Goal: Task Accomplishment & Management: Complete application form

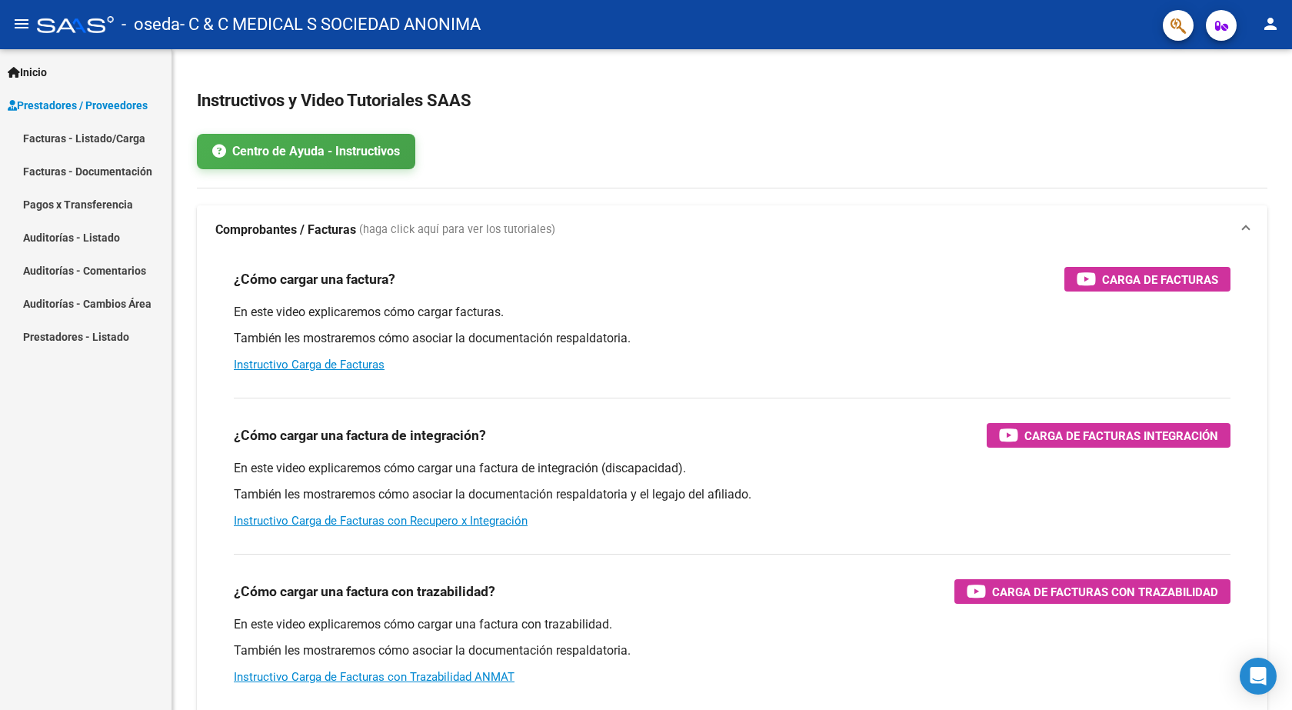
click at [60, 132] on link "Facturas - Listado/Carga" at bounding box center [85, 137] width 171 height 33
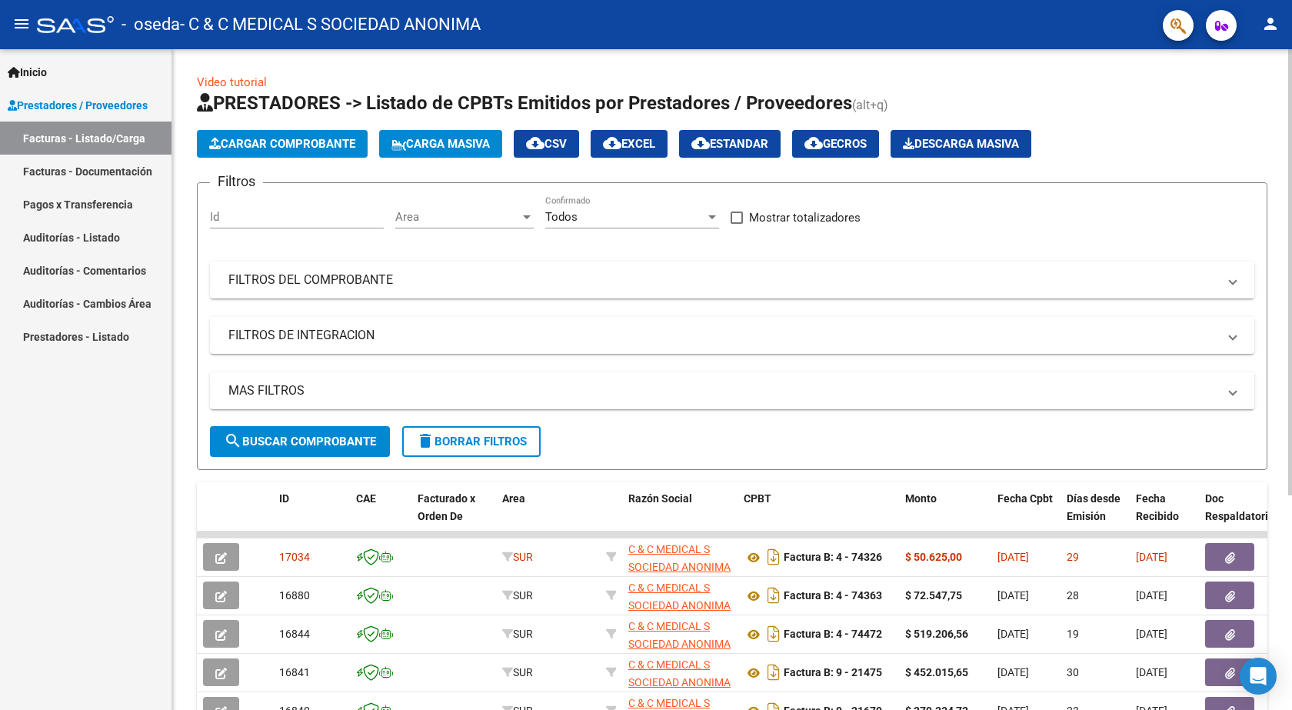
click at [259, 147] on span "Cargar Comprobante" at bounding box center [282, 144] width 146 height 14
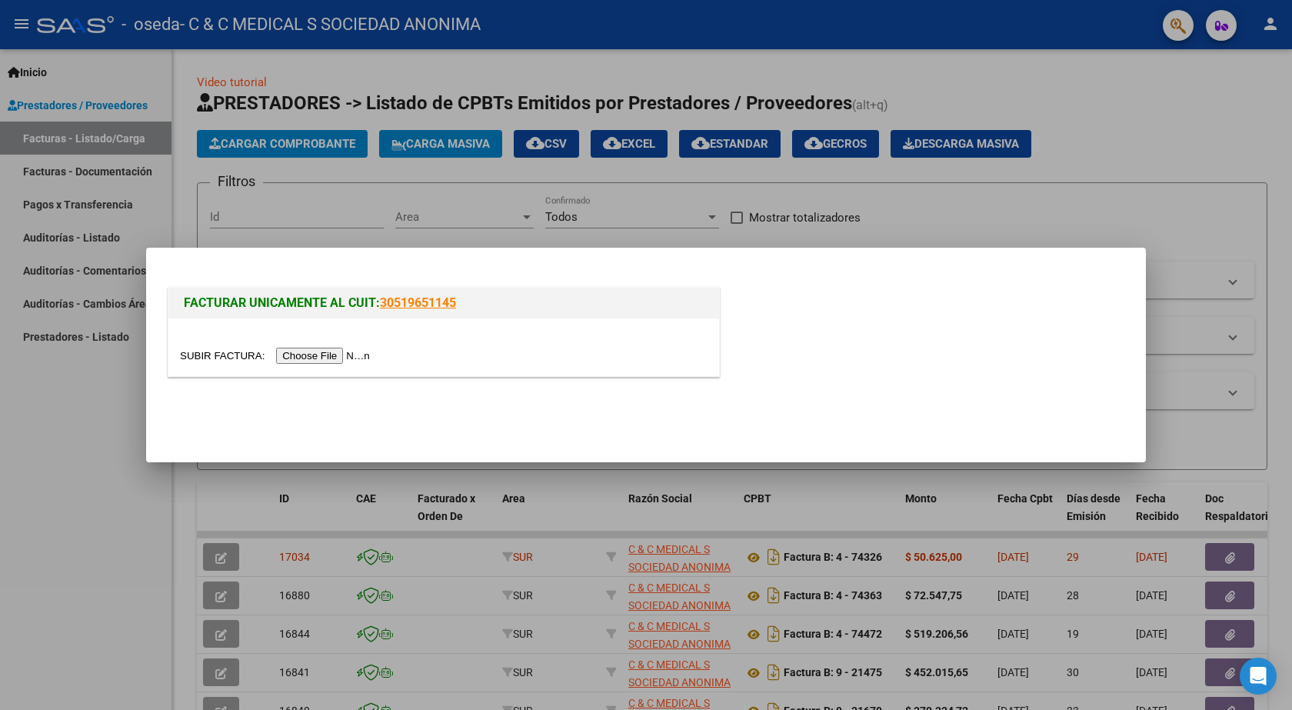
click at [310, 357] on input "file" at bounding box center [277, 355] width 195 height 16
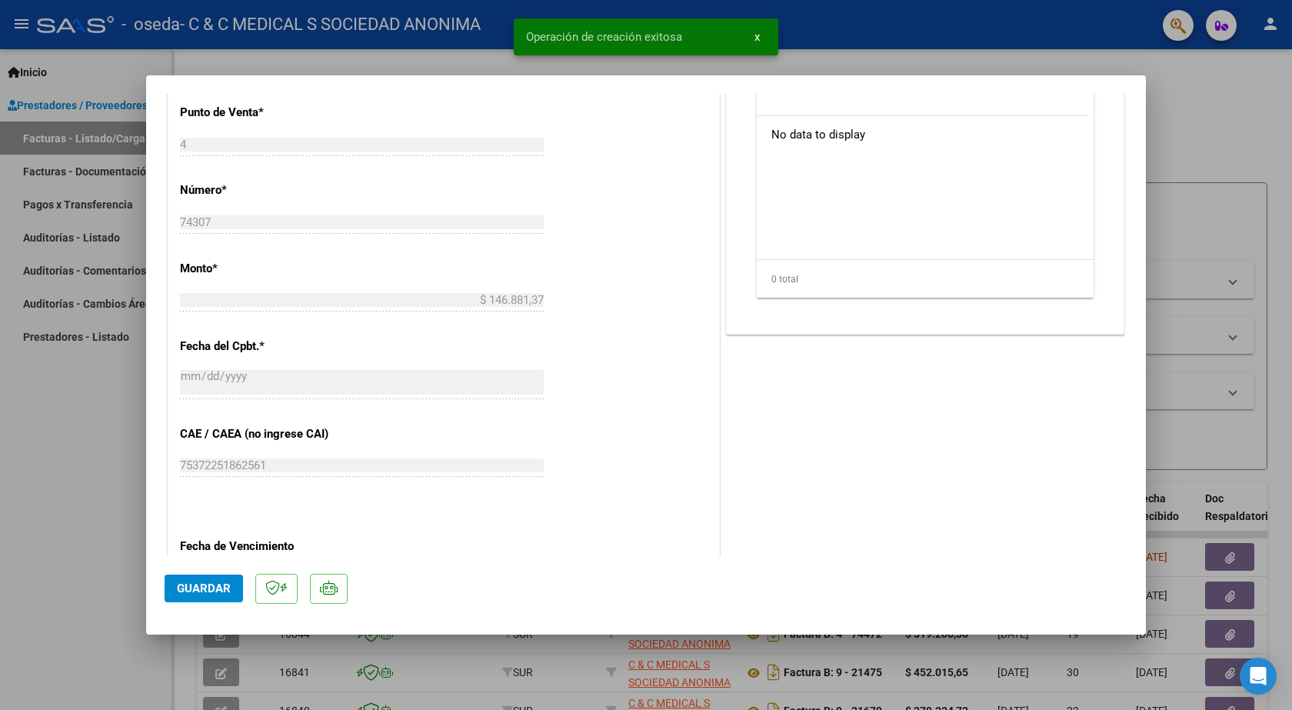
scroll to position [767, 0]
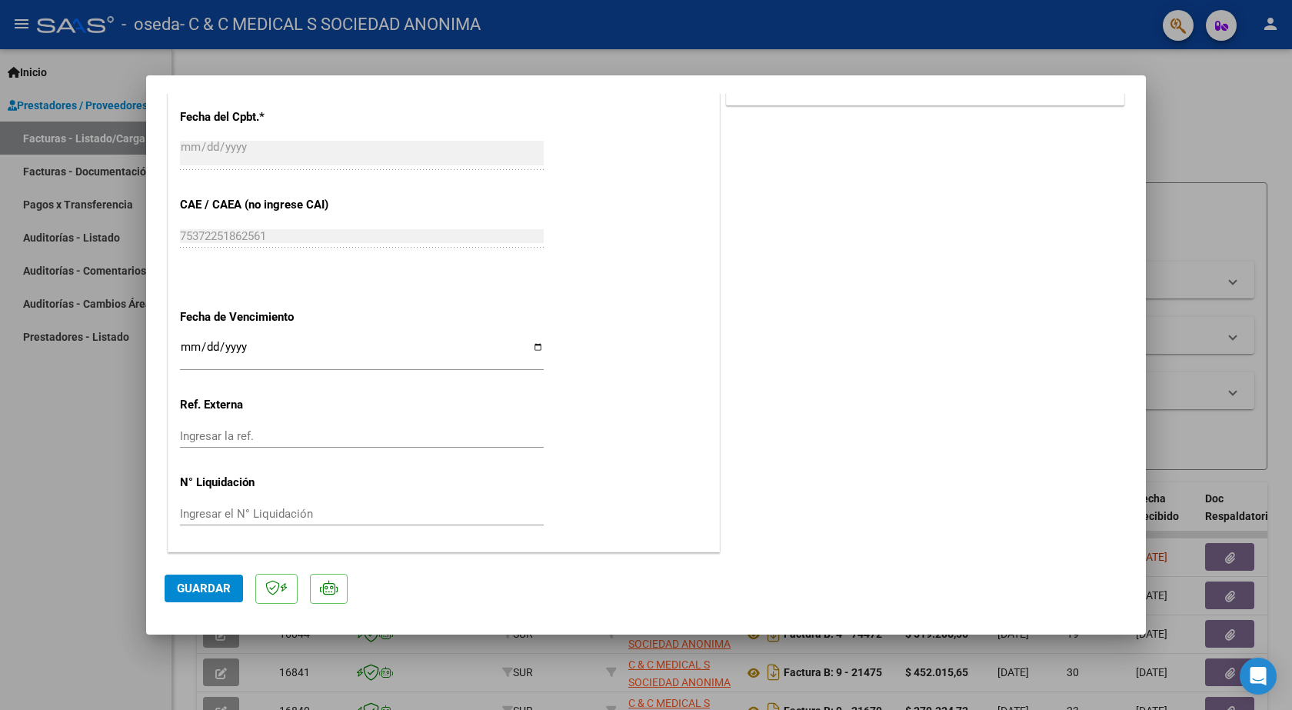
click at [187, 334] on div "CUIT * 30-70717470-2 Ingresar CUIT ANALISIS PRESTADOR C & C MEDICAL S SOCIEDAD …" at bounding box center [443, 50] width 550 height 1002
click at [185, 341] on input "Ingresar la fecha" at bounding box center [362, 353] width 364 height 25
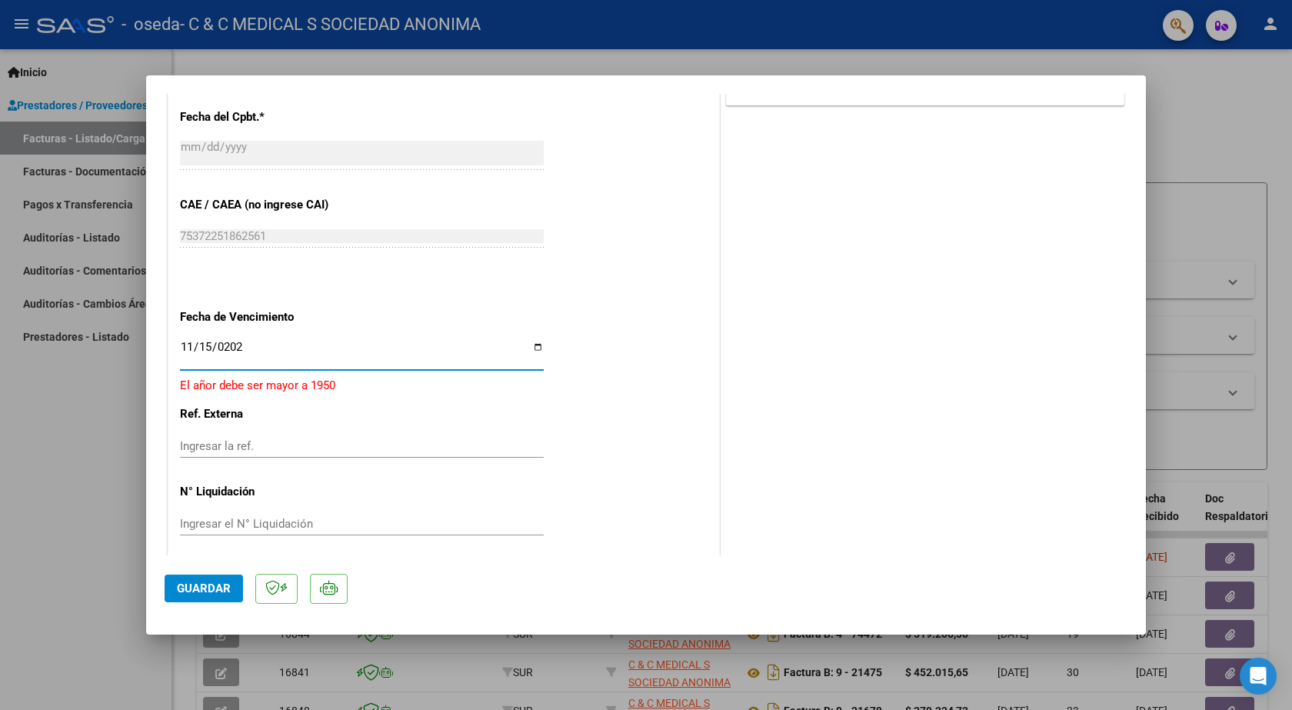
type input "[DATE]"
click at [233, 588] on button "Guardar" at bounding box center [204, 588] width 78 height 28
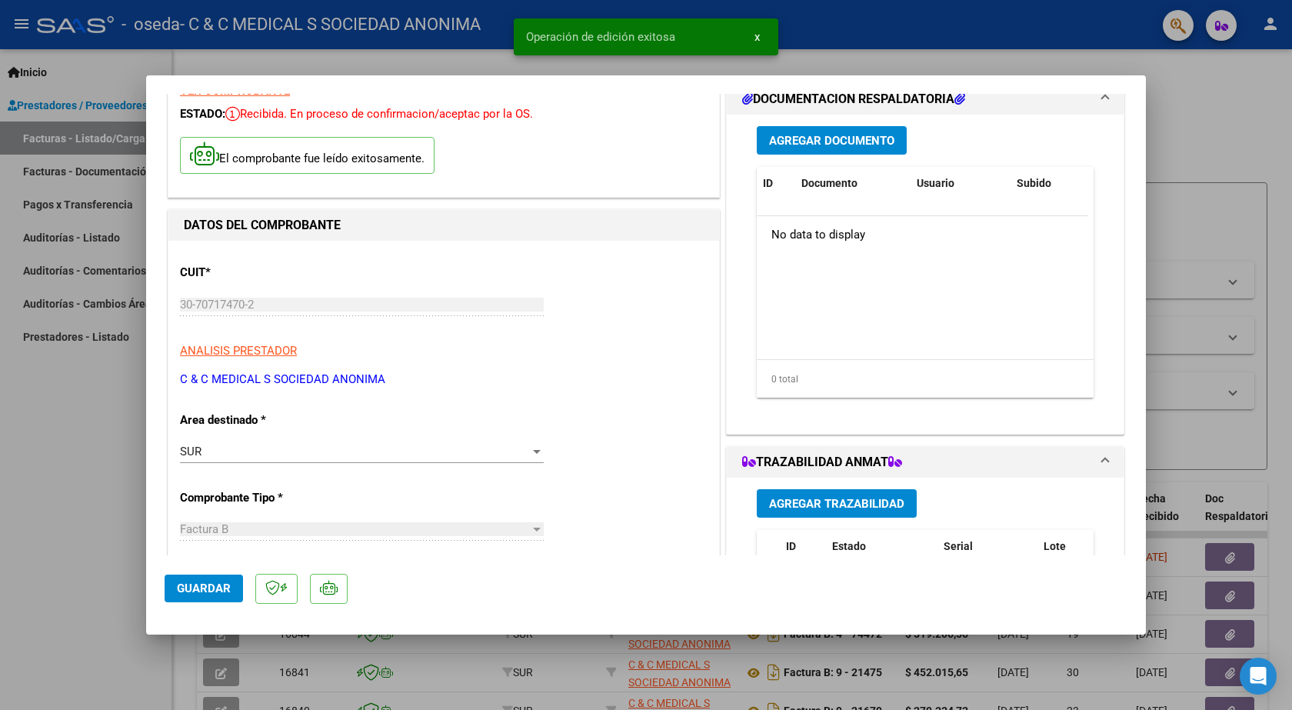
scroll to position [0, 0]
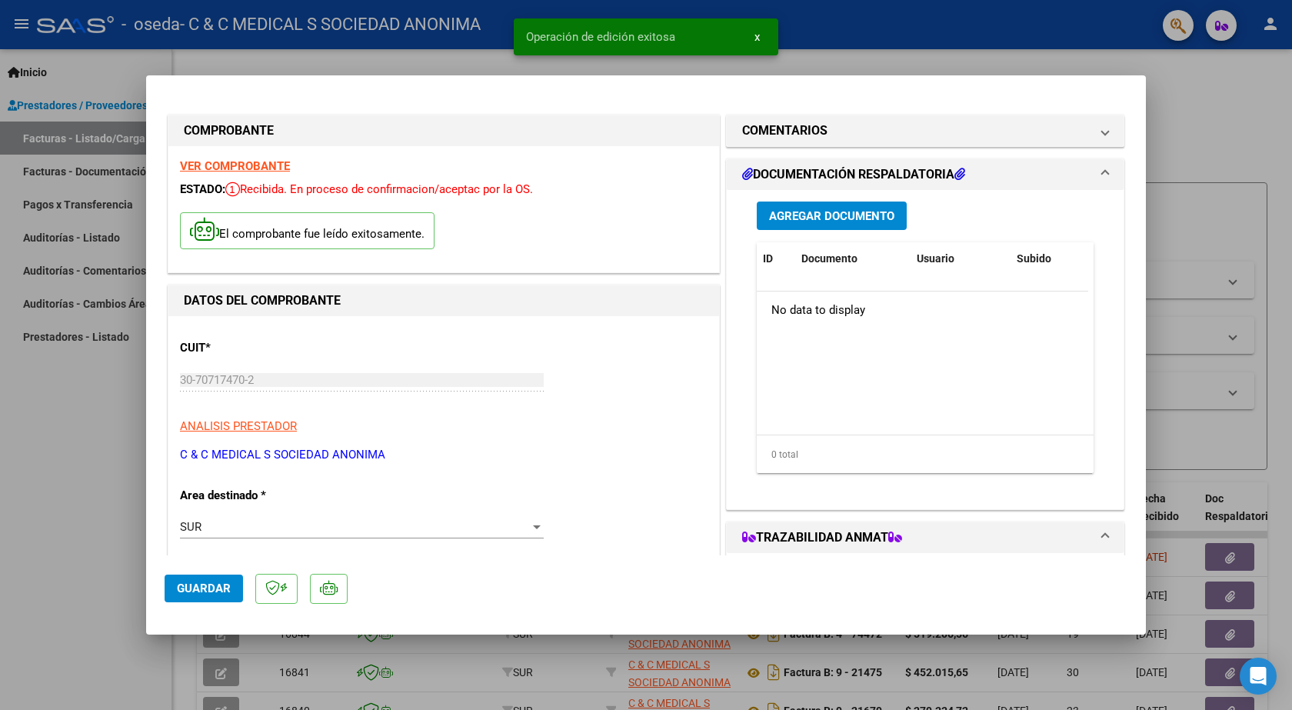
click at [801, 209] on span "Agregar Documento" at bounding box center [831, 216] width 125 height 14
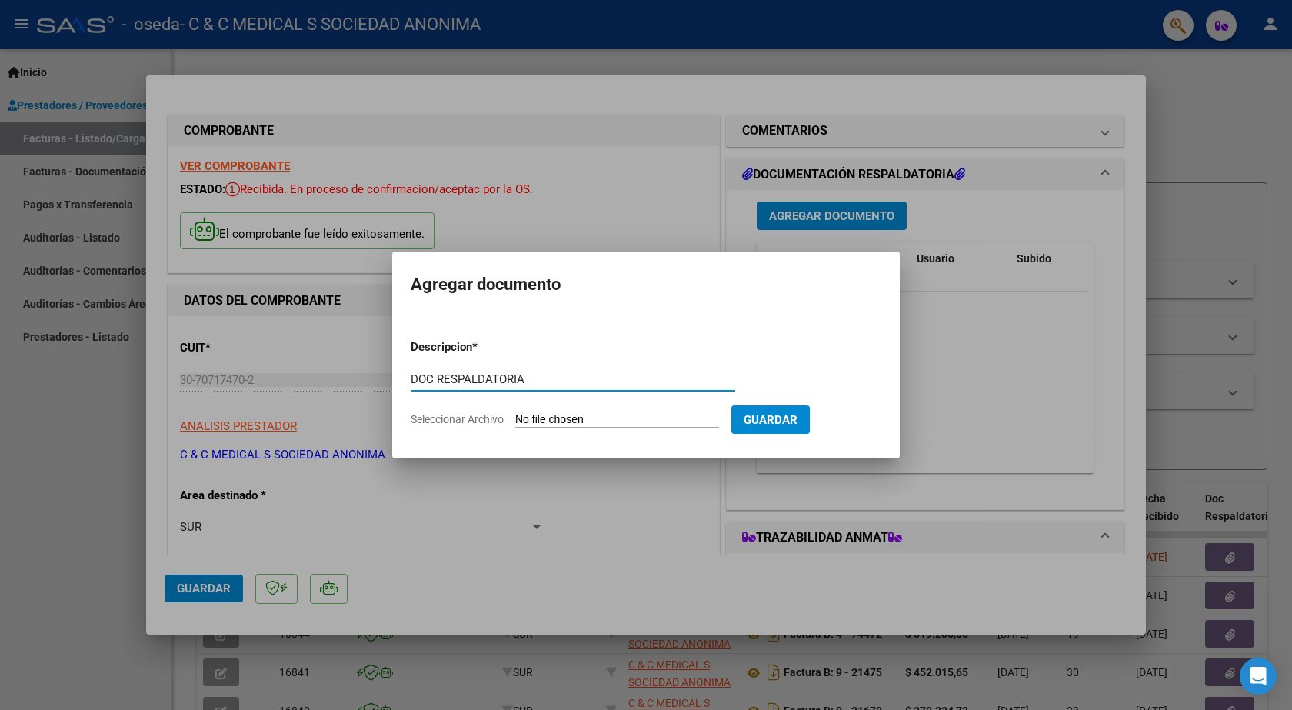
type input "DOC RESPALDATORIA"
click at [574, 421] on input "Seleccionar Archivo" at bounding box center [617, 420] width 204 height 15
type input "C:\fakepath\74307.PDF"
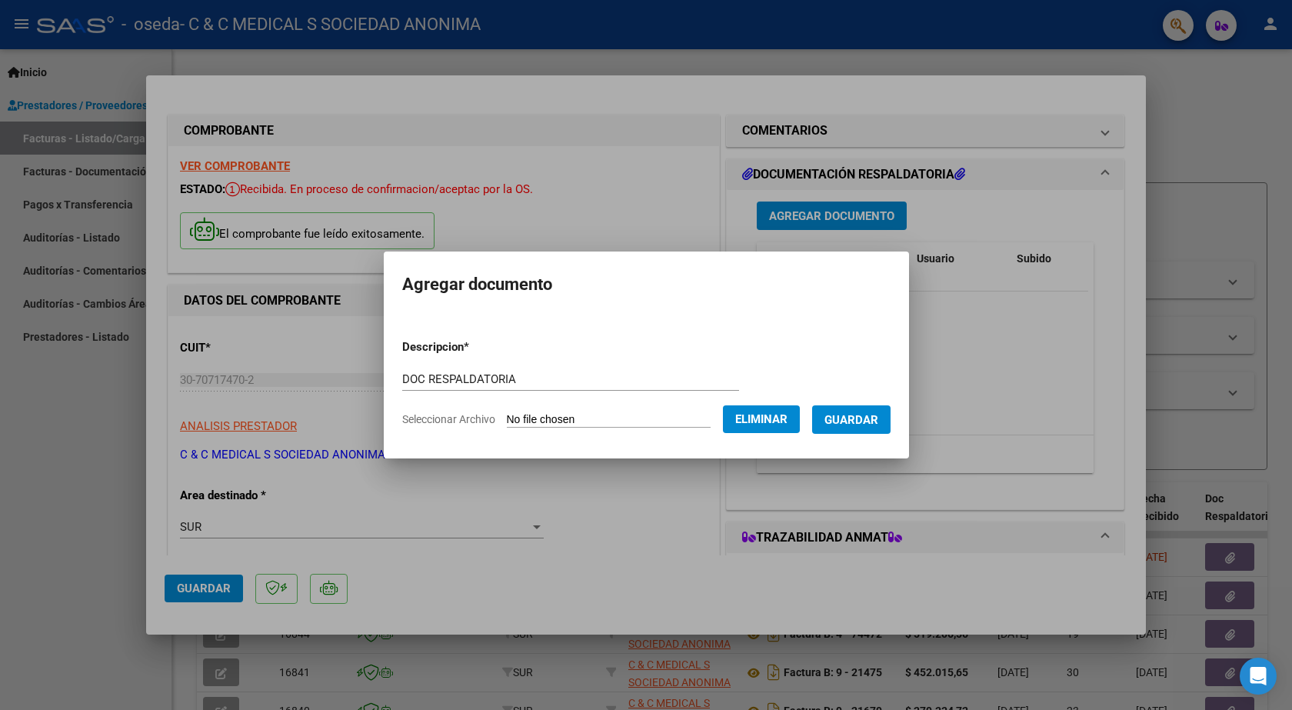
click at [853, 424] on span "Guardar" at bounding box center [851, 420] width 54 height 14
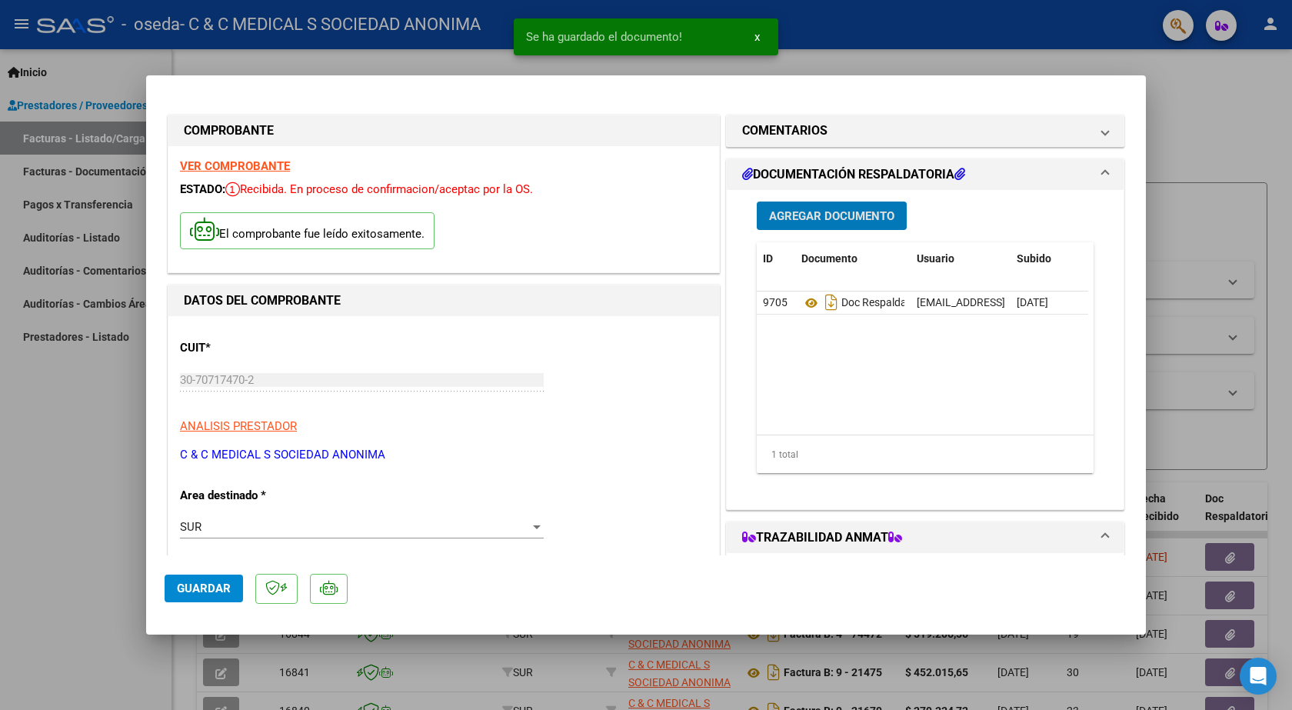
scroll to position [154, 0]
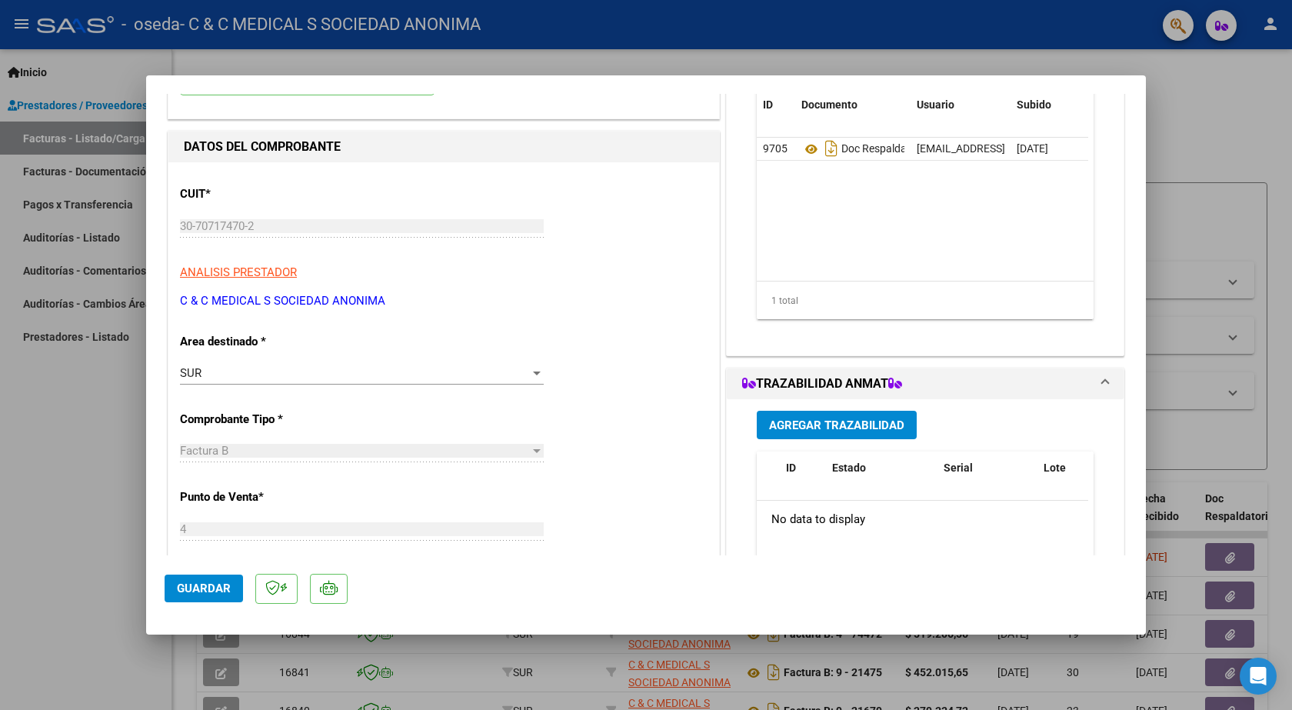
click at [883, 424] on span "Agregar Trazabilidad" at bounding box center [836, 425] width 135 height 14
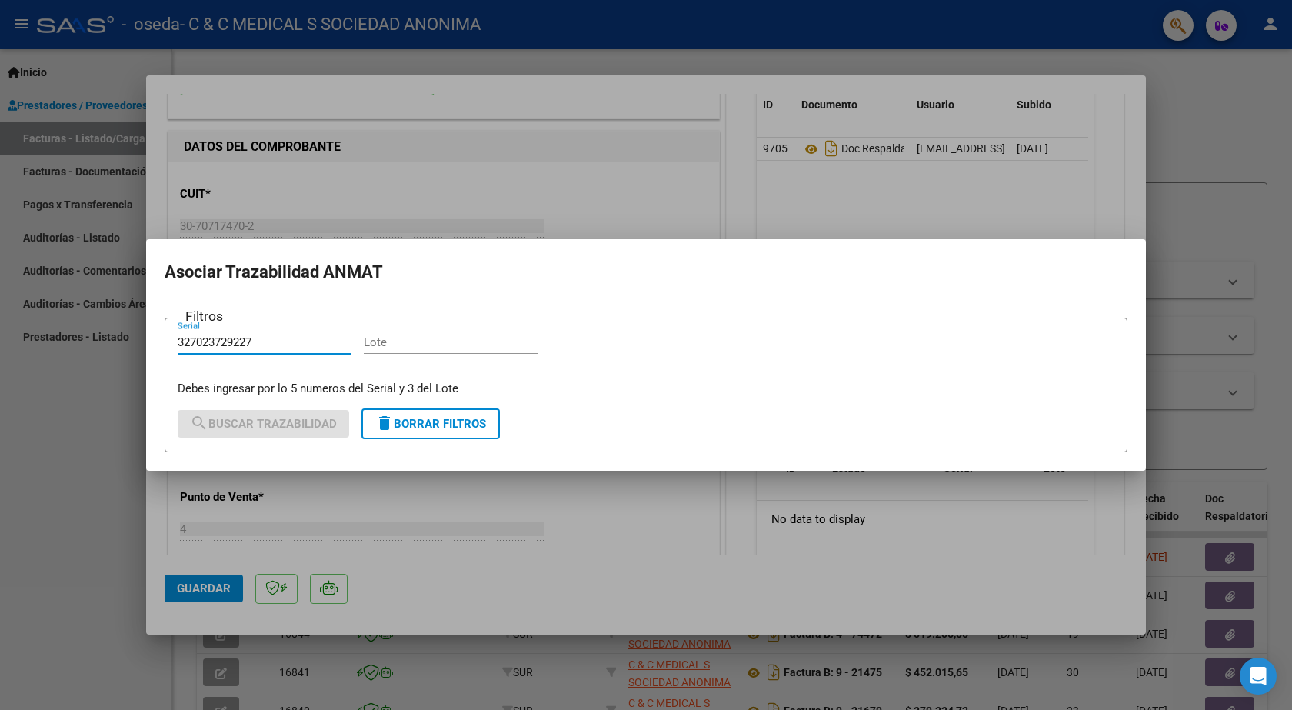
type input "327023729227"
click at [398, 348] on input "Lote" at bounding box center [451, 342] width 174 height 14
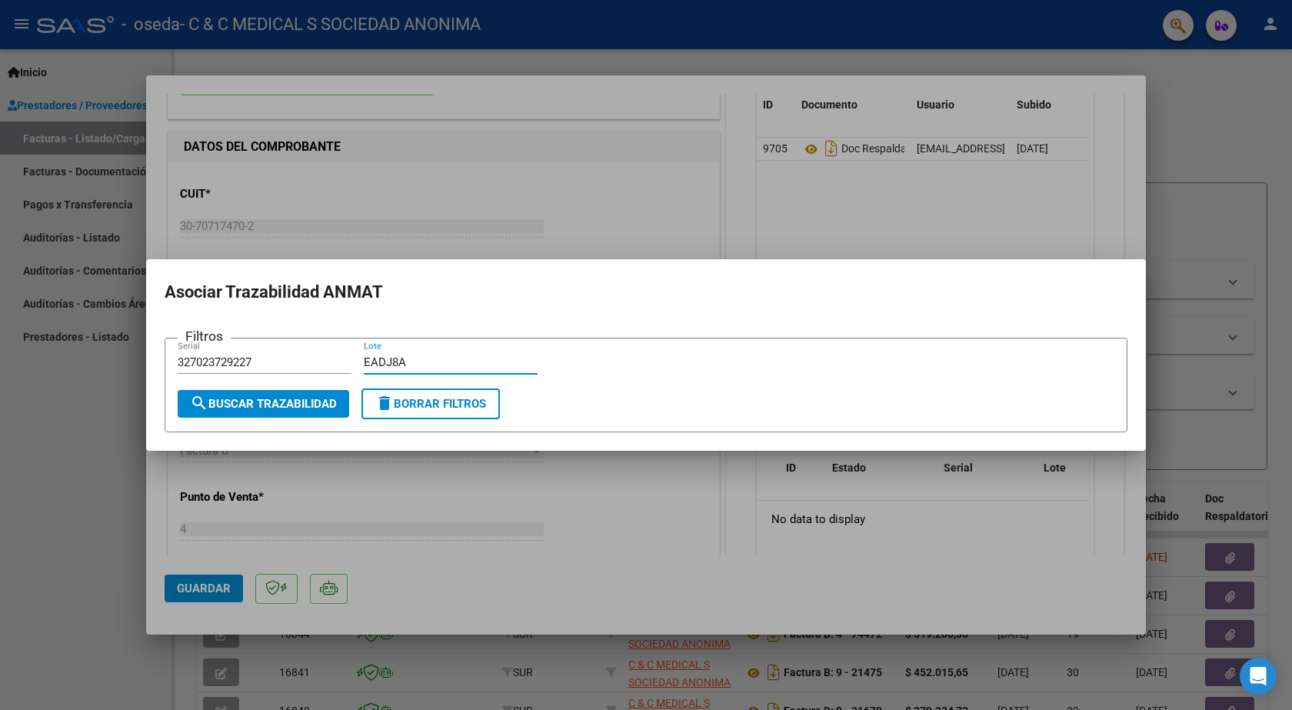
type input "EADJ8A"
click at [284, 401] on span "search Buscar Trazabilidad" at bounding box center [263, 404] width 147 height 14
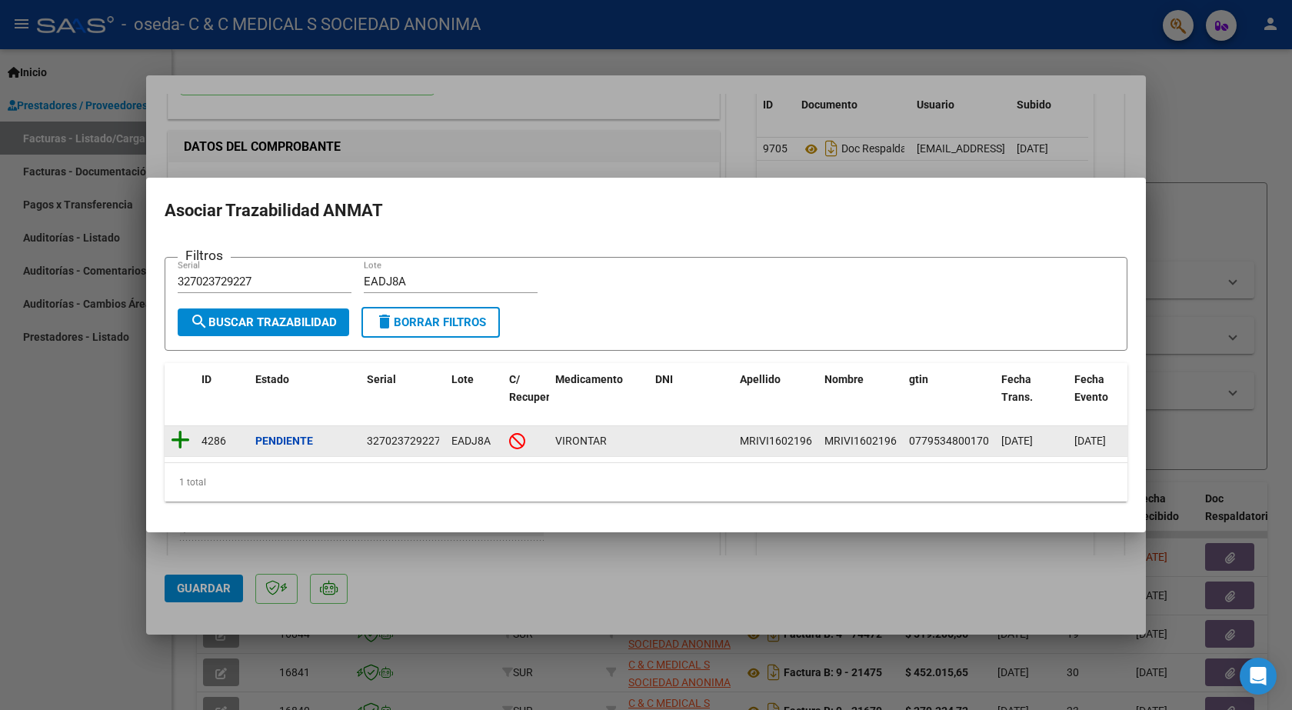
click at [176, 429] on icon at bounding box center [180, 440] width 19 height 22
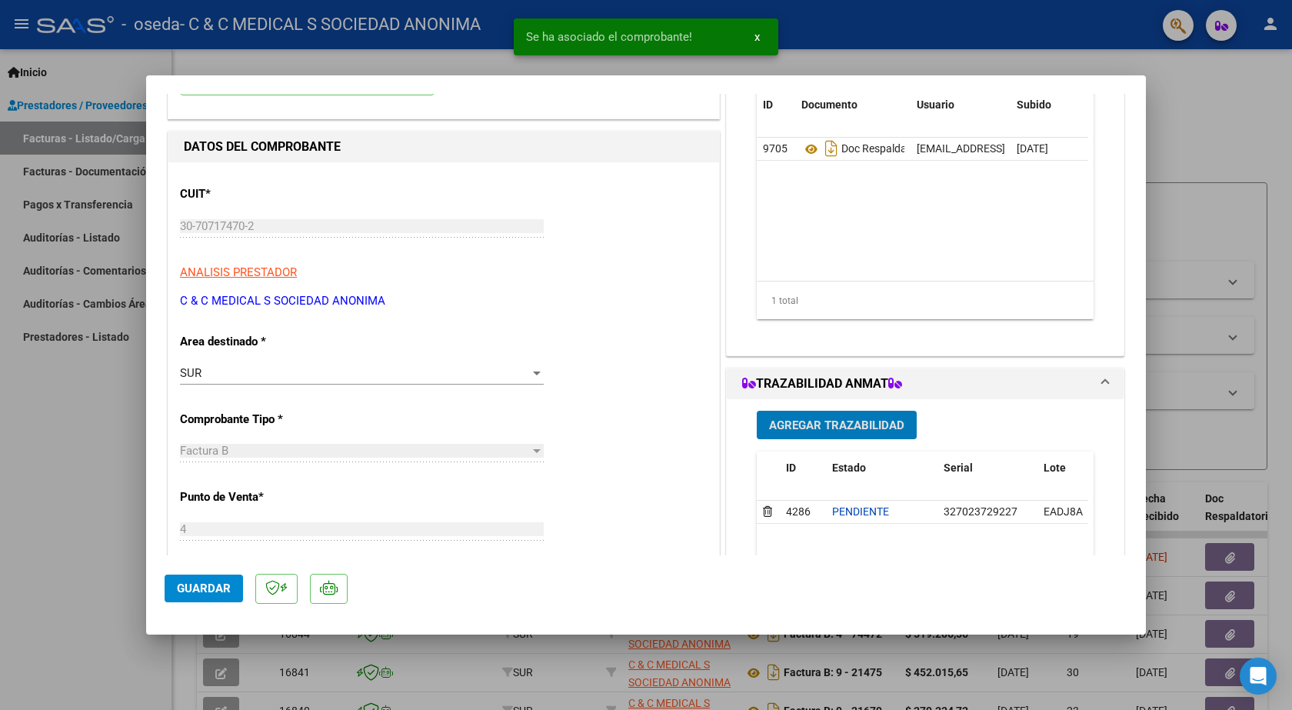
click at [832, 427] on span "Agregar Trazabilidad" at bounding box center [836, 425] width 135 height 14
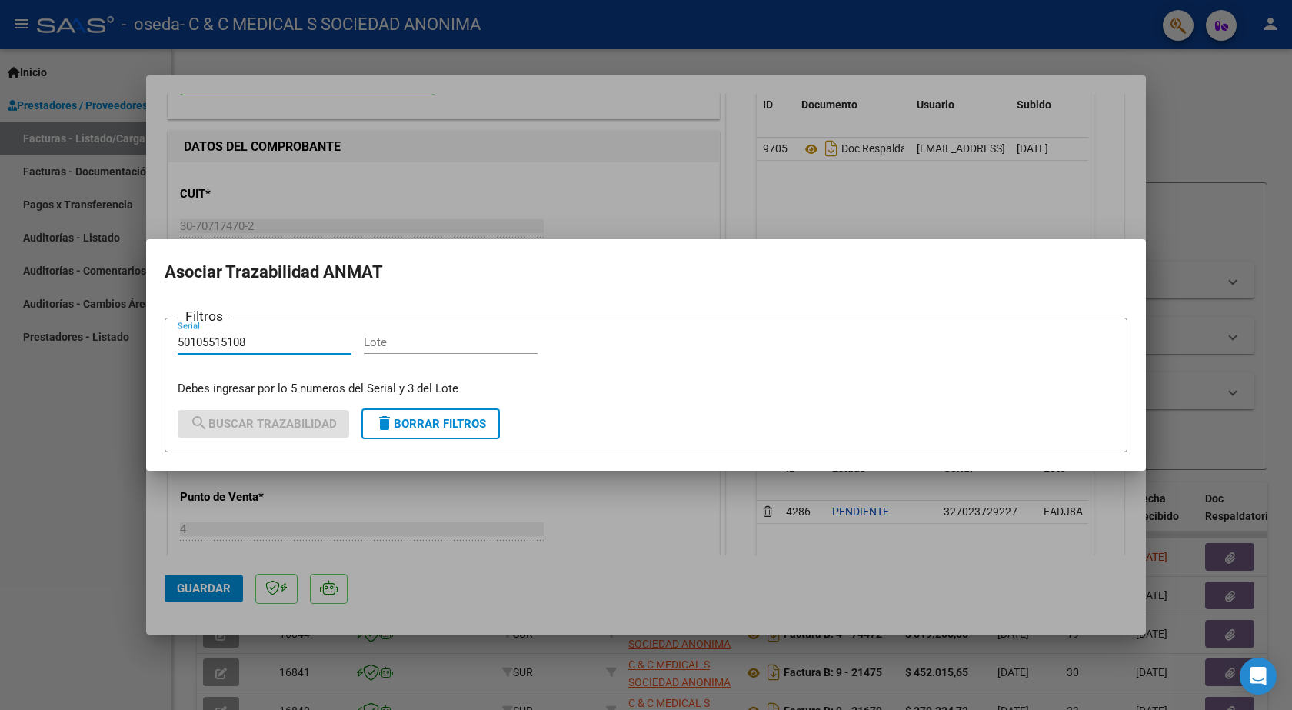
type input "50105515108"
click at [398, 344] on input "Lote" at bounding box center [451, 342] width 174 height 14
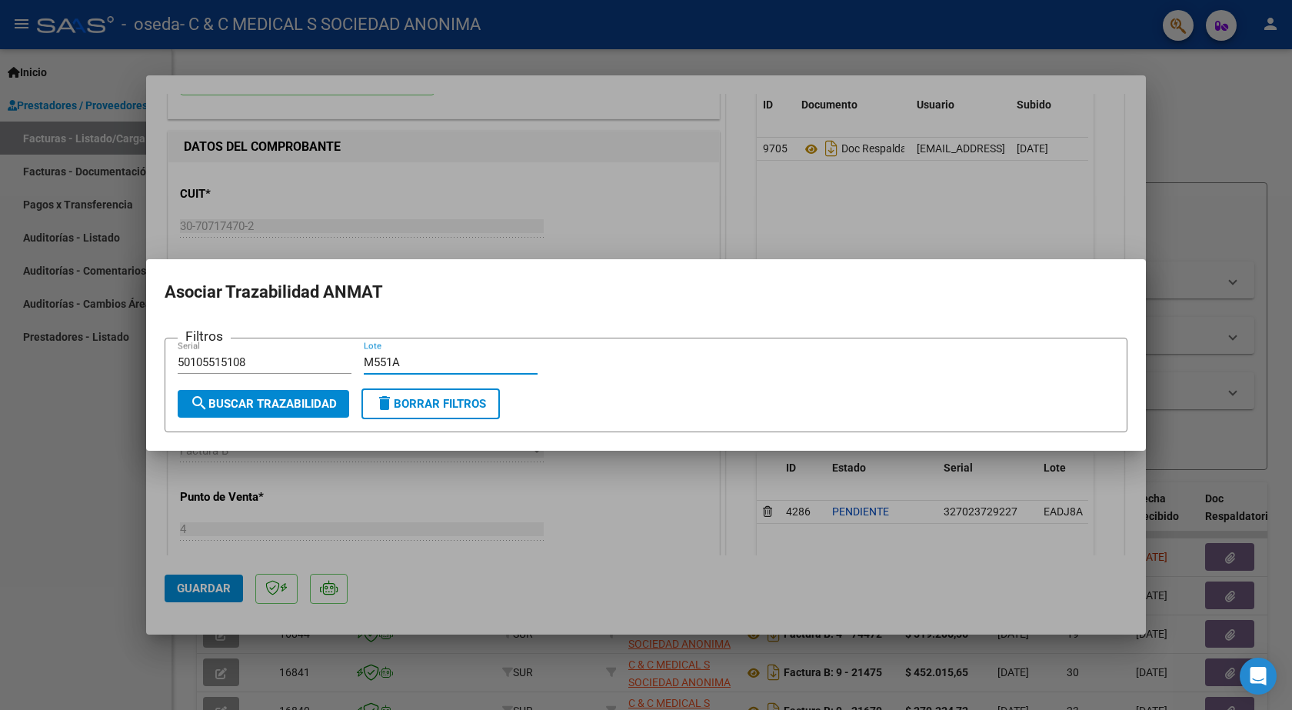
type input "M551A"
click at [315, 408] on span "search Buscar Trazabilidad" at bounding box center [263, 404] width 147 height 14
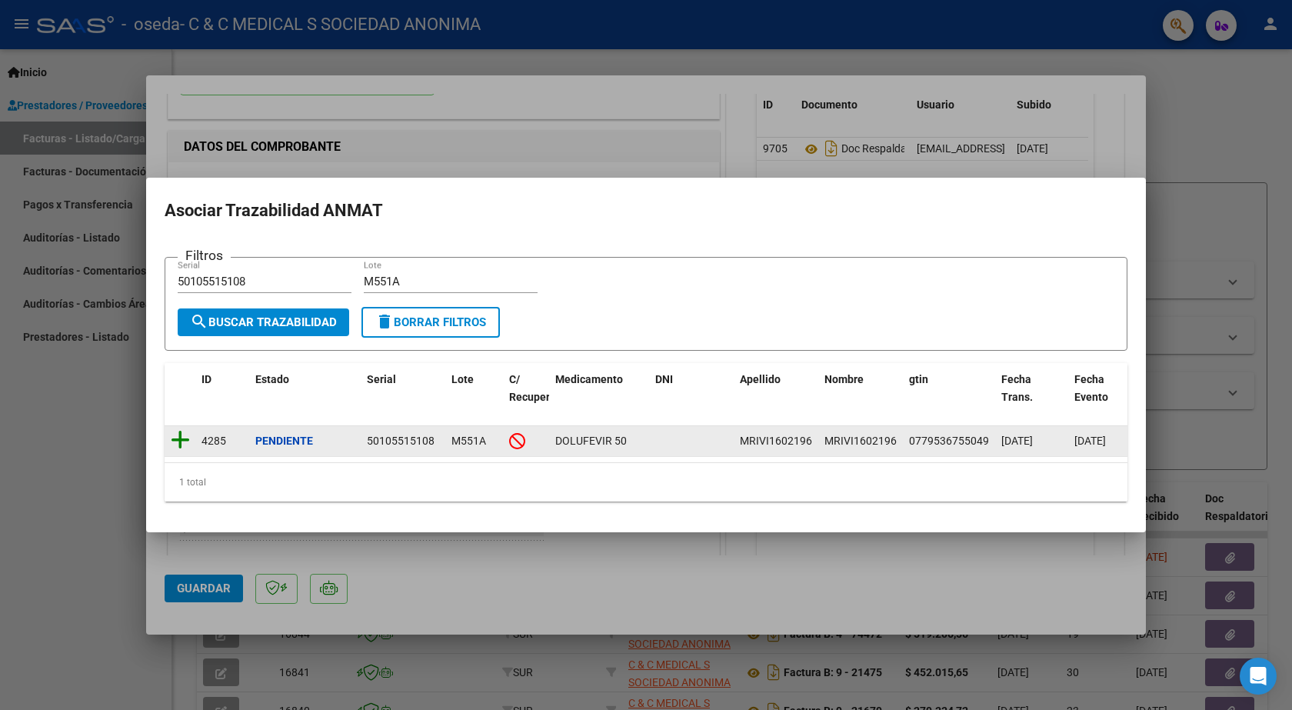
click at [185, 434] on icon at bounding box center [180, 440] width 19 height 22
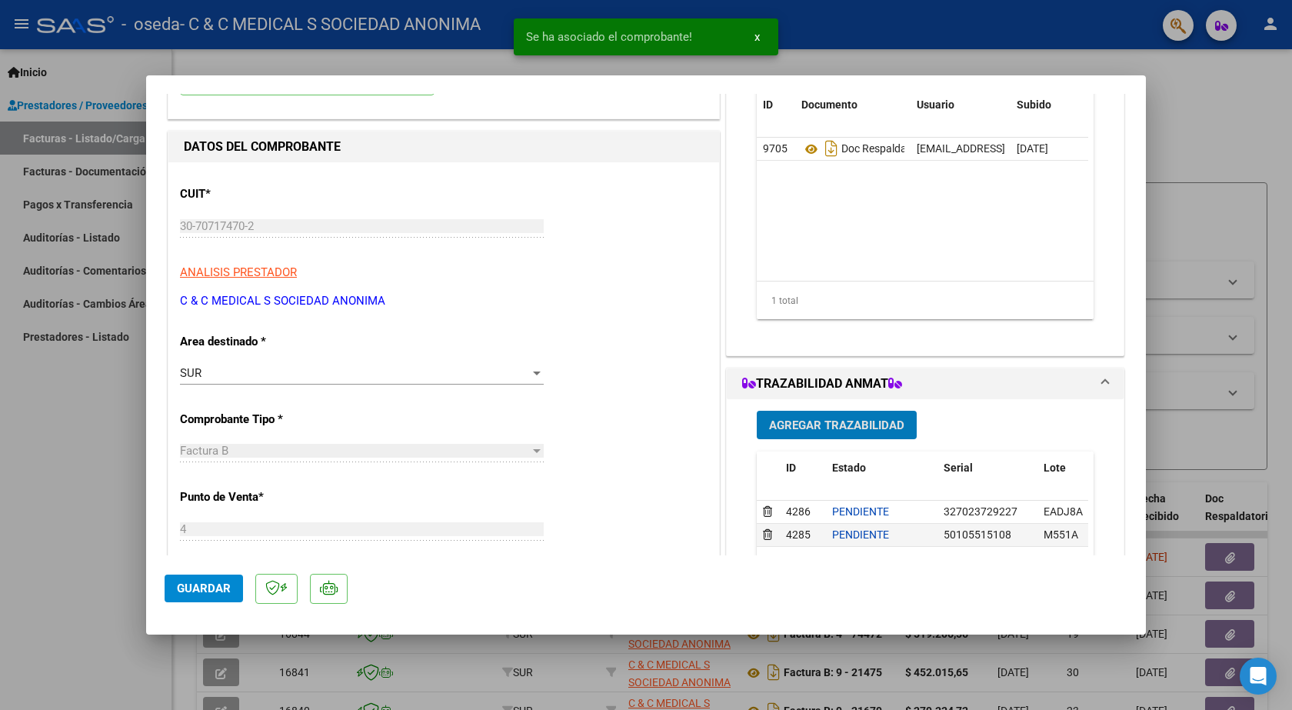
click at [231, 598] on button "Guardar" at bounding box center [204, 588] width 78 height 28
click at [62, 500] on div at bounding box center [646, 355] width 1292 height 710
type input "$ 0,00"
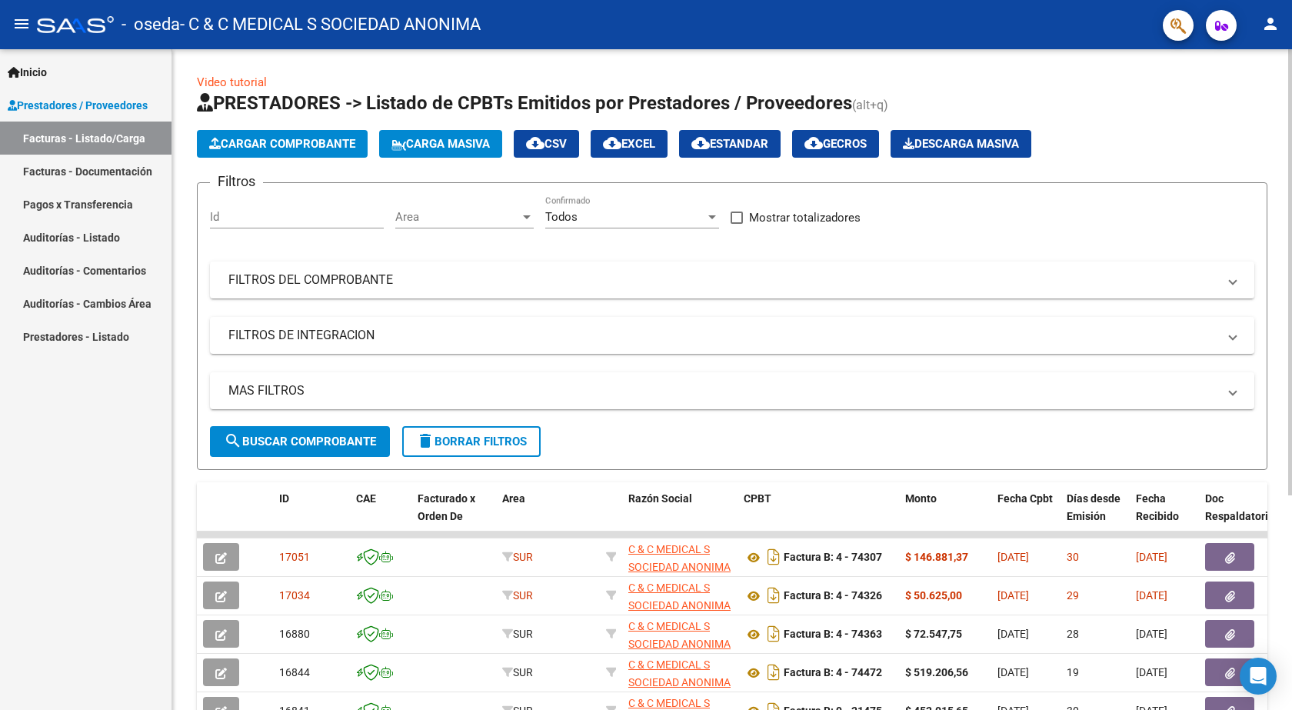
click at [274, 150] on span "Cargar Comprobante" at bounding box center [282, 144] width 146 height 14
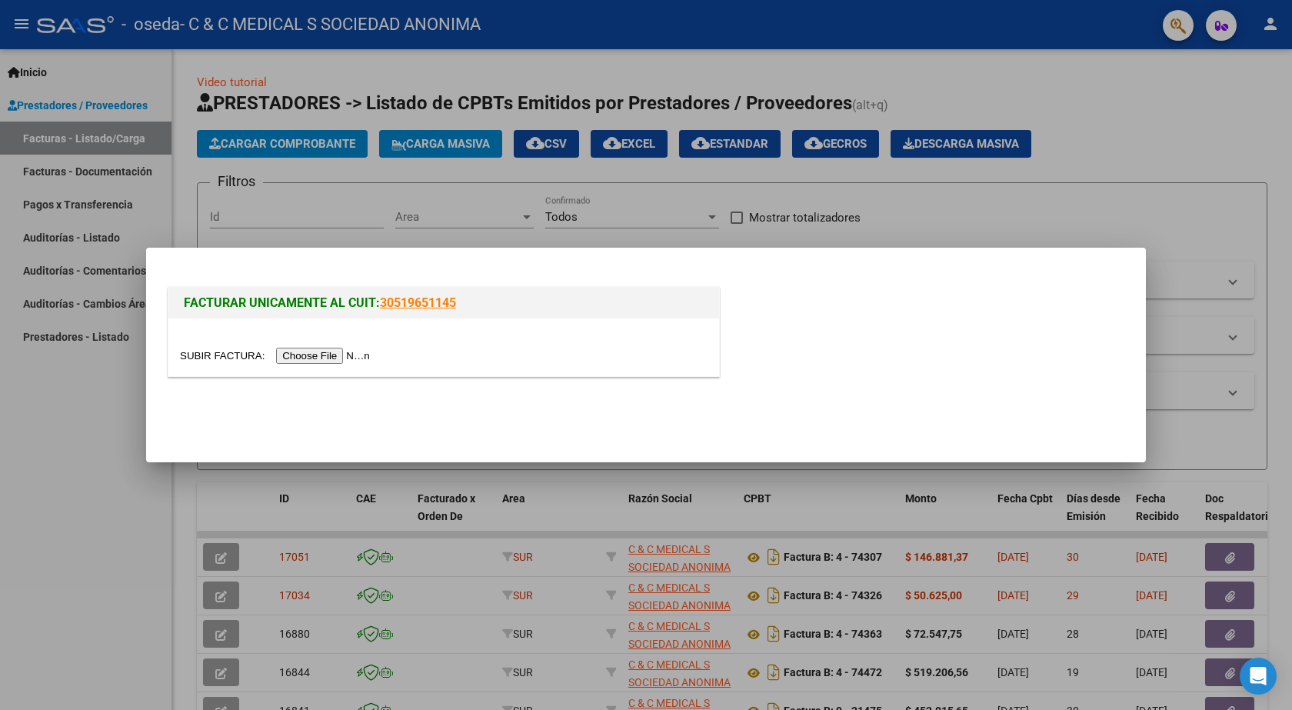
click at [318, 357] on input "file" at bounding box center [277, 355] width 195 height 16
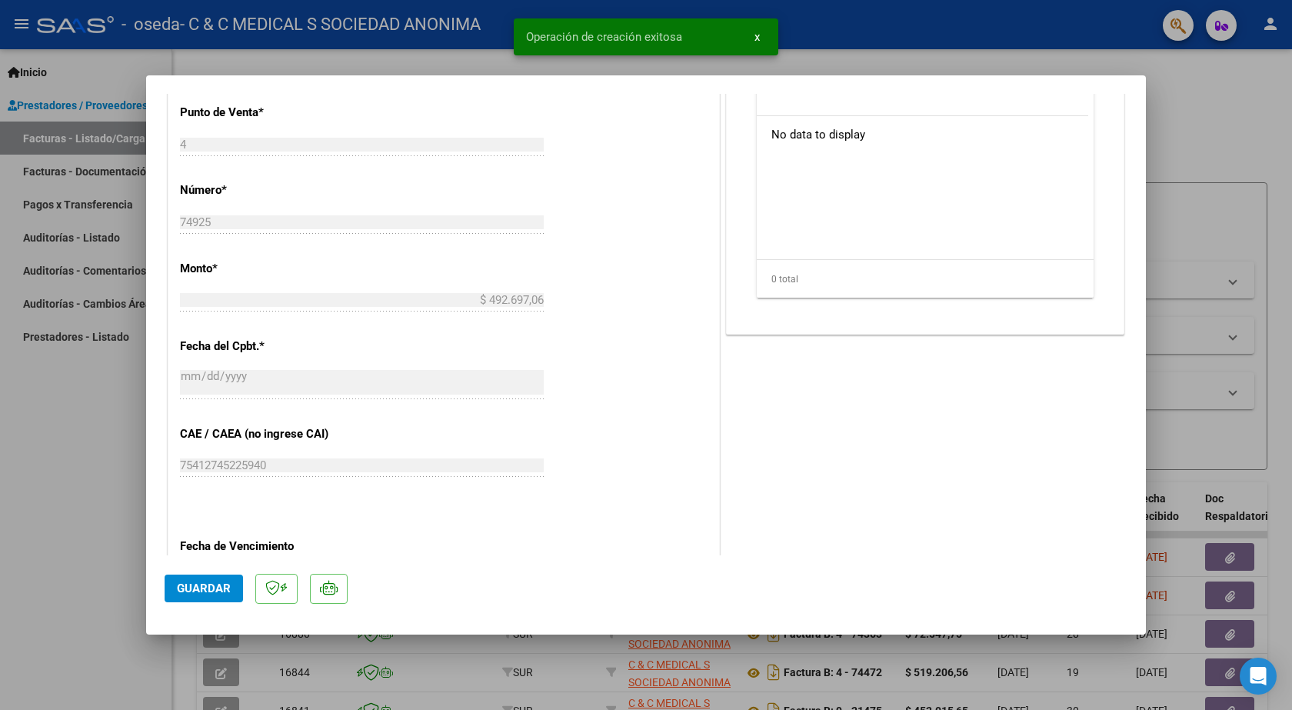
scroll to position [692, 0]
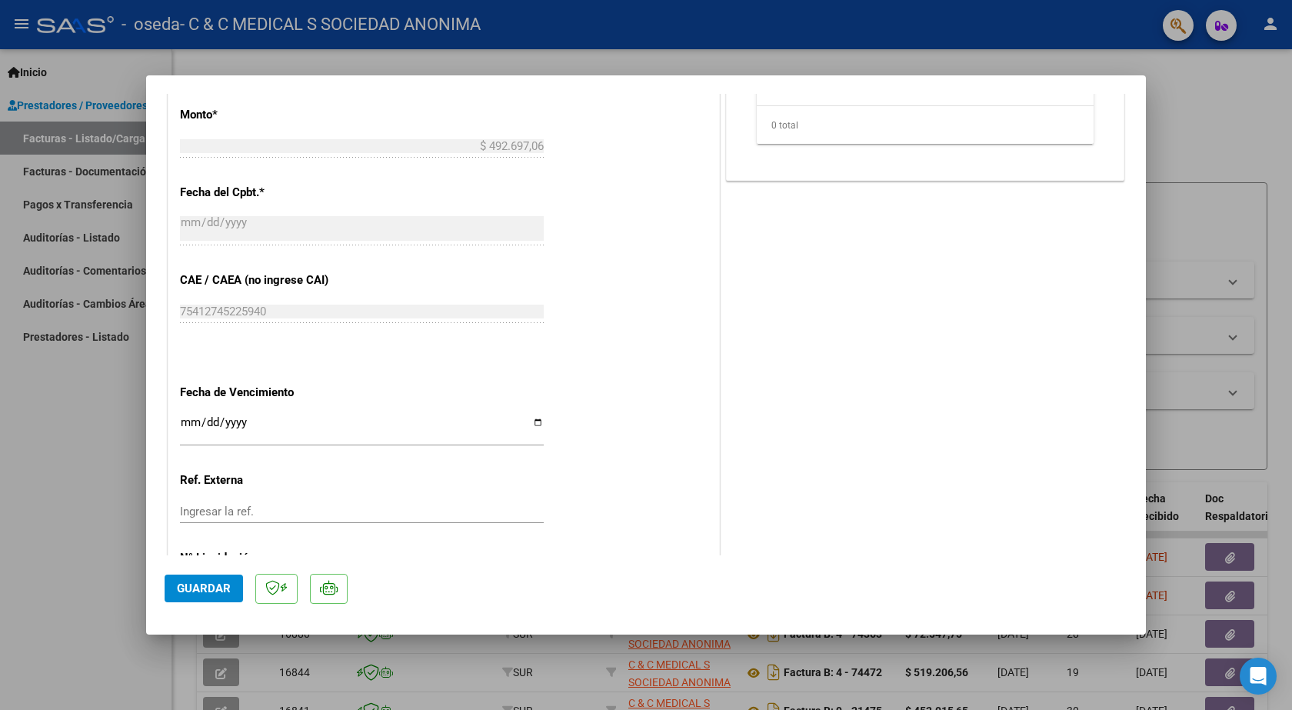
click at [193, 424] on input "Ingresar la fecha" at bounding box center [362, 428] width 364 height 25
type input "[DATE]"
click at [215, 595] on span "Guardar" at bounding box center [204, 588] width 54 height 14
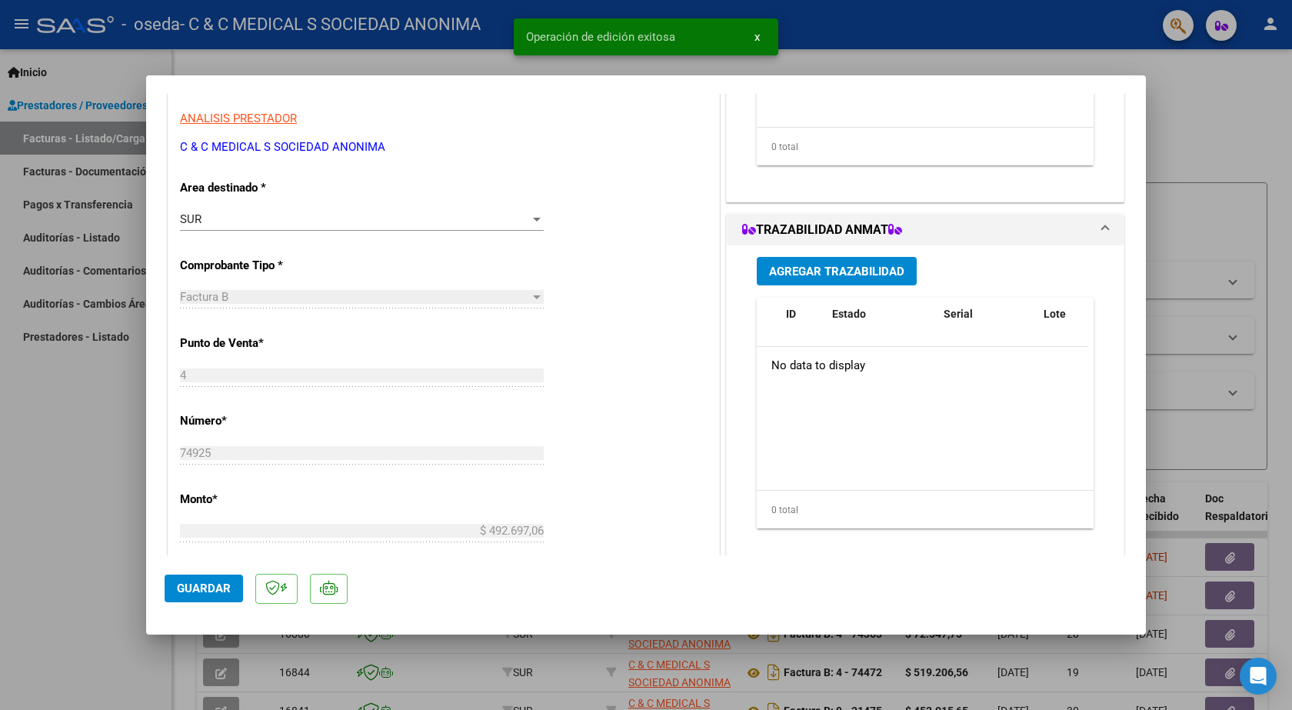
scroll to position [0, 0]
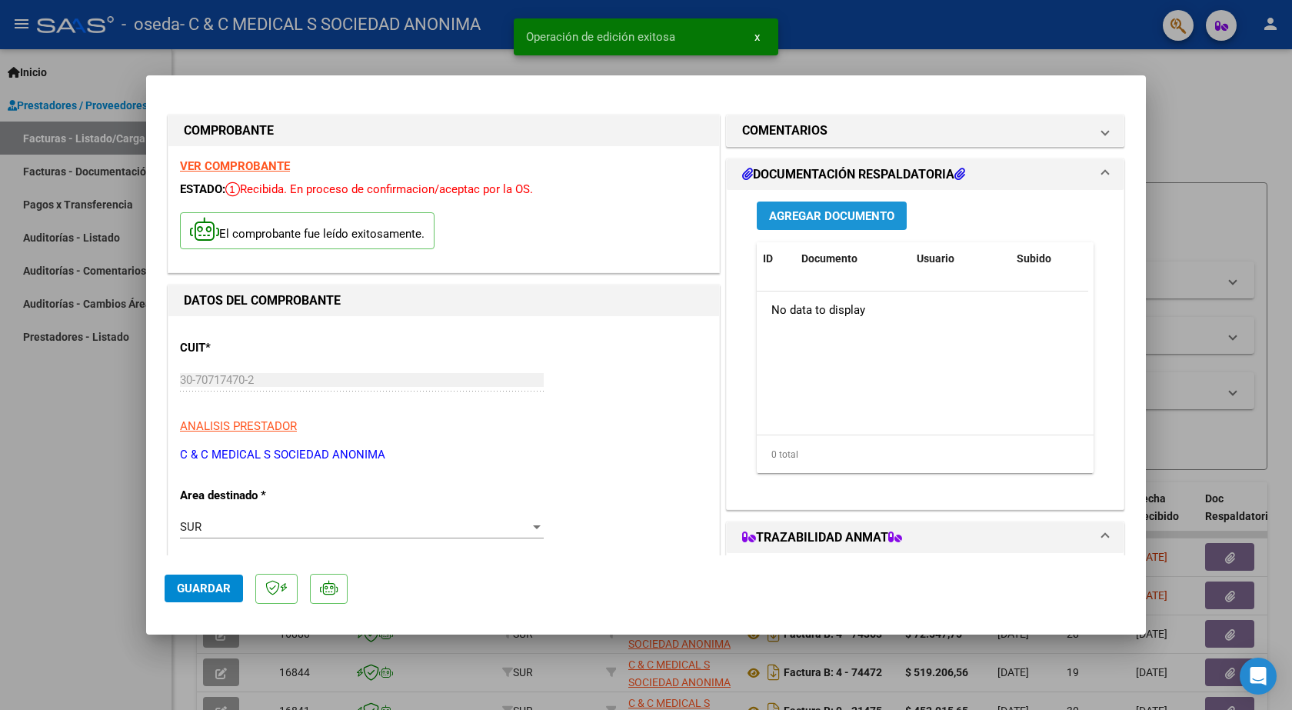
click at [801, 211] on span "Agregar Documento" at bounding box center [831, 216] width 125 height 14
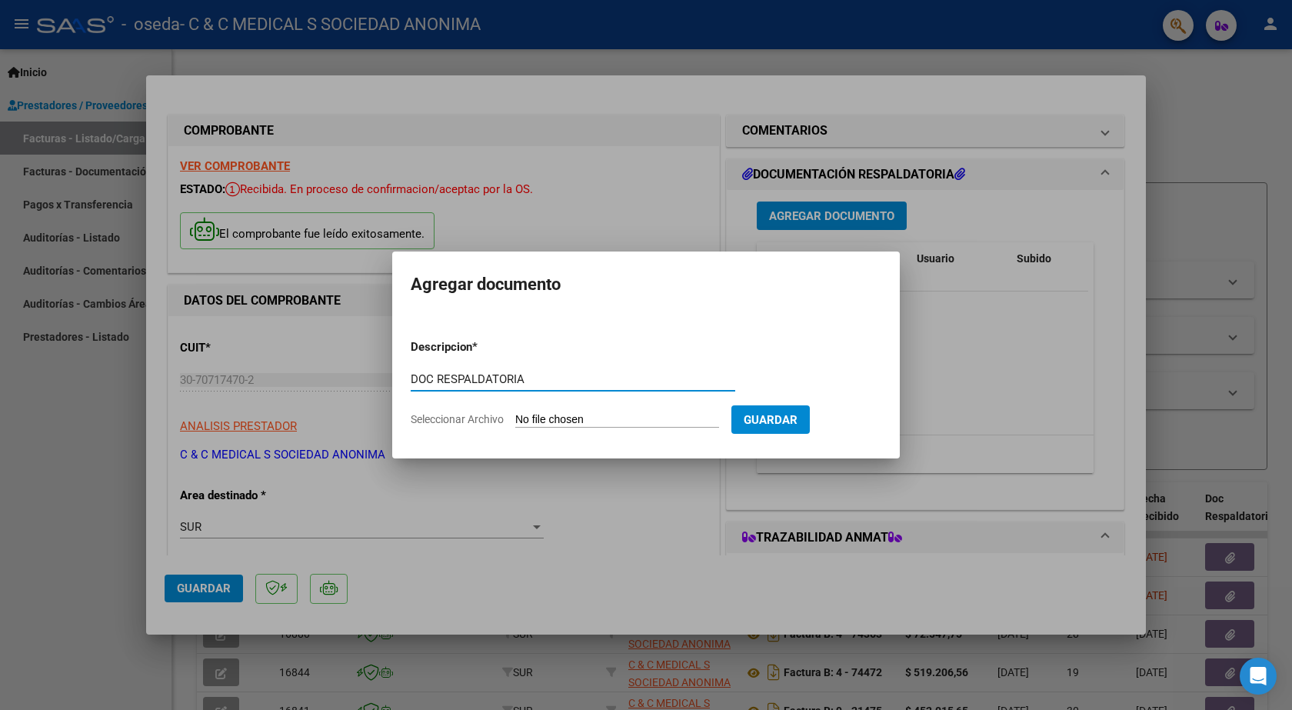
type input "DOC RESPALDATORIA"
click at [573, 407] on form "Descripcion * DOC RESPALDATORIA Escriba aquí una descripcion Seleccionar Archiv…" at bounding box center [646, 383] width 470 height 112
click at [570, 415] on input "Seleccionar Archivo" at bounding box center [617, 420] width 204 height 15
type input "C:\fakepath\74925.PDF"
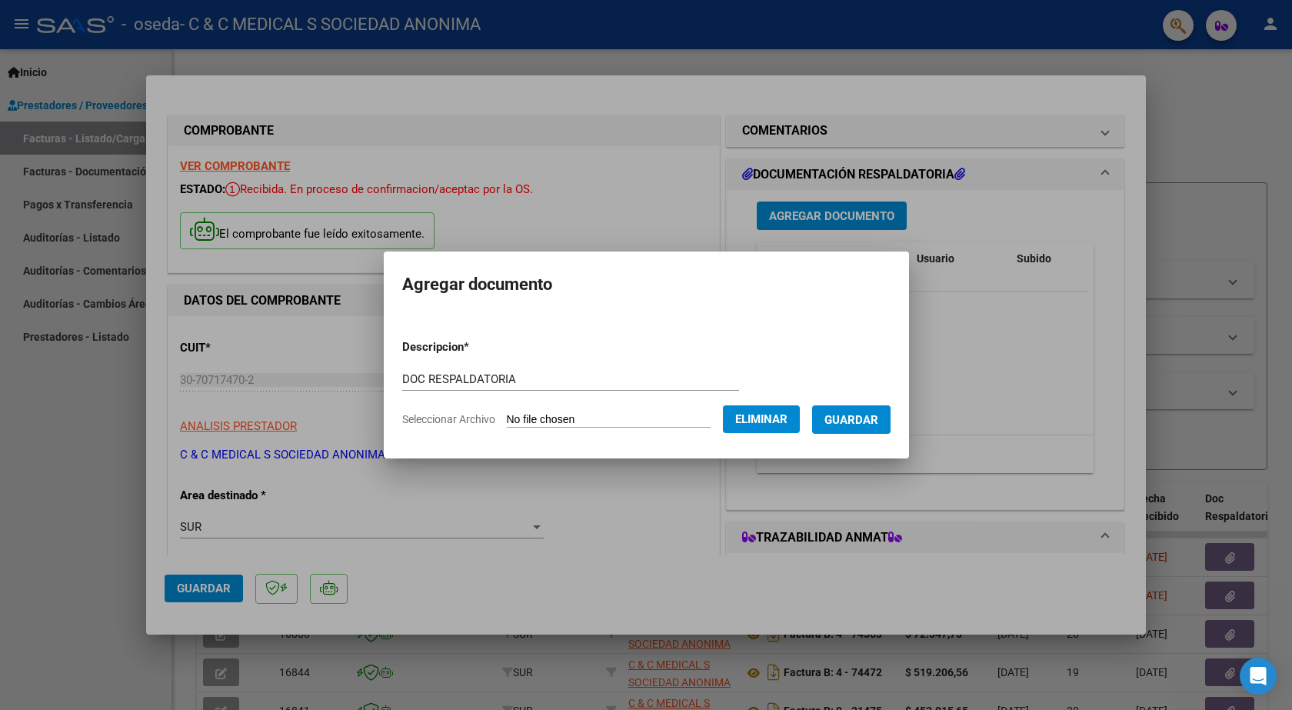
click at [850, 420] on span "Guardar" at bounding box center [851, 420] width 54 height 14
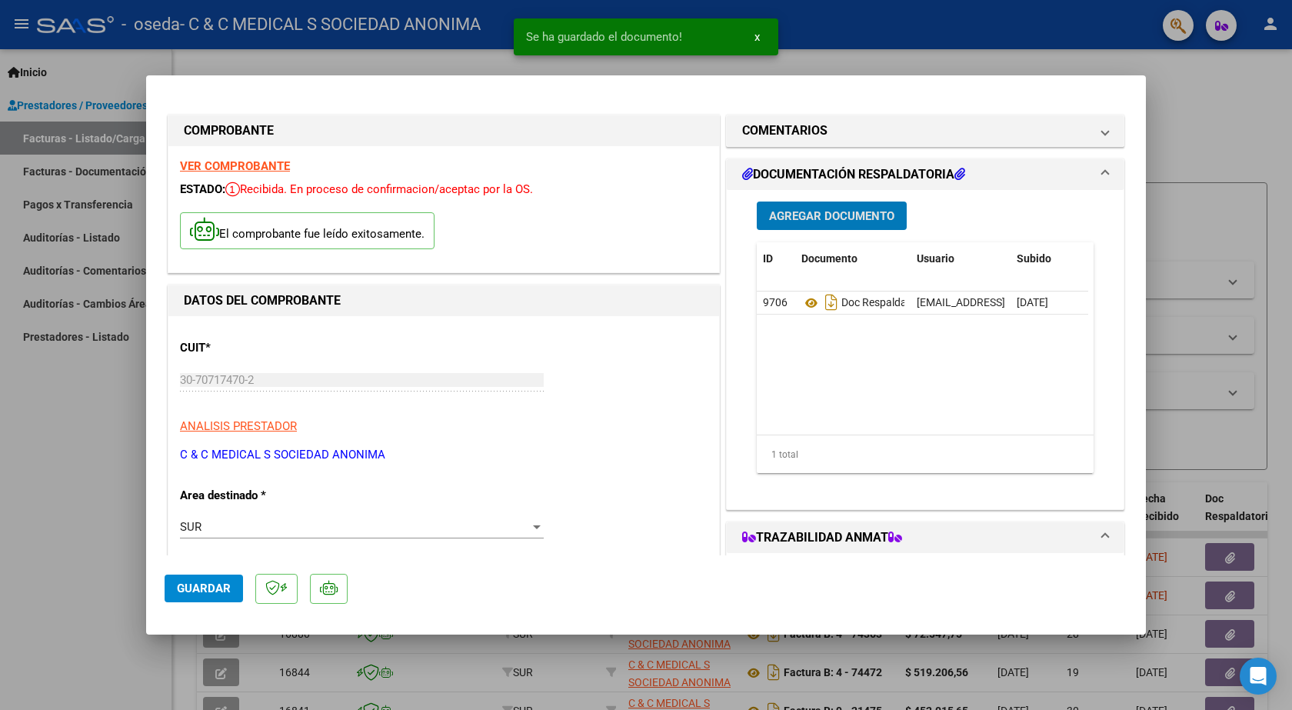
scroll to position [461, 0]
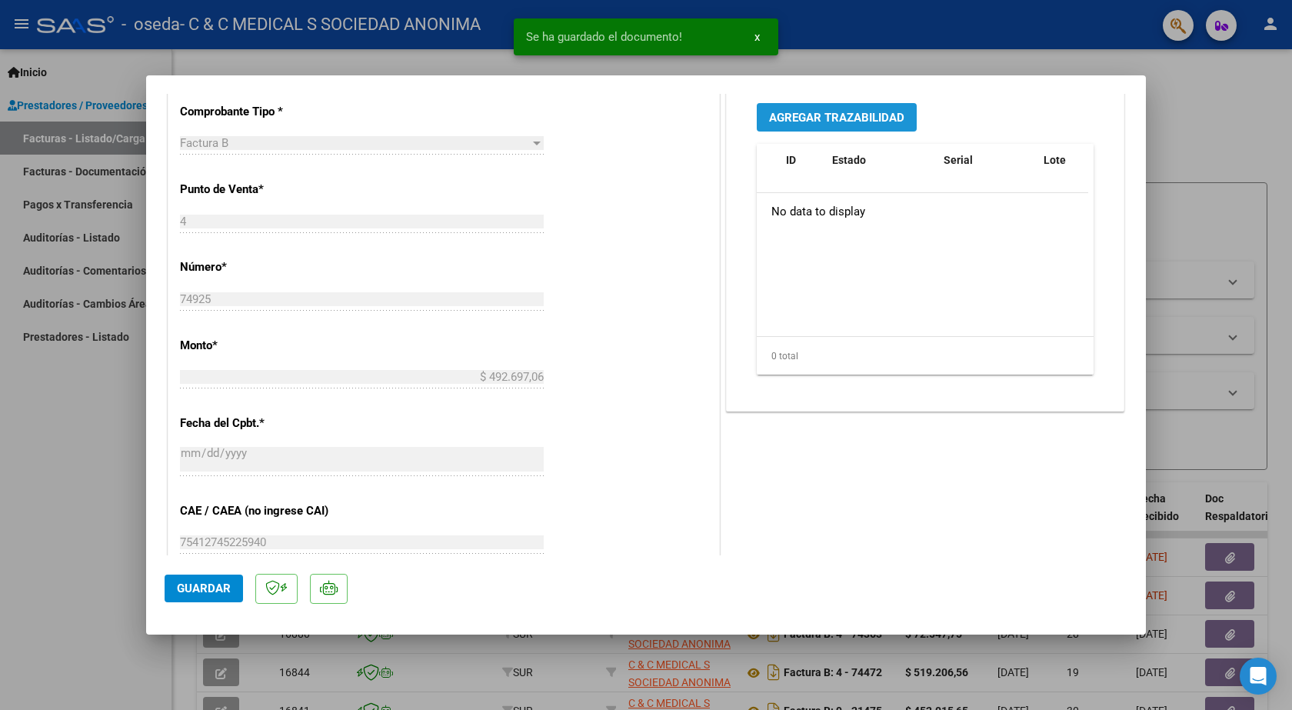
click at [840, 120] on span "Agregar Trazabilidad" at bounding box center [836, 118] width 135 height 14
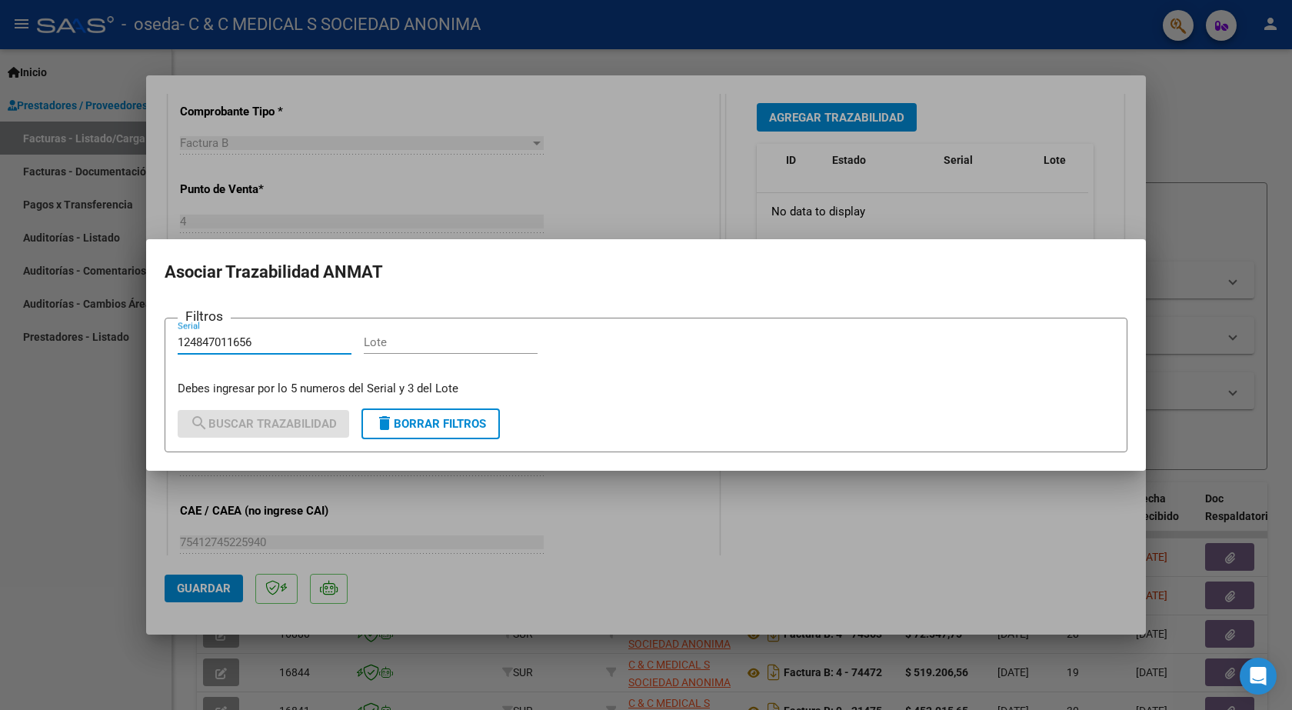
type input "124847011656"
click at [447, 340] on input "Lote" at bounding box center [451, 342] width 174 height 14
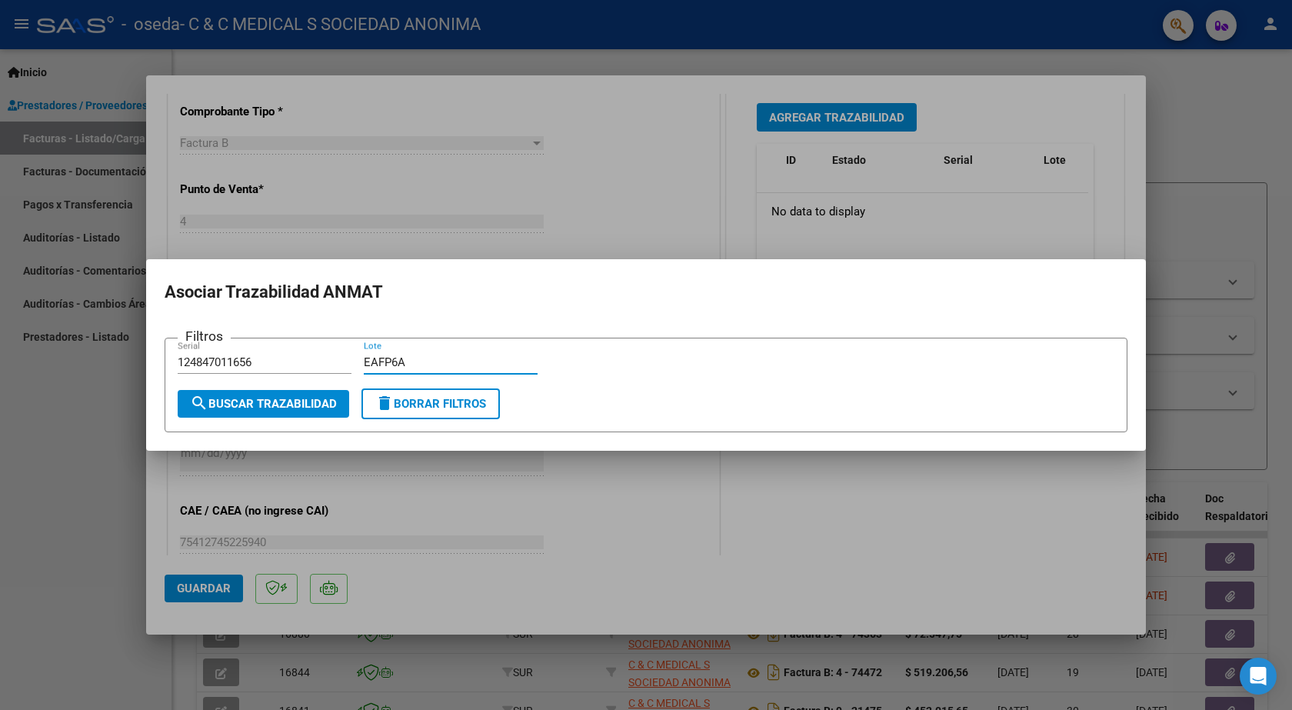
type input "EAFP6A"
click at [313, 408] on span "search Buscar Trazabilidad" at bounding box center [263, 404] width 147 height 14
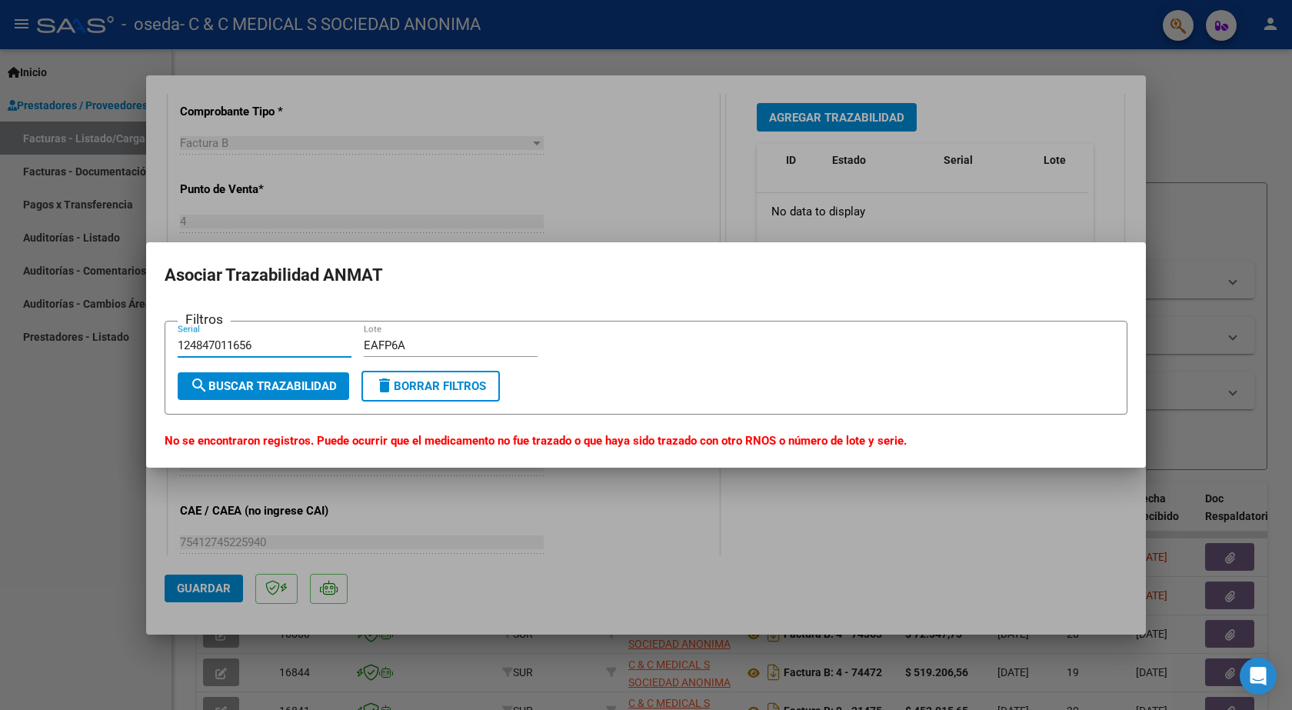
drag, startPoint x: 267, startPoint y: 342, endPoint x: 181, endPoint y: 344, distance: 86.1
click at [181, 344] on input "124847011656" at bounding box center [265, 345] width 174 height 14
type input "124847011656"
click at [430, 344] on input "EAFP6A" at bounding box center [451, 345] width 174 height 14
click at [288, 395] on button "search Buscar Trazabilidad" at bounding box center [263, 386] width 171 height 28
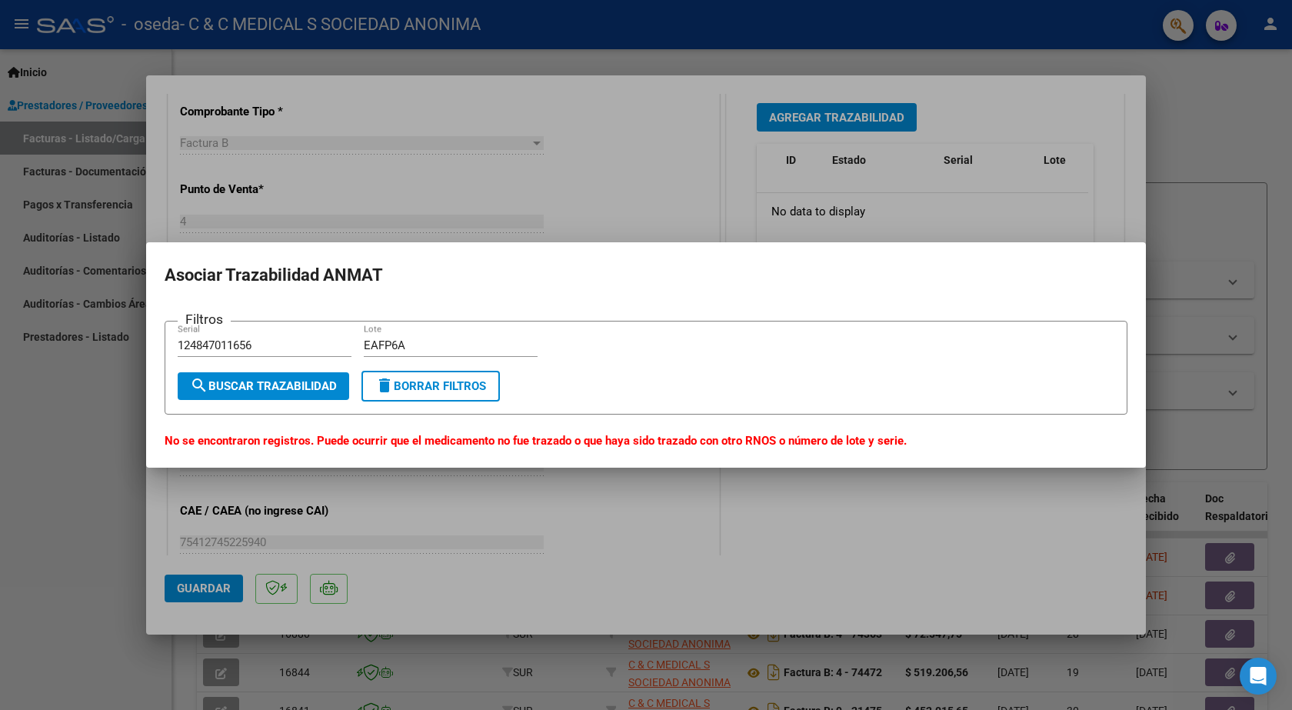
click at [101, 428] on div at bounding box center [646, 355] width 1292 height 710
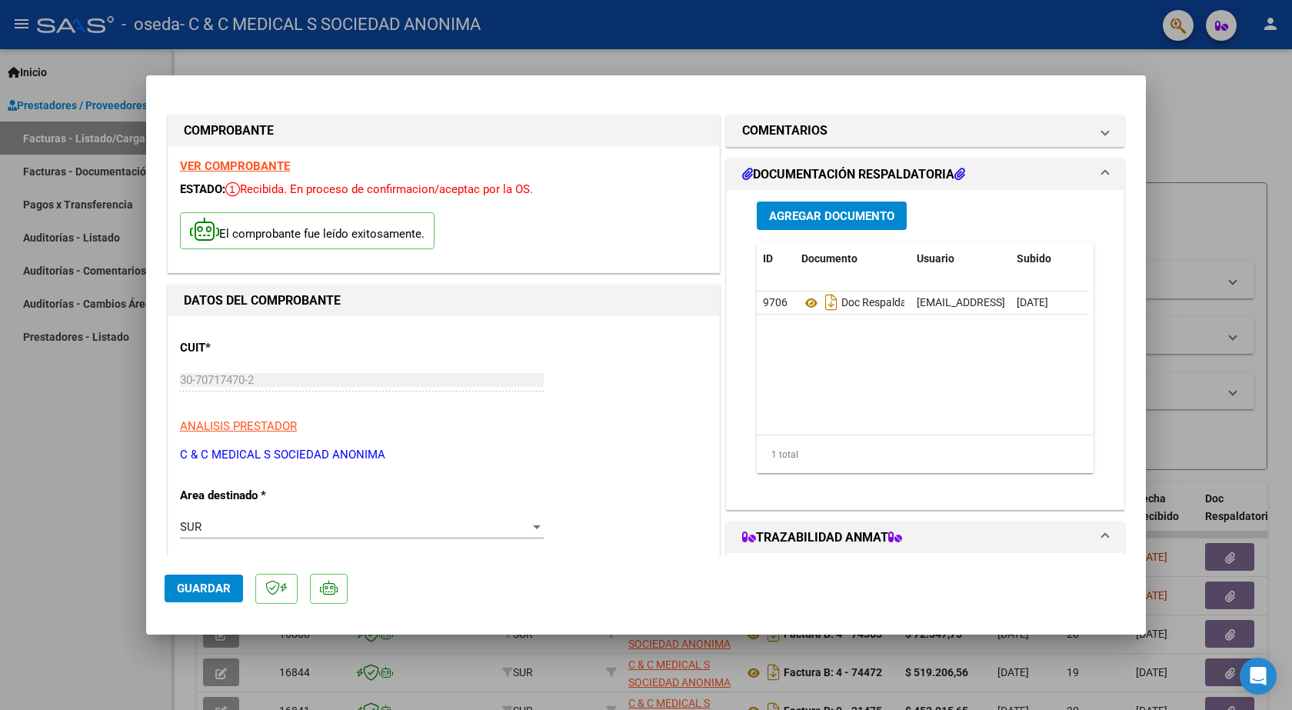
scroll to position [615, 0]
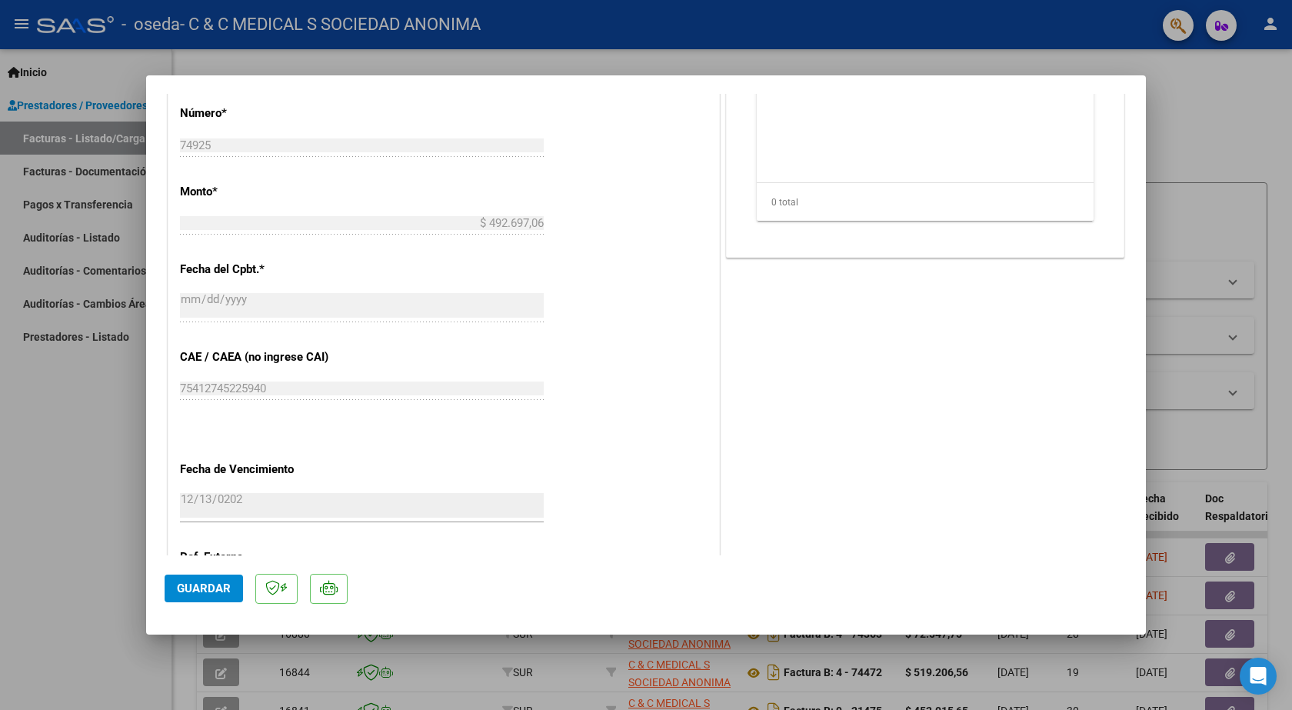
click at [224, 590] on span "Guardar" at bounding box center [204, 588] width 54 height 14
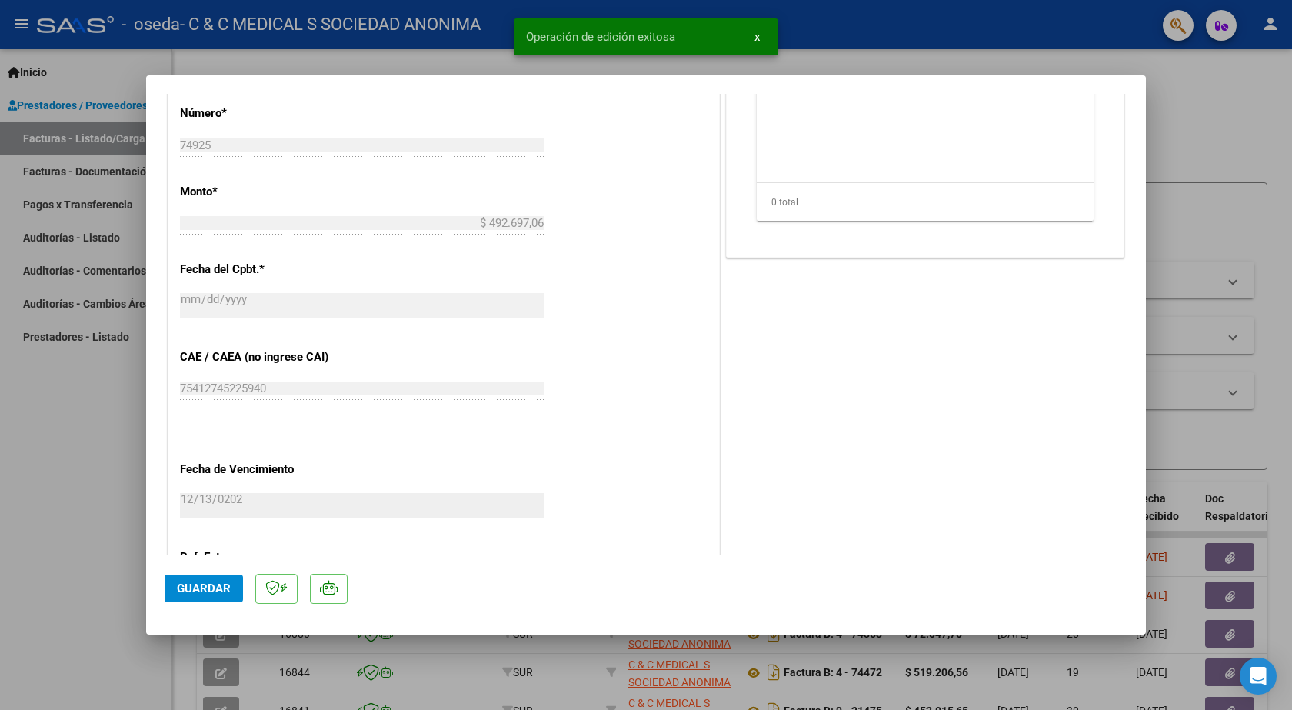
click at [97, 538] on div at bounding box center [646, 355] width 1292 height 710
type input "$ 0,00"
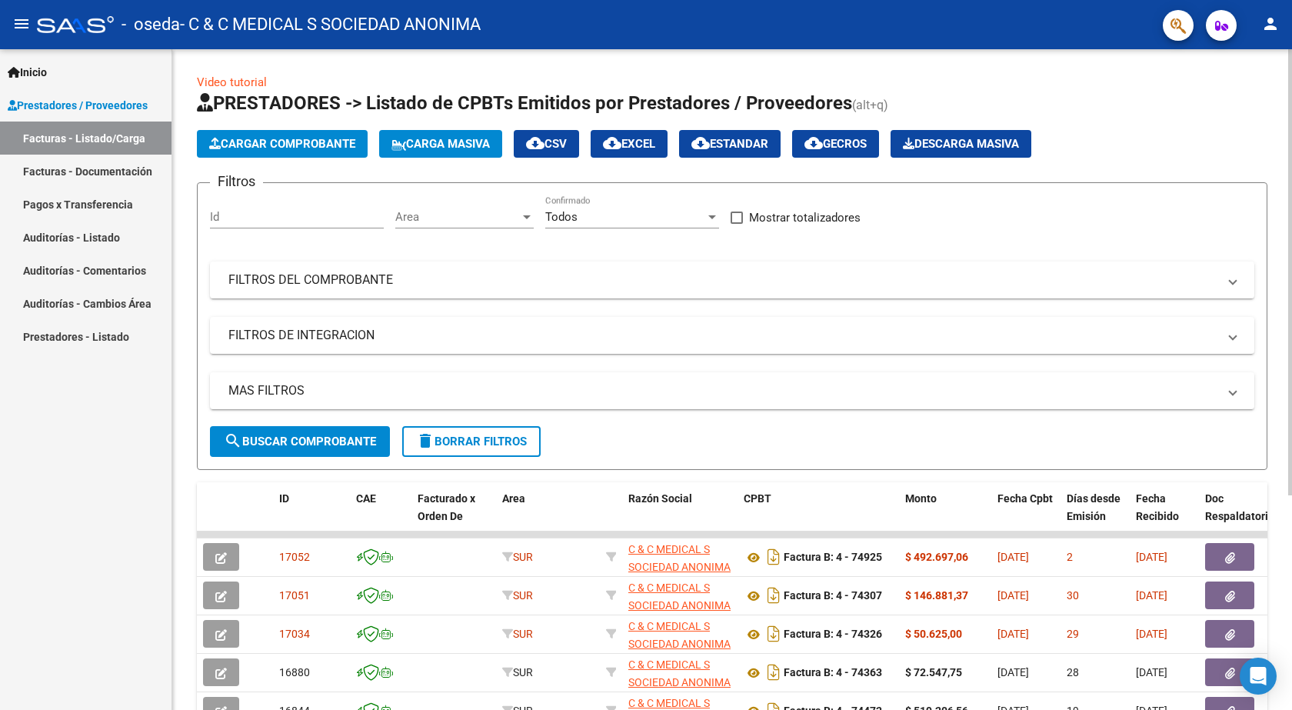
click at [251, 140] on span "Cargar Comprobante" at bounding box center [282, 144] width 146 height 14
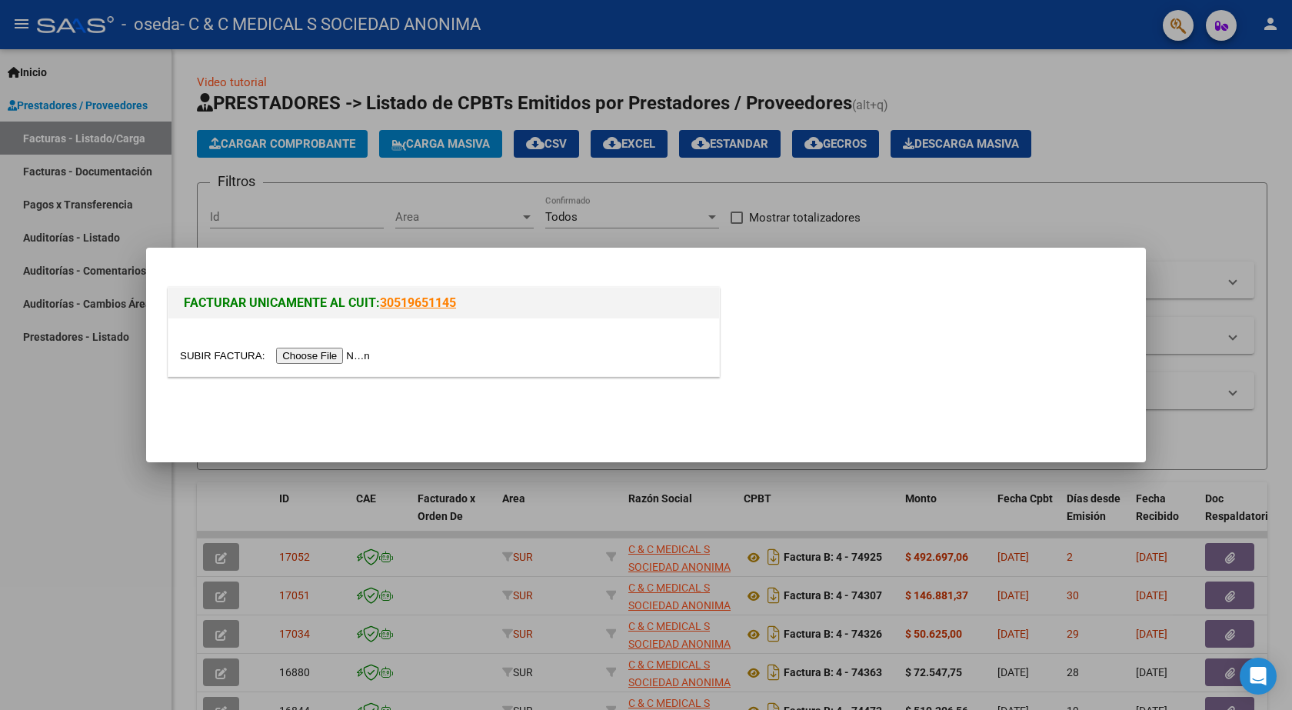
click at [329, 359] on input "file" at bounding box center [277, 355] width 195 height 16
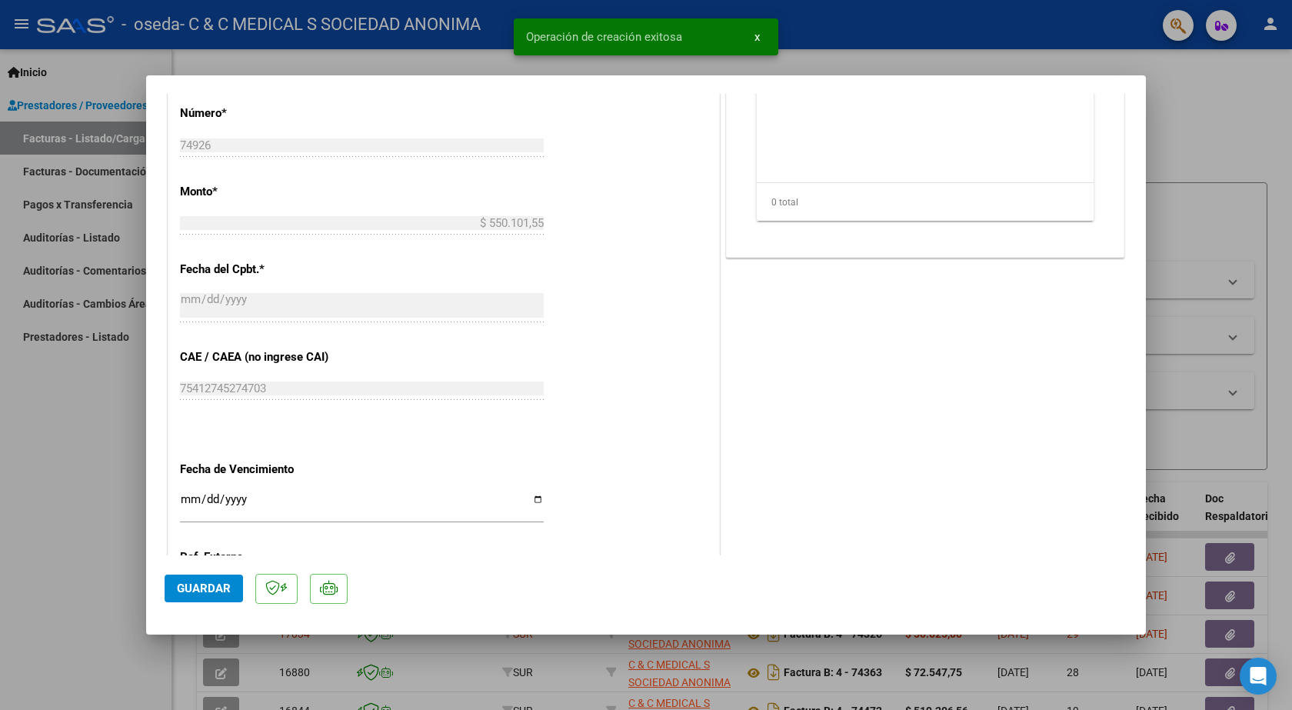
scroll to position [692, 0]
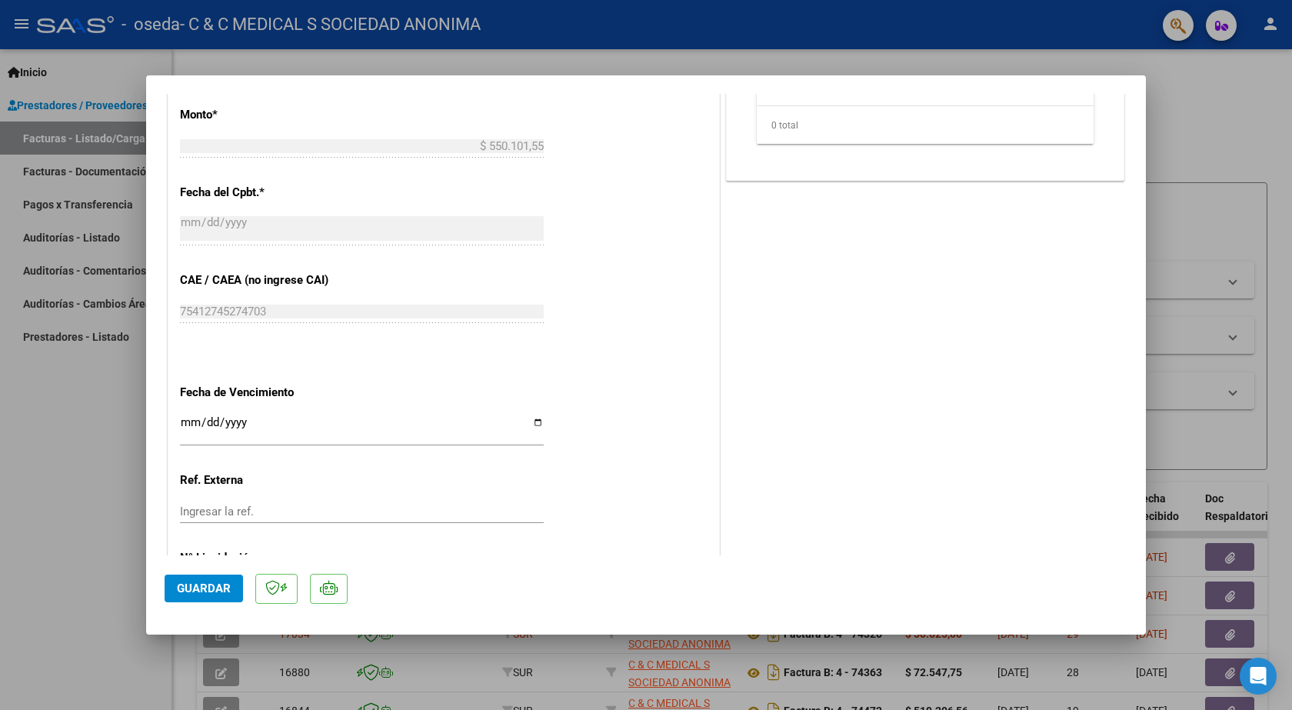
click at [193, 422] on input "Ingresar la fecha" at bounding box center [362, 428] width 364 height 25
type input "[DATE]"
click at [217, 593] on span "Guardar" at bounding box center [204, 588] width 54 height 14
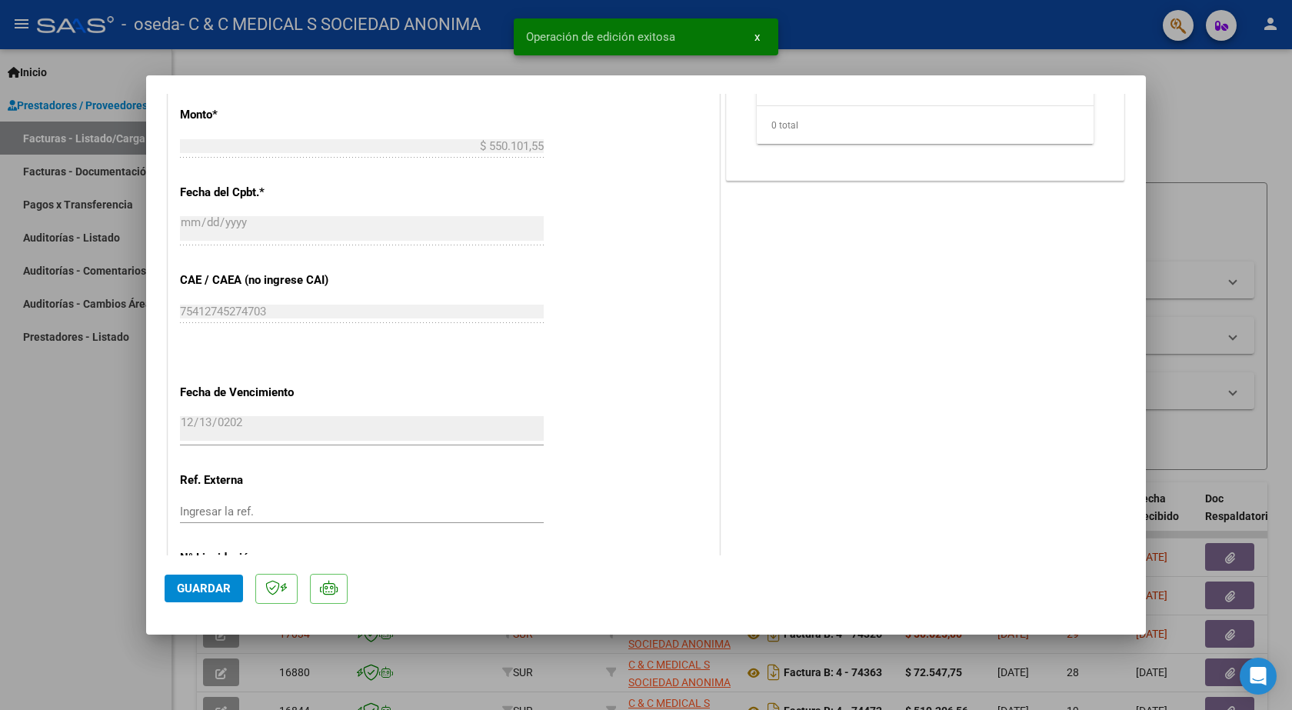
scroll to position [0, 0]
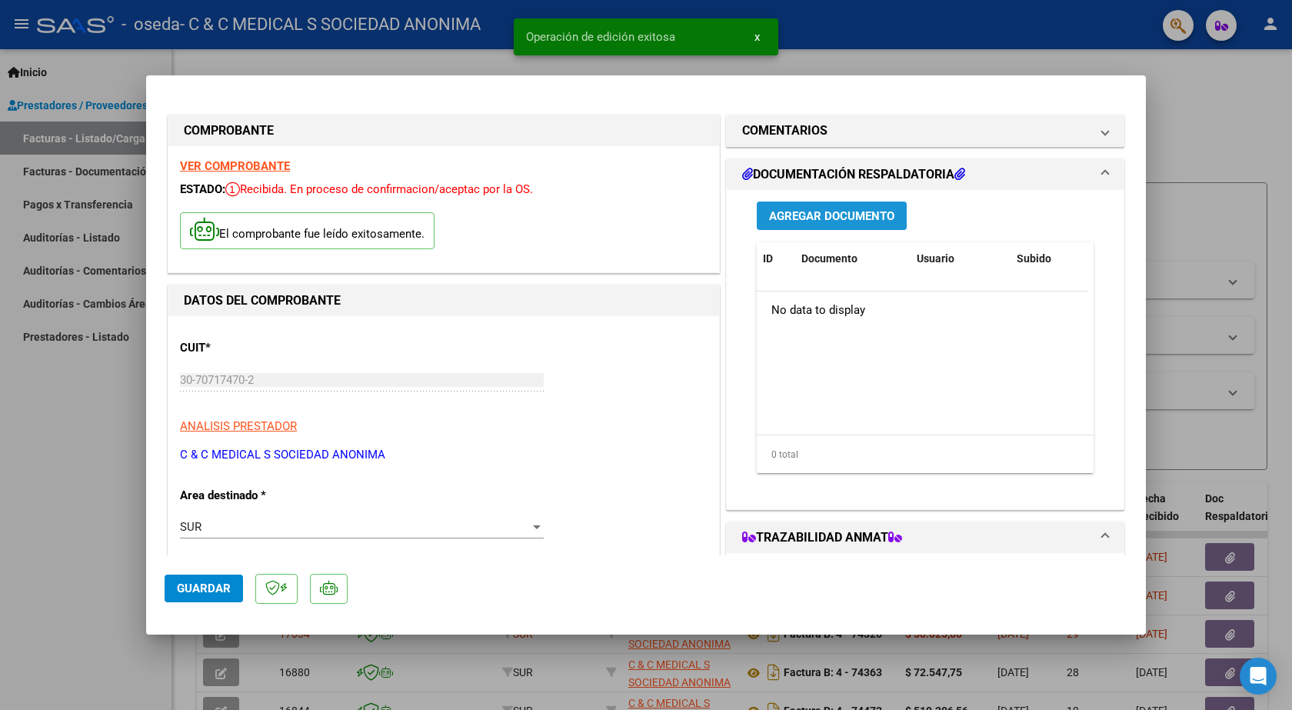
click at [822, 214] on span "Agregar Documento" at bounding box center [831, 216] width 125 height 14
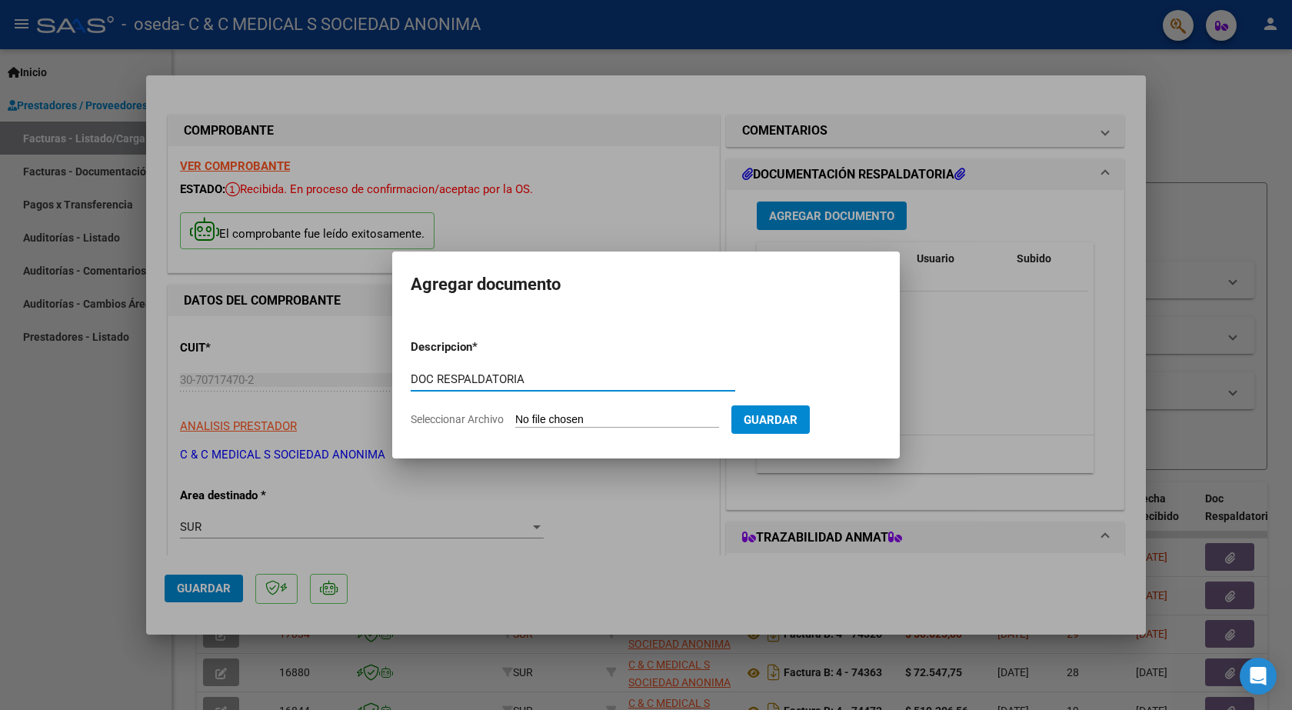
type input "DOC RESPALDATORIA"
click at [620, 421] on input "Seleccionar Archivo" at bounding box center [617, 420] width 204 height 15
type input "C:\fakepath\74926.PDF"
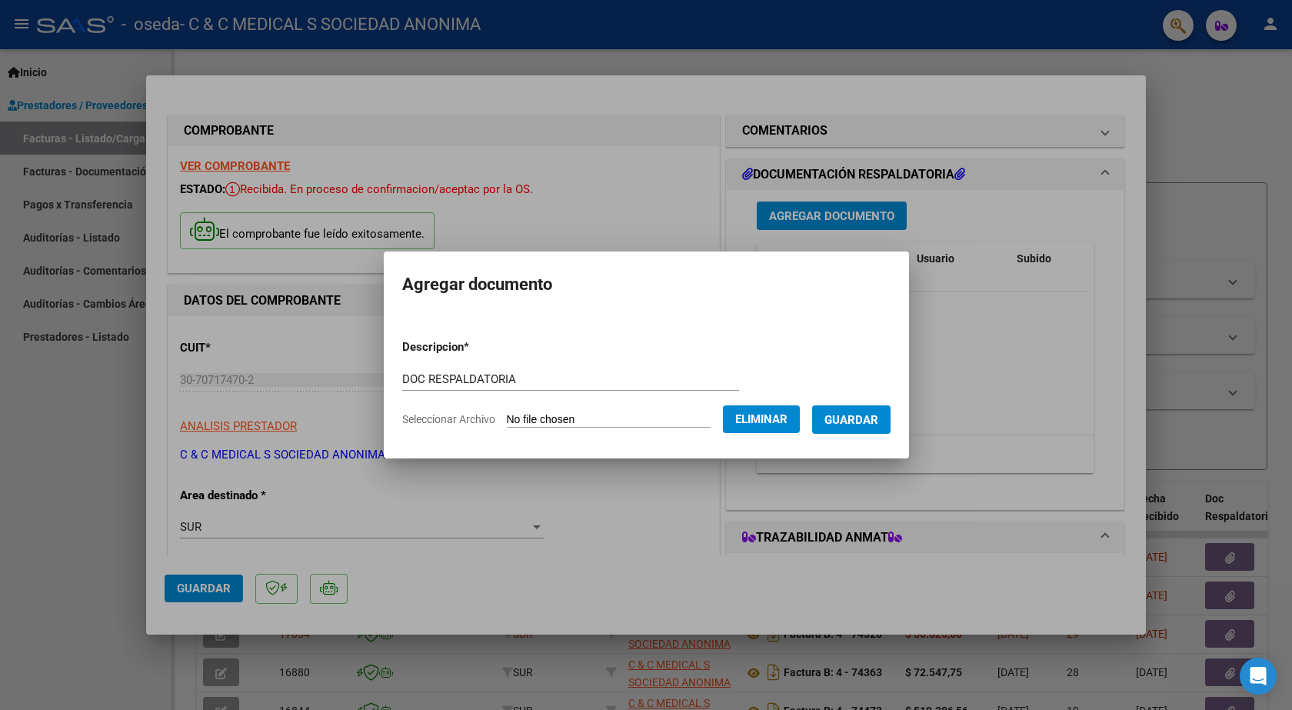
click at [874, 422] on span "Guardar" at bounding box center [851, 420] width 54 height 14
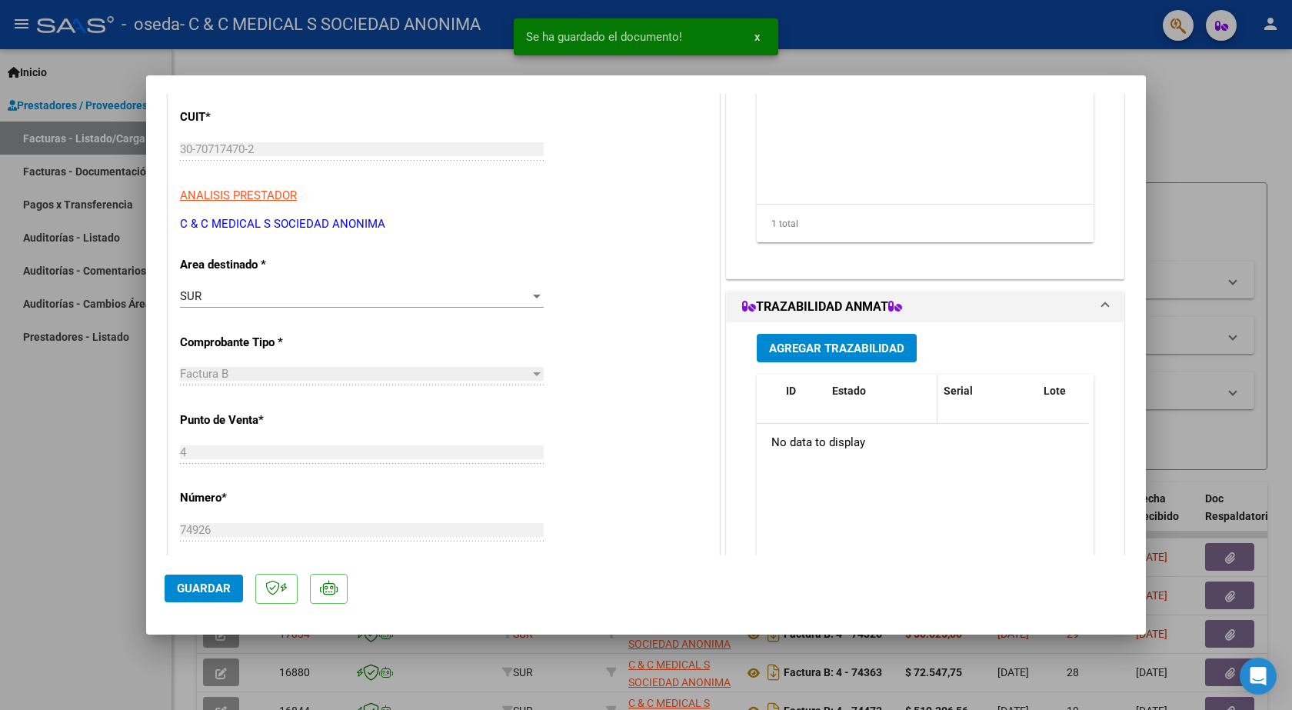
scroll to position [384, 0]
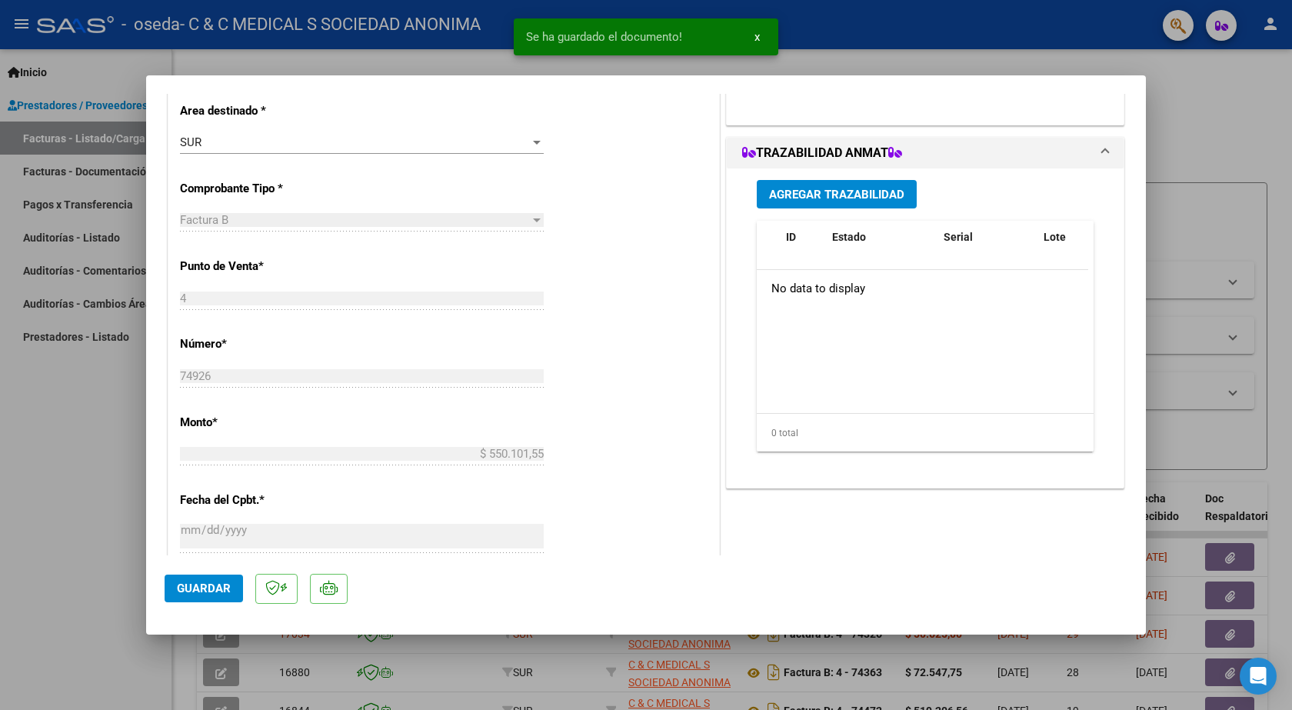
click at [827, 185] on button "Agregar Trazabilidad" at bounding box center [836, 194] width 160 height 28
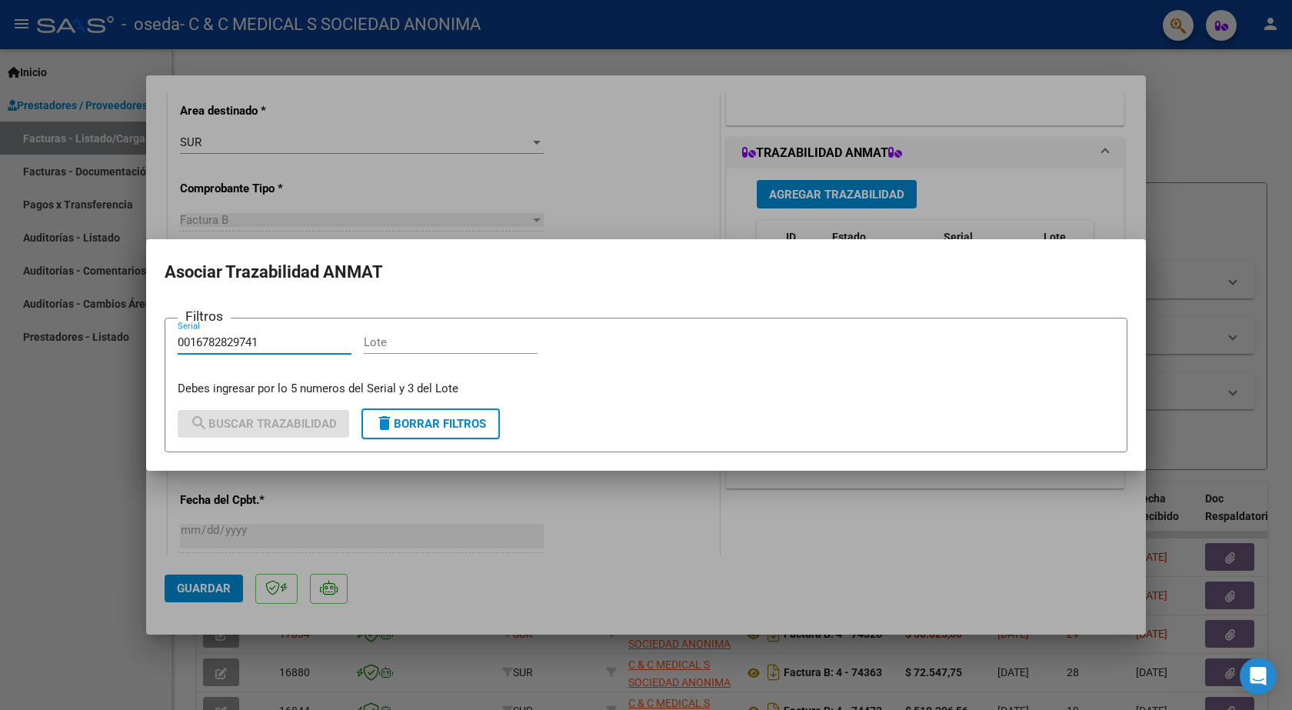
type input "0016782829741"
click at [460, 347] on input "Lote" at bounding box center [451, 342] width 174 height 14
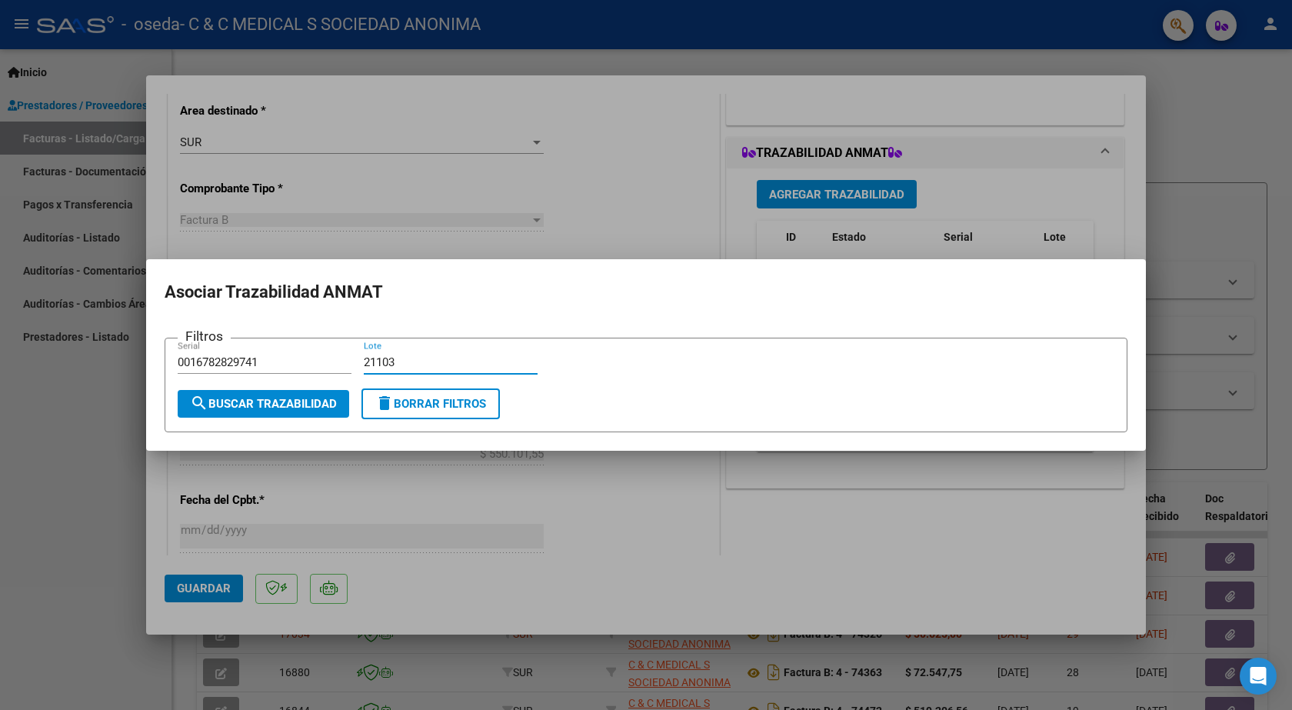
type input "21103"
click at [328, 407] on span "search Buscar Trazabilidad" at bounding box center [263, 404] width 147 height 14
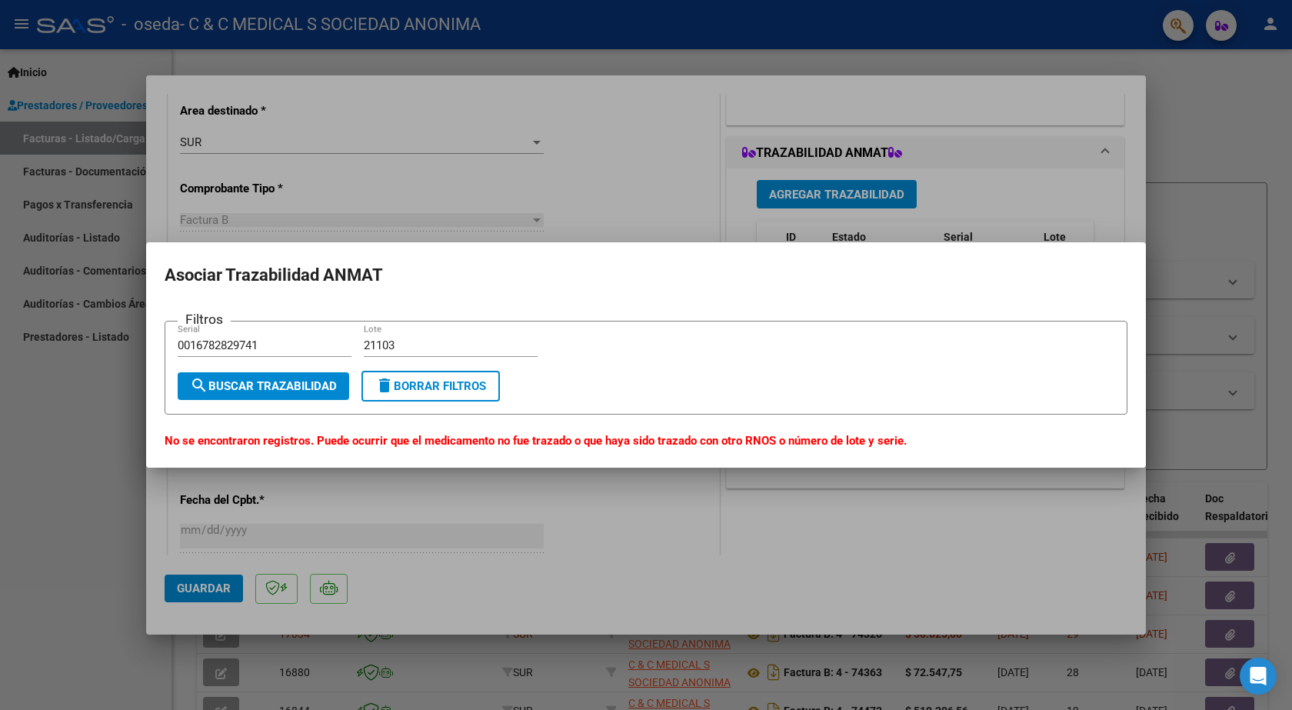
click at [298, 340] on input "0016782829741" at bounding box center [265, 345] width 174 height 14
click at [258, 377] on button "search Buscar Trazabilidad" at bounding box center [263, 386] width 171 height 28
click at [298, 347] on input "00022175456870" at bounding box center [265, 345] width 174 height 14
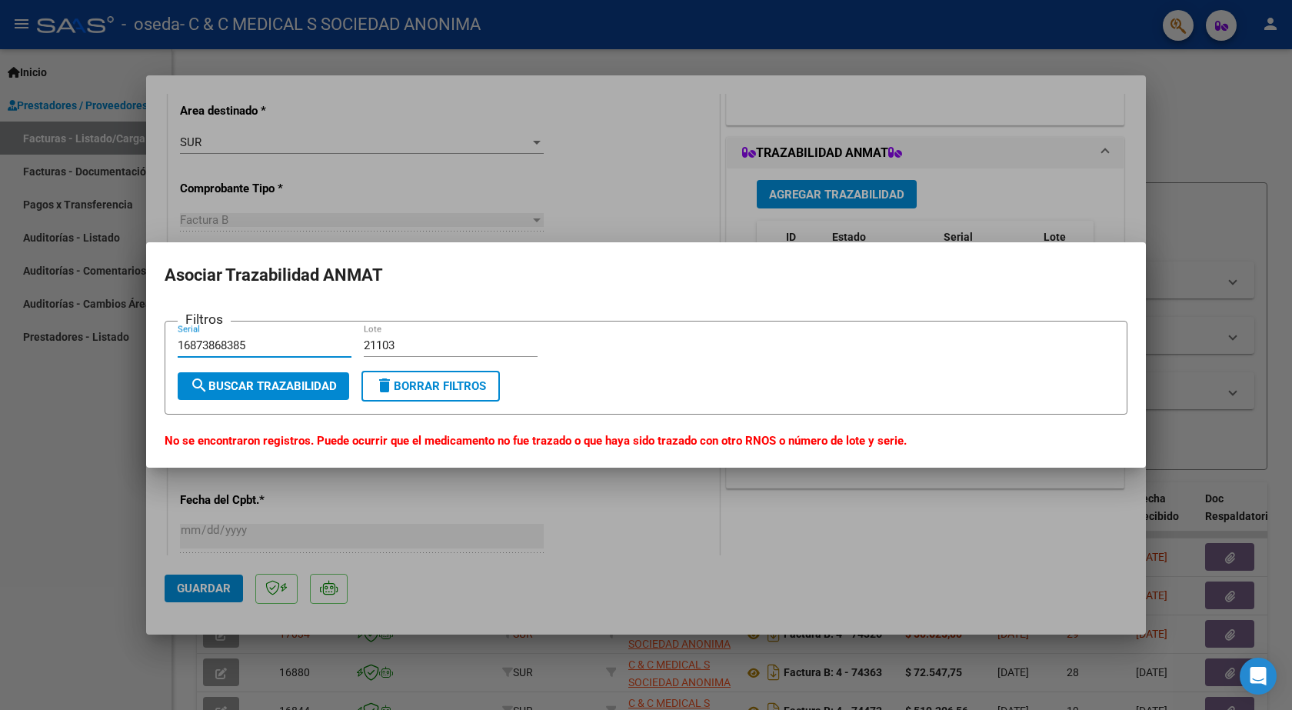
type input "16873868385"
click at [432, 339] on input "21103" at bounding box center [451, 345] width 174 height 14
type input "M524A"
click at [347, 383] on button "search Buscar Trazabilidad" at bounding box center [263, 386] width 171 height 28
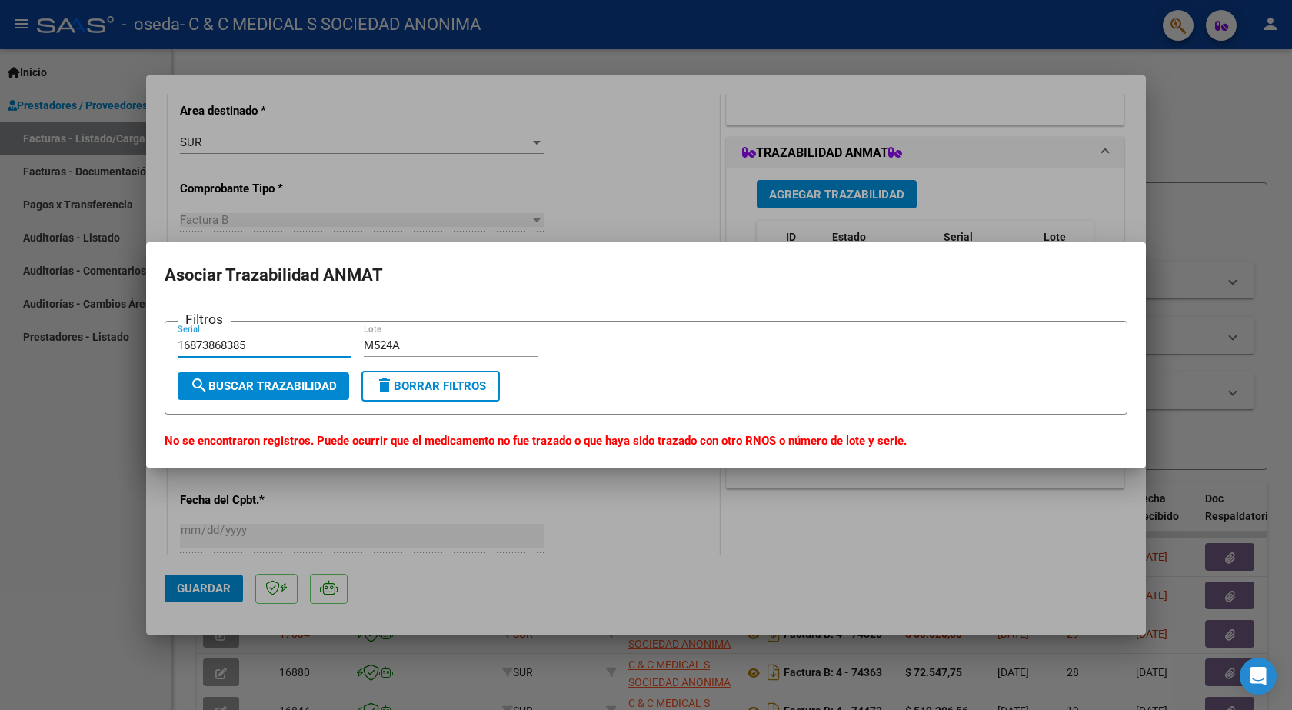
click at [274, 347] on input "16873868385" at bounding box center [265, 345] width 174 height 14
type input "4137256221"
click at [451, 355] on div "M524A Lote" at bounding box center [451, 345] width 174 height 23
click at [446, 348] on input "M524A" at bounding box center [451, 345] width 174 height 14
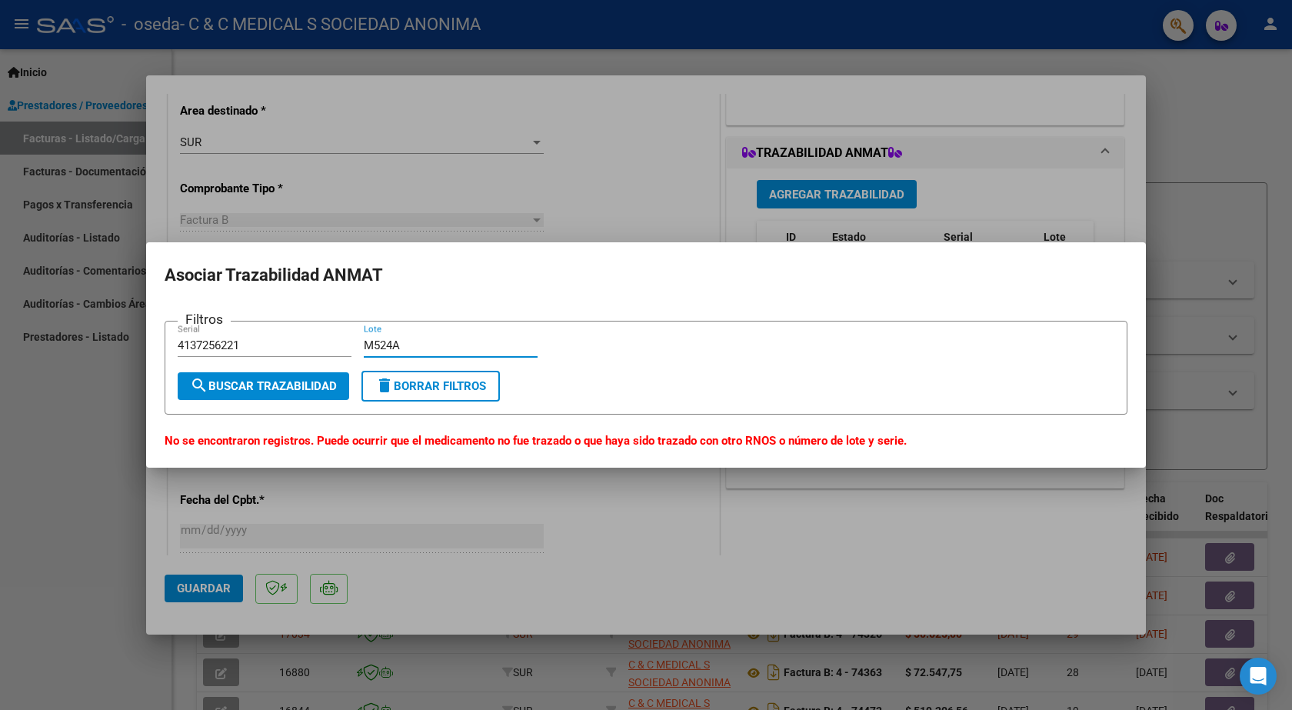
click at [446, 348] on input "M524A" at bounding box center [451, 345] width 174 height 14
type input "22282"
click at [298, 387] on span "search Buscar Trazabilidad" at bounding box center [263, 386] width 147 height 14
click at [96, 491] on div at bounding box center [646, 355] width 1292 height 710
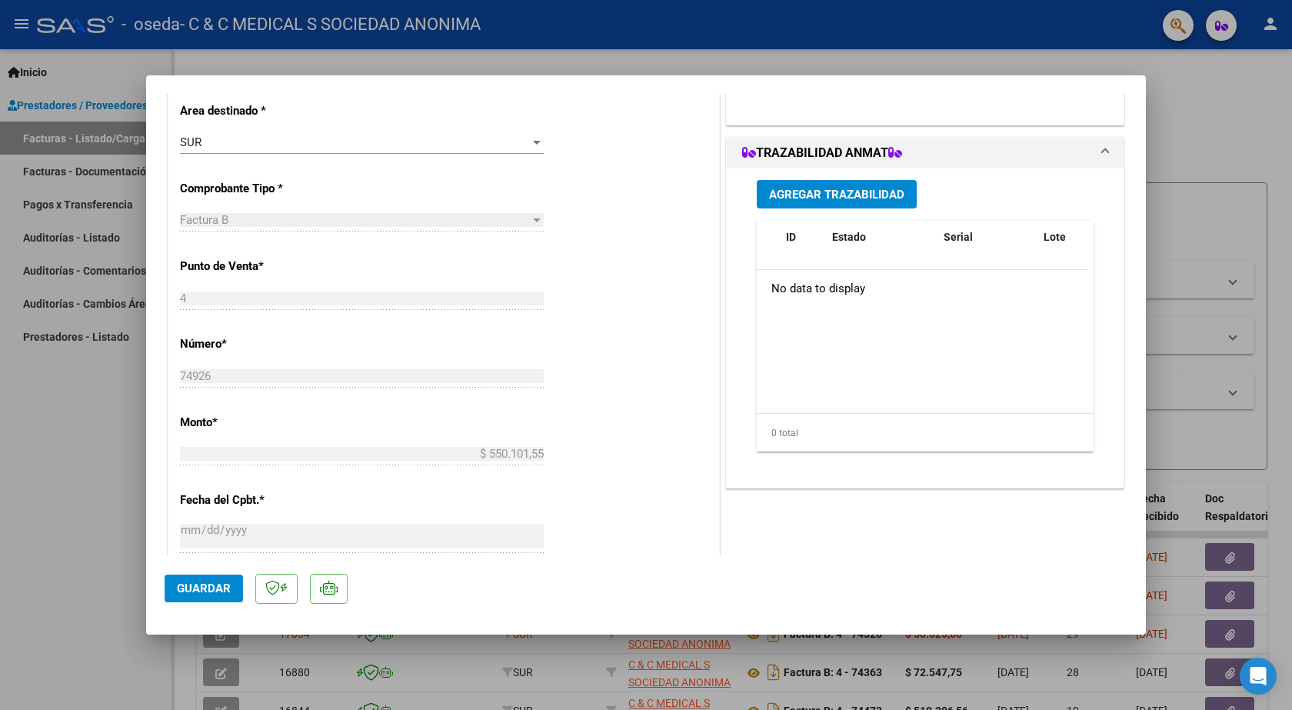
click at [198, 587] on span "Guardar" at bounding box center [204, 588] width 54 height 14
click at [32, 633] on div at bounding box center [646, 355] width 1292 height 710
type input "$ 0,00"
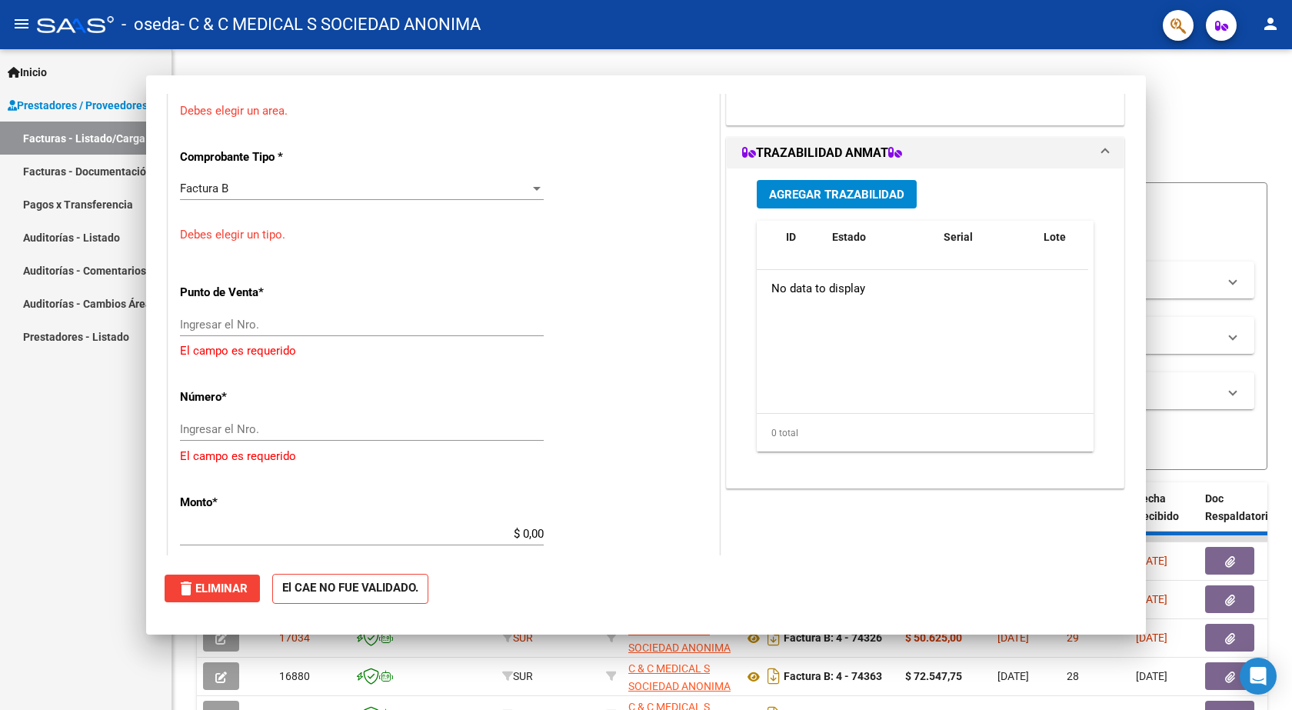
scroll to position [337, 0]
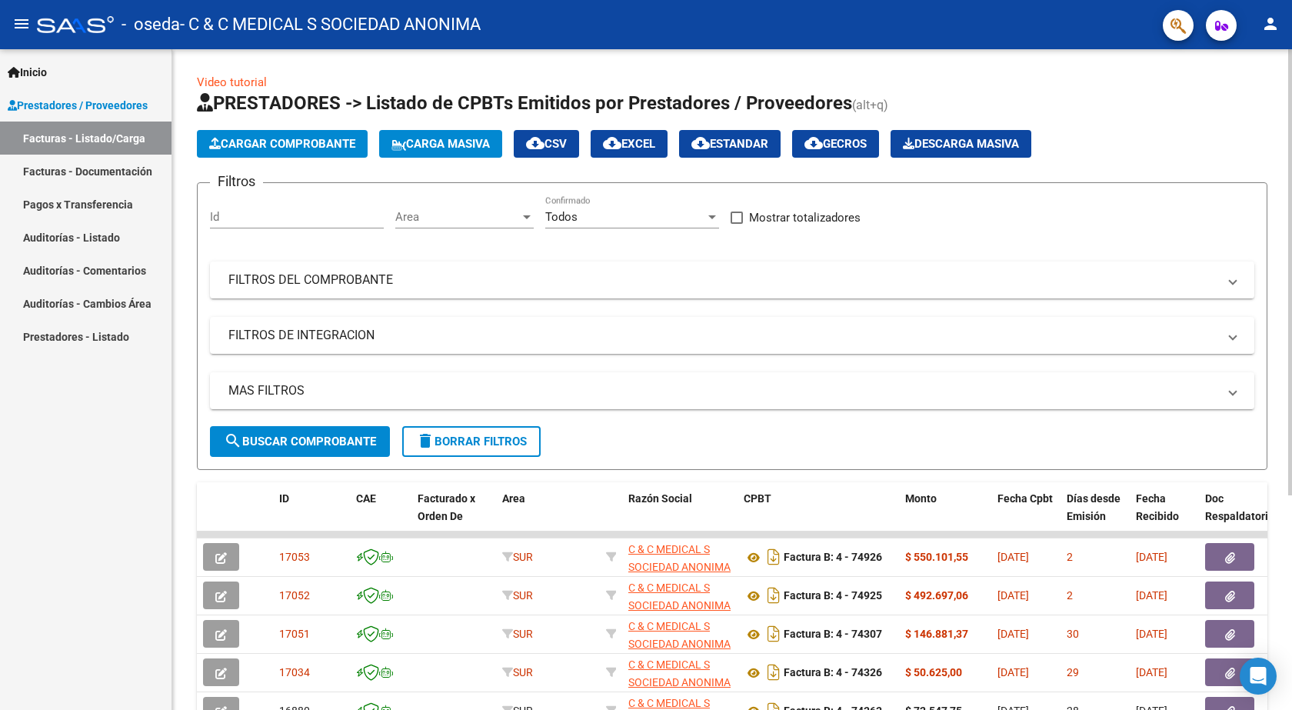
click at [274, 145] on span "Cargar Comprobante" at bounding box center [282, 144] width 146 height 14
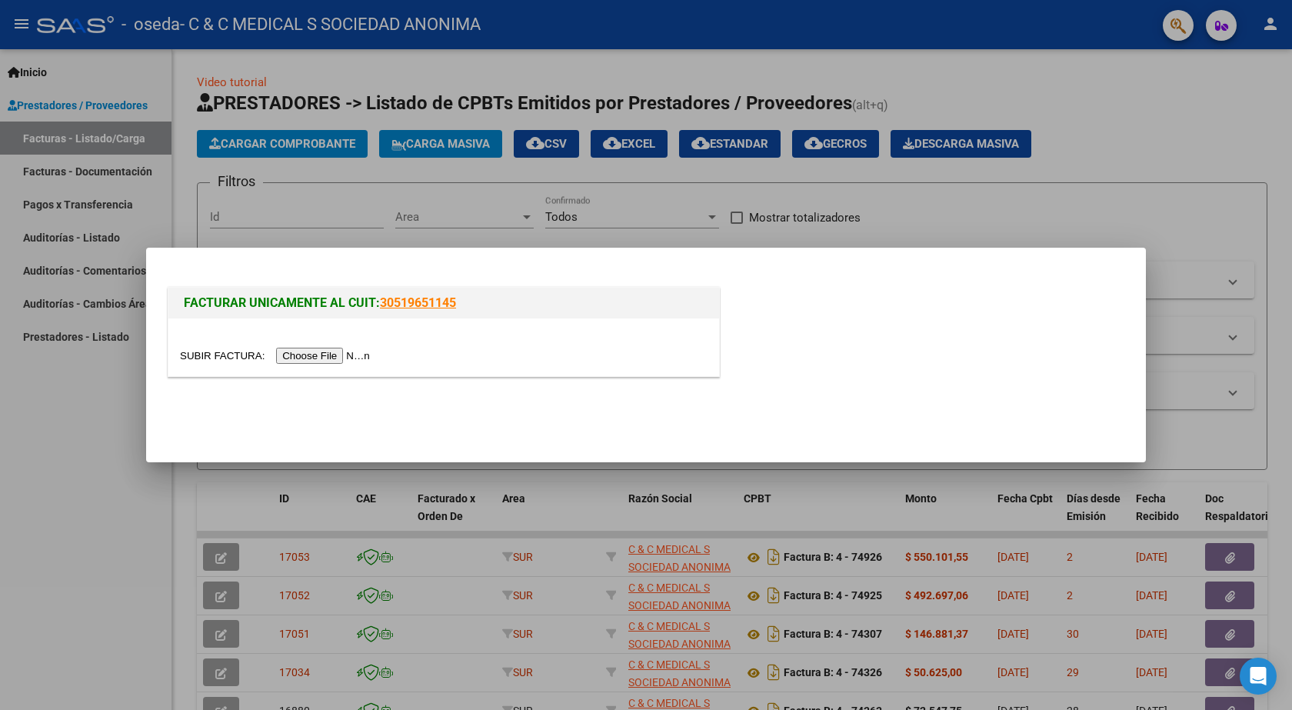
click at [303, 353] on input "file" at bounding box center [277, 355] width 195 height 16
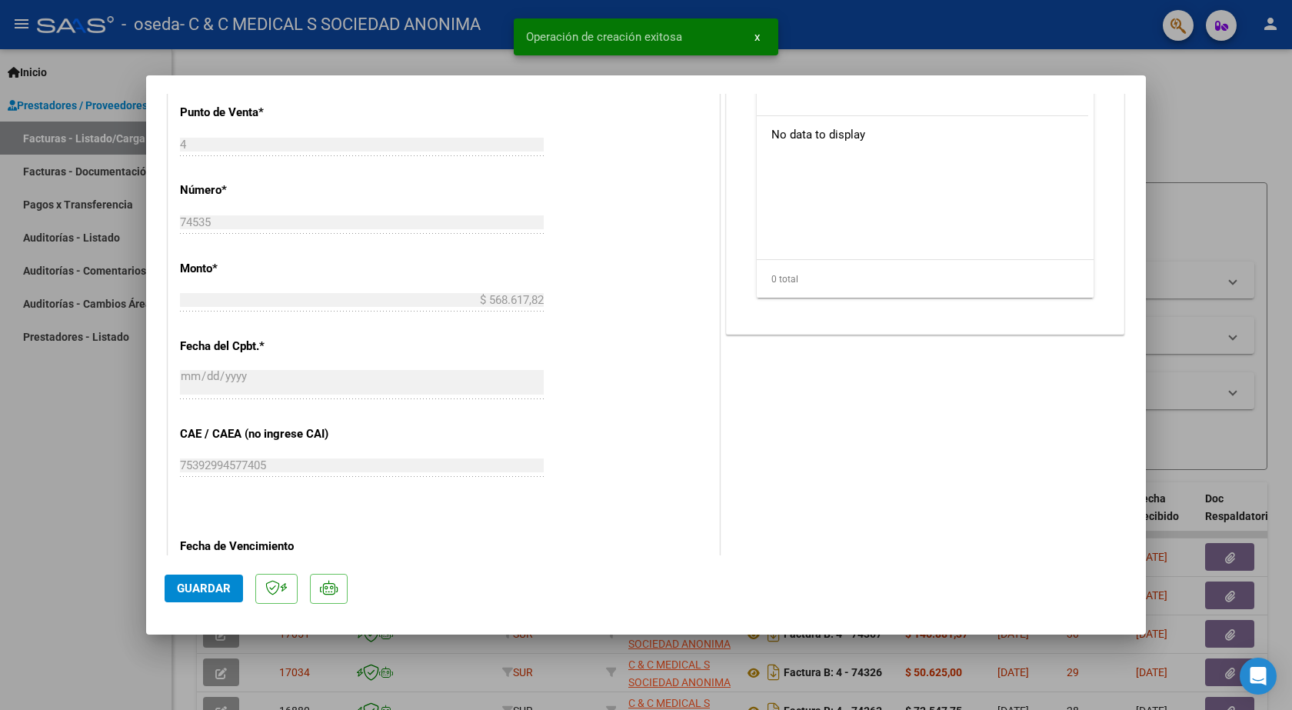
scroll to position [767, 0]
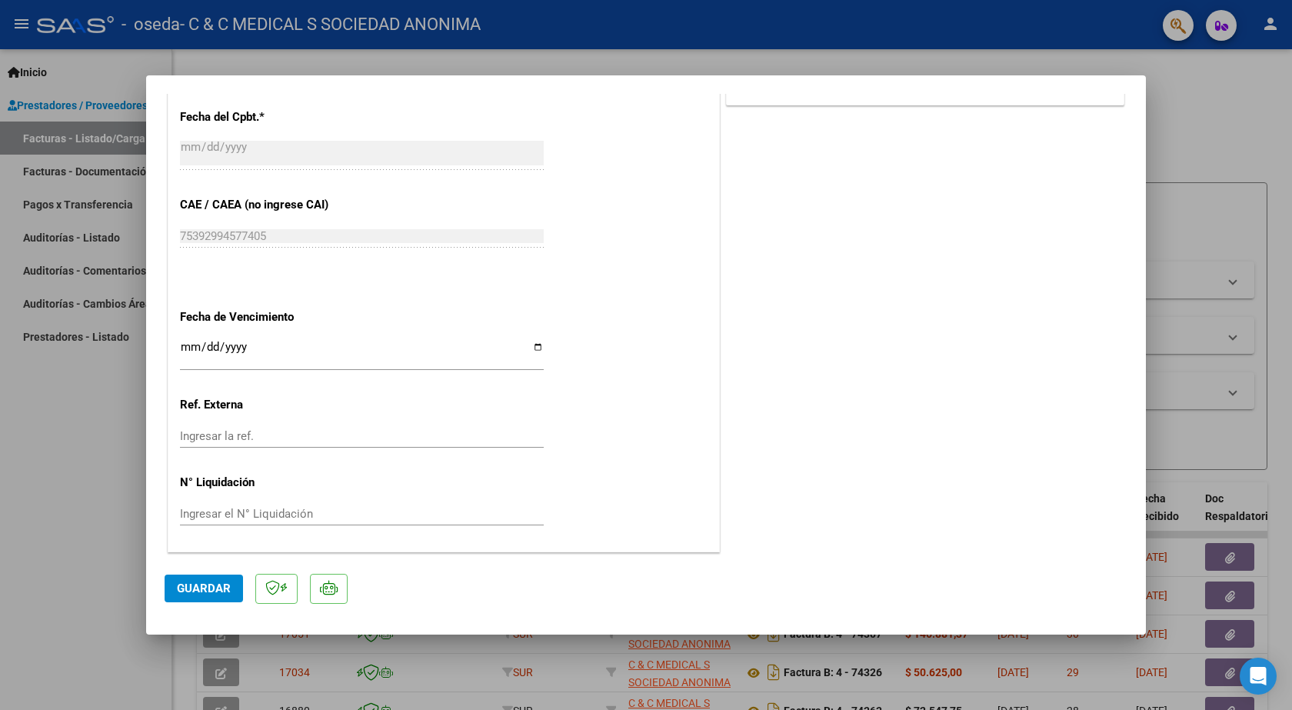
click at [184, 350] on input "Ingresar la fecha" at bounding box center [362, 353] width 364 height 25
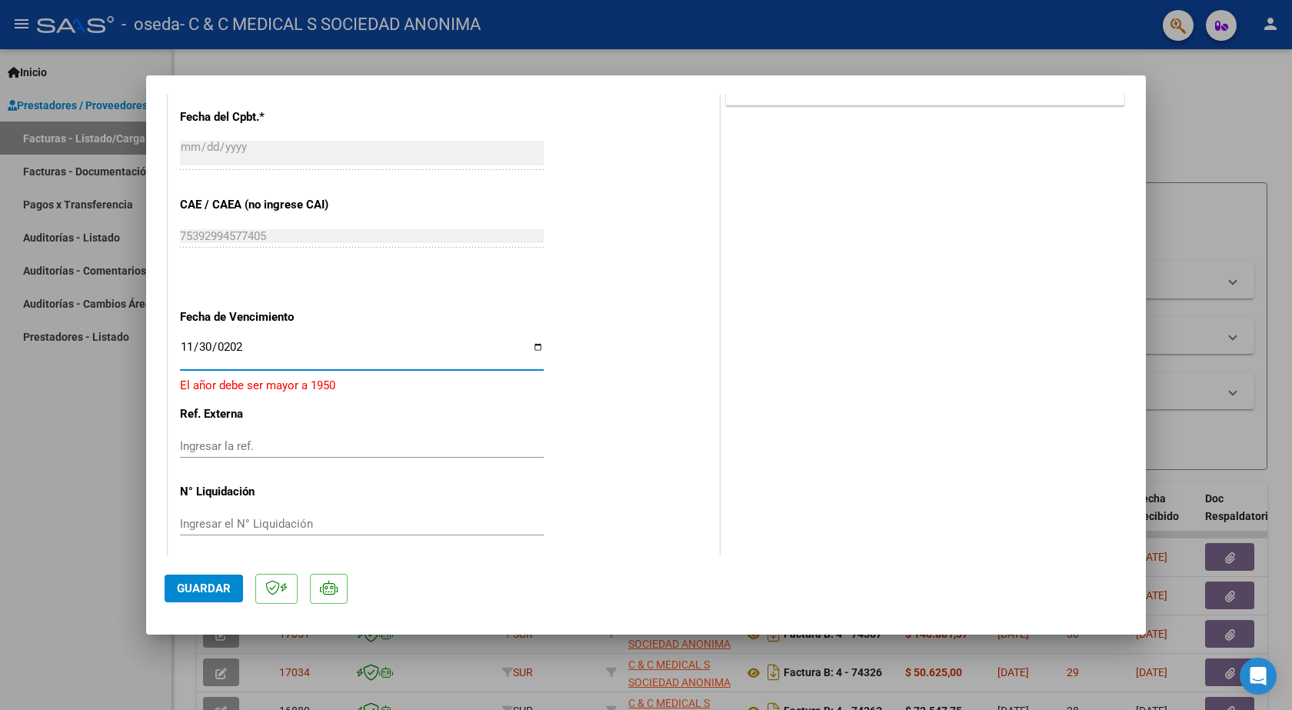
type input "[DATE]"
click at [218, 594] on span "Guardar" at bounding box center [204, 588] width 54 height 14
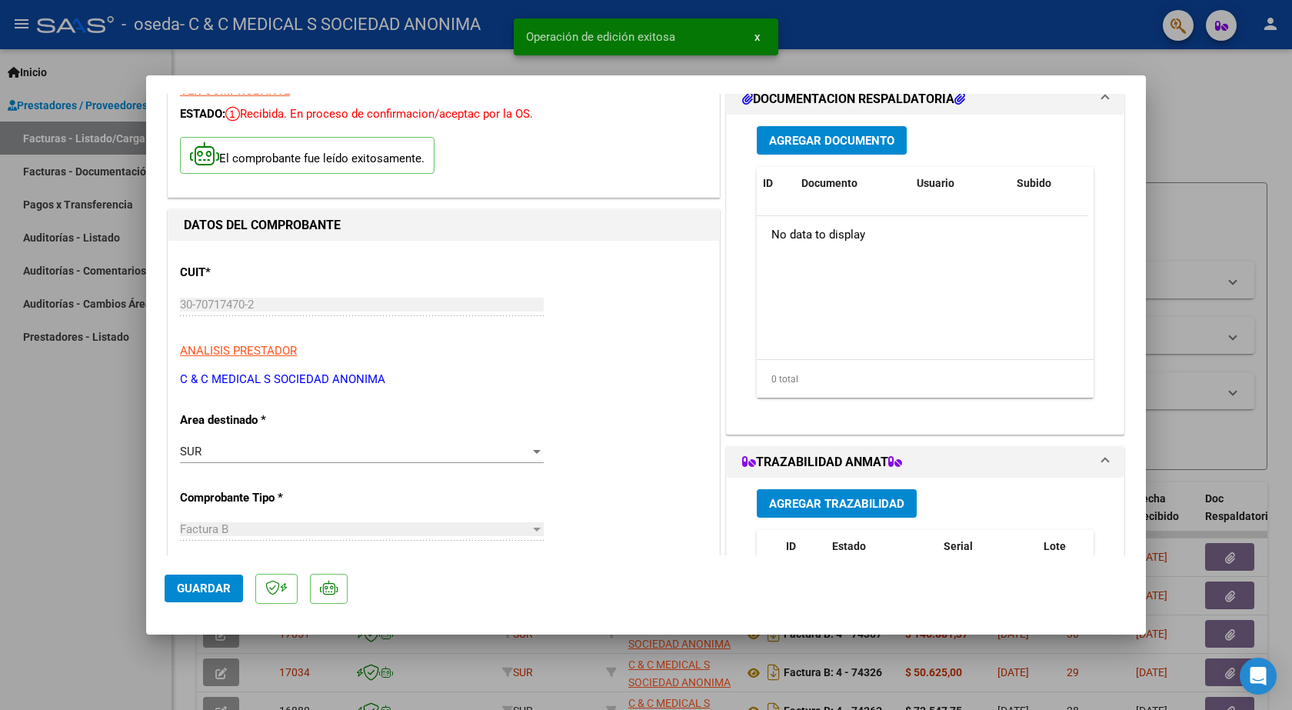
scroll to position [0, 0]
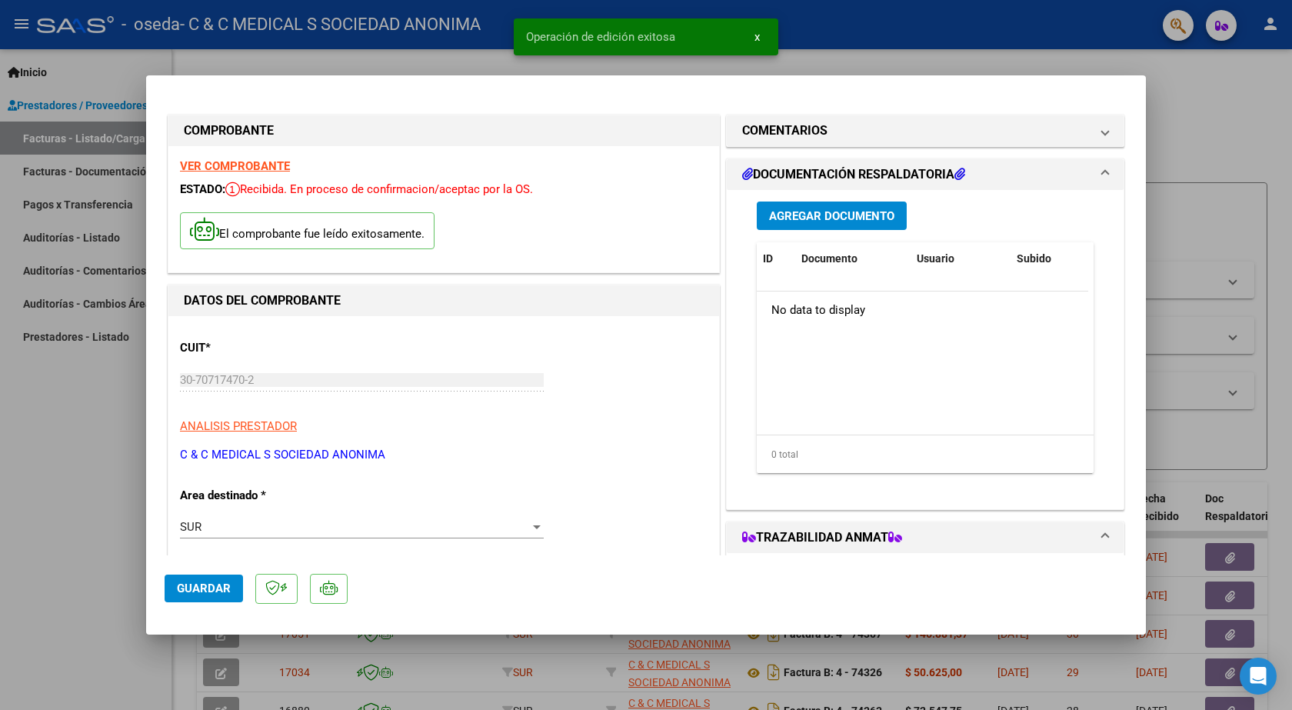
click at [836, 211] on span "Agregar Documento" at bounding box center [831, 216] width 125 height 14
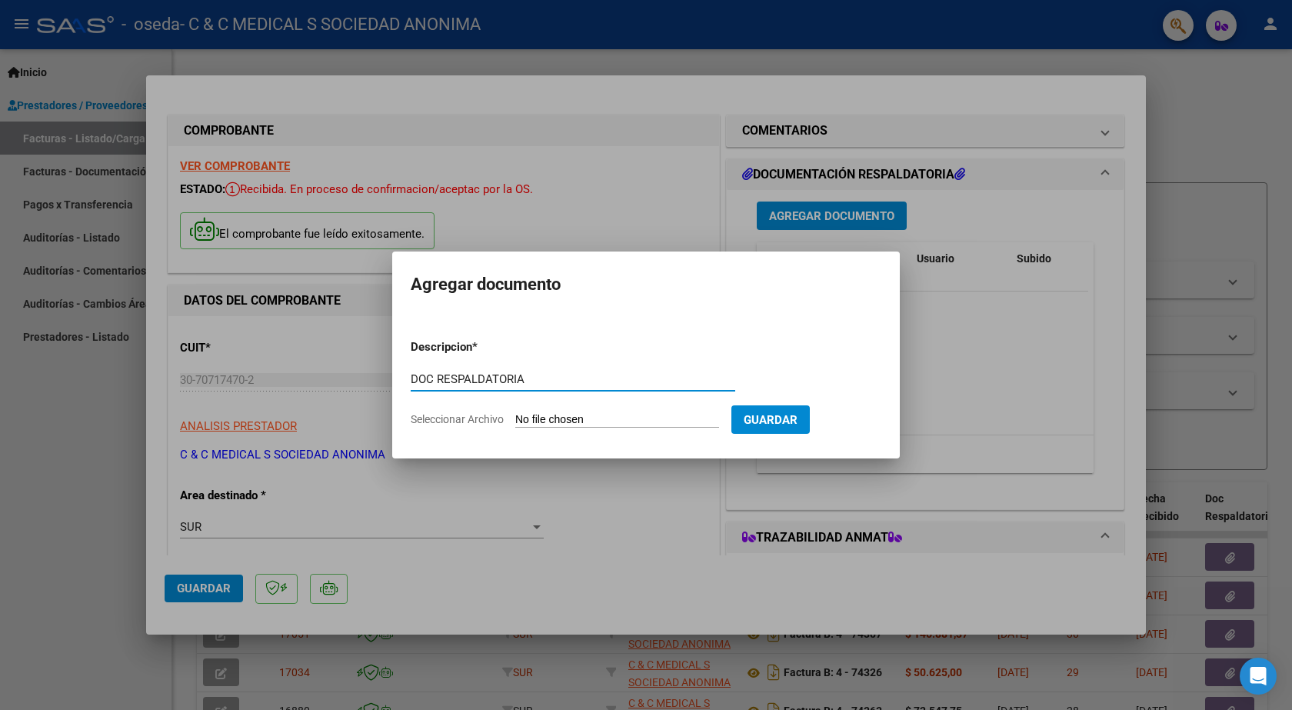
type input "DOC RESPALDATORIA"
click at [554, 417] on input "Seleccionar Archivo" at bounding box center [617, 420] width 204 height 15
type input "C:\fakepath\74535.PDF"
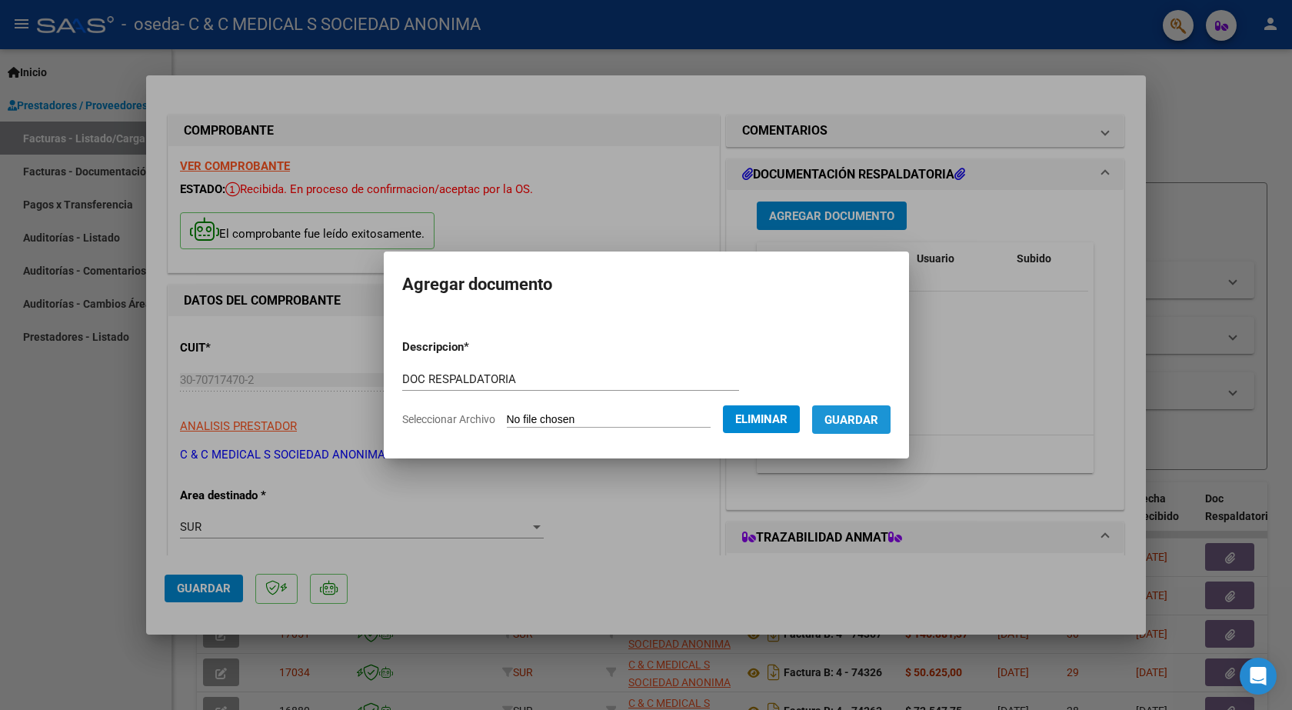
click at [836, 429] on button "Guardar" at bounding box center [851, 419] width 78 height 28
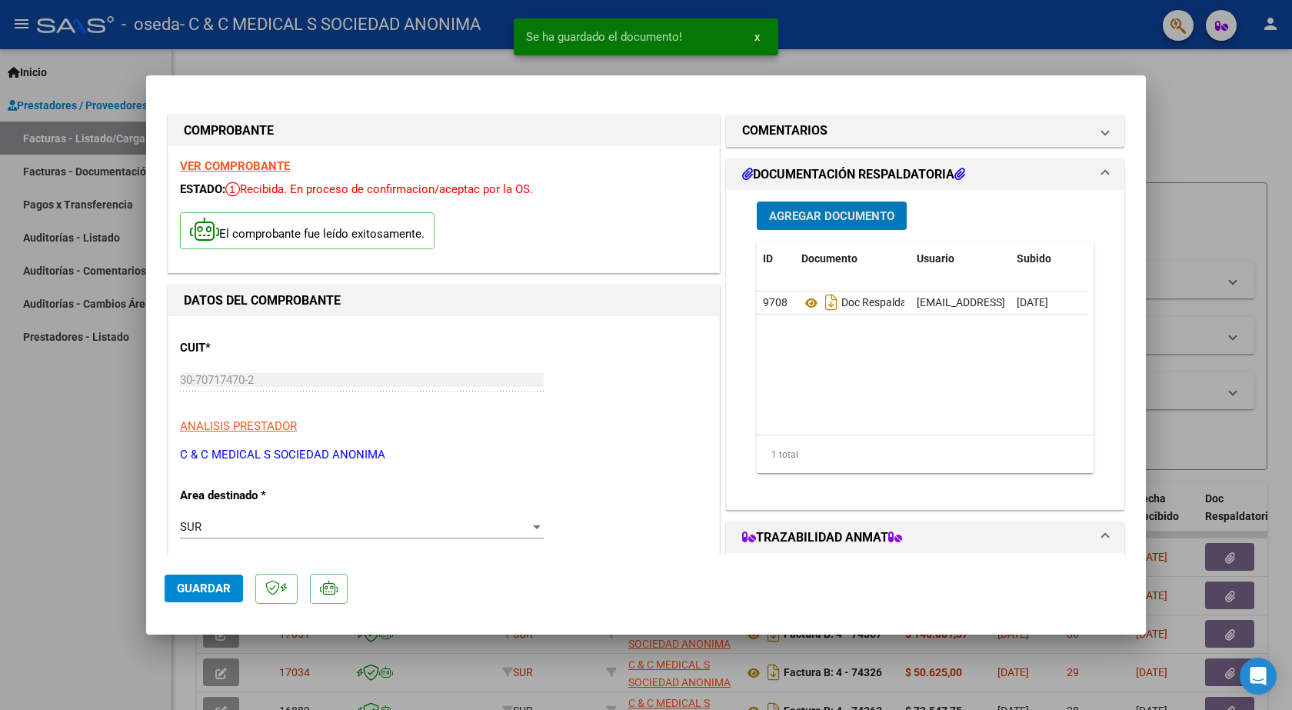
scroll to position [384, 0]
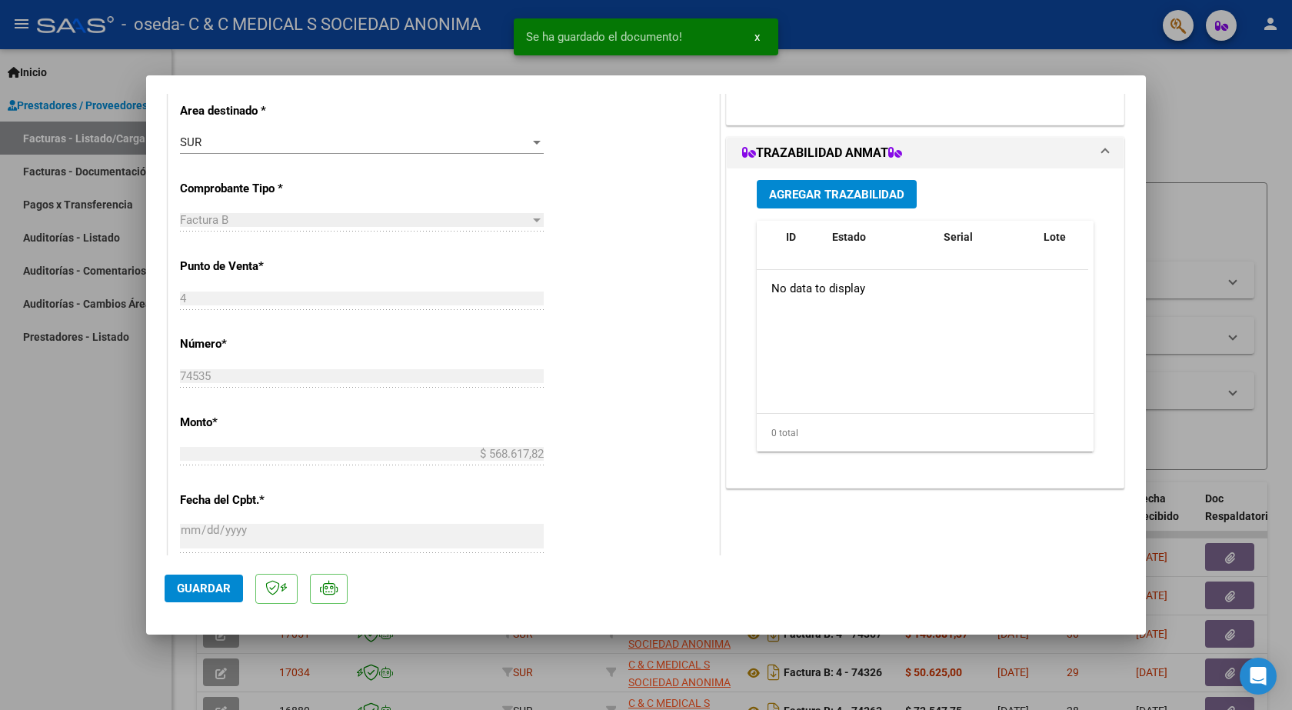
click at [859, 204] on button "Agregar Trazabilidad" at bounding box center [836, 194] width 160 height 28
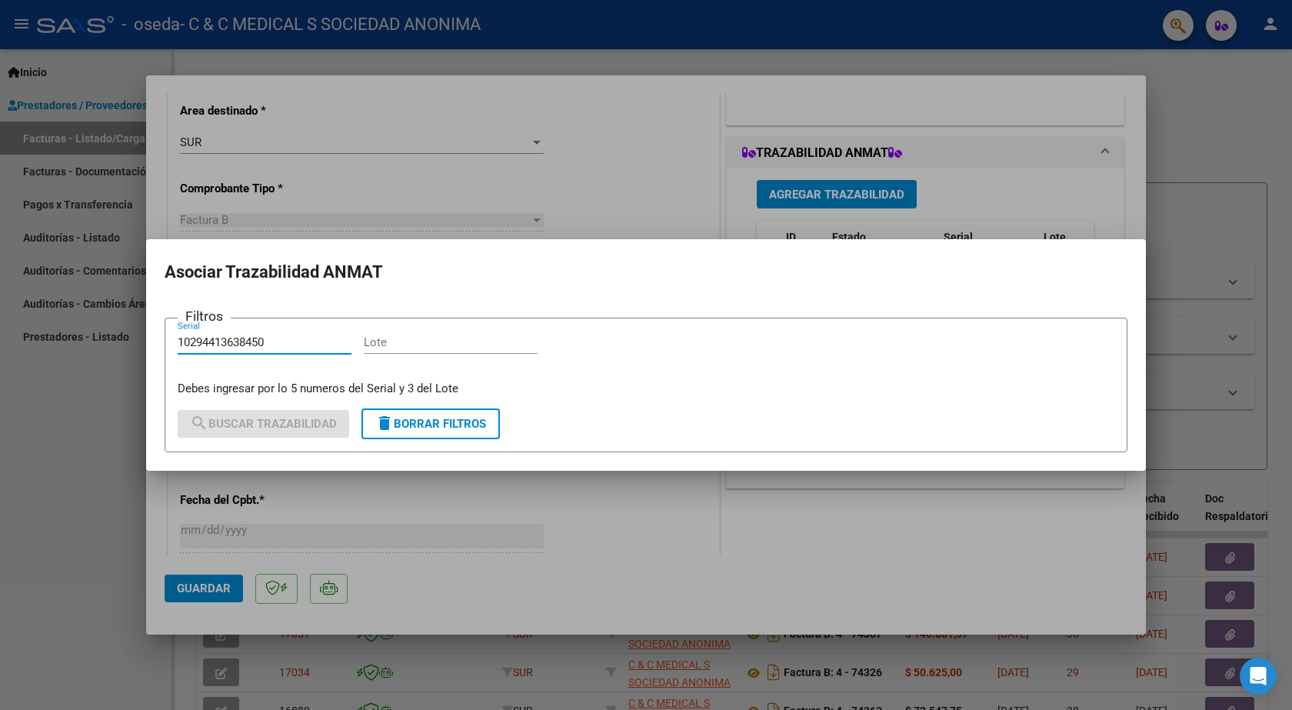
type input "10294413638450"
click at [420, 346] on input "Lote" at bounding box center [451, 342] width 174 height 14
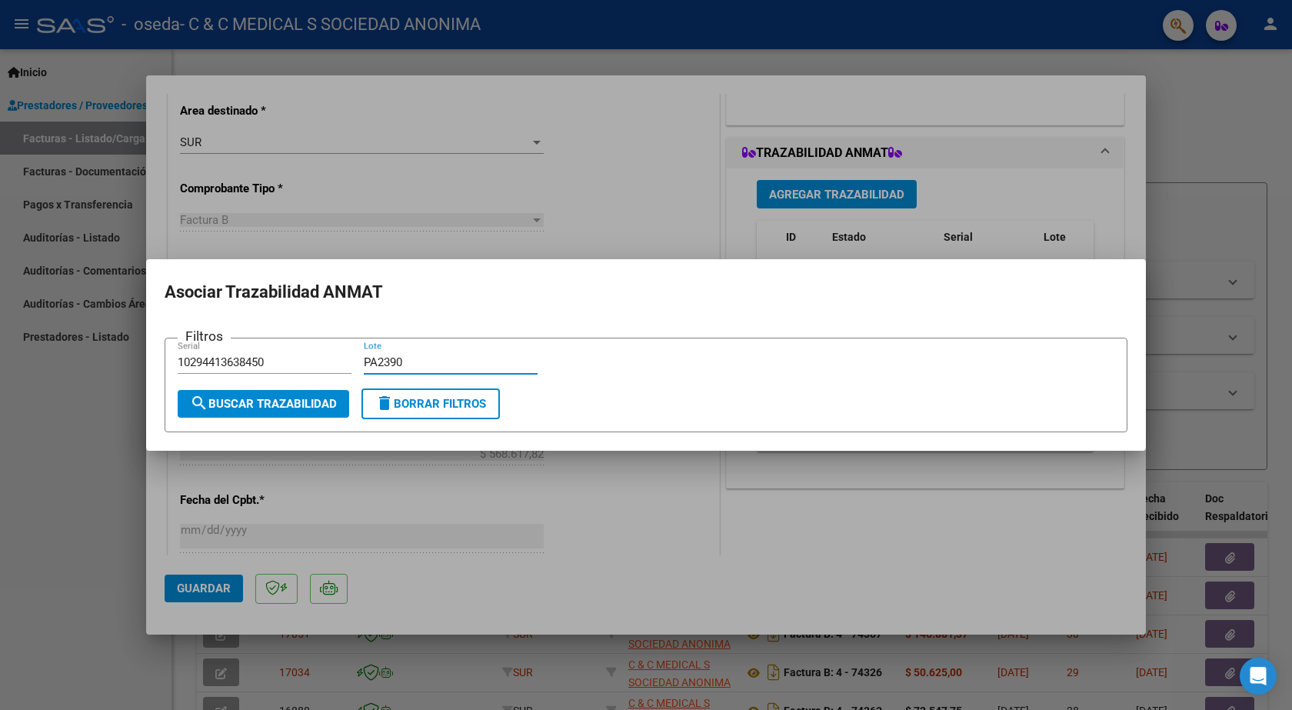
type input "PA2390"
click at [296, 403] on span "search Buscar Trazabilidad" at bounding box center [263, 404] width 147 height 14
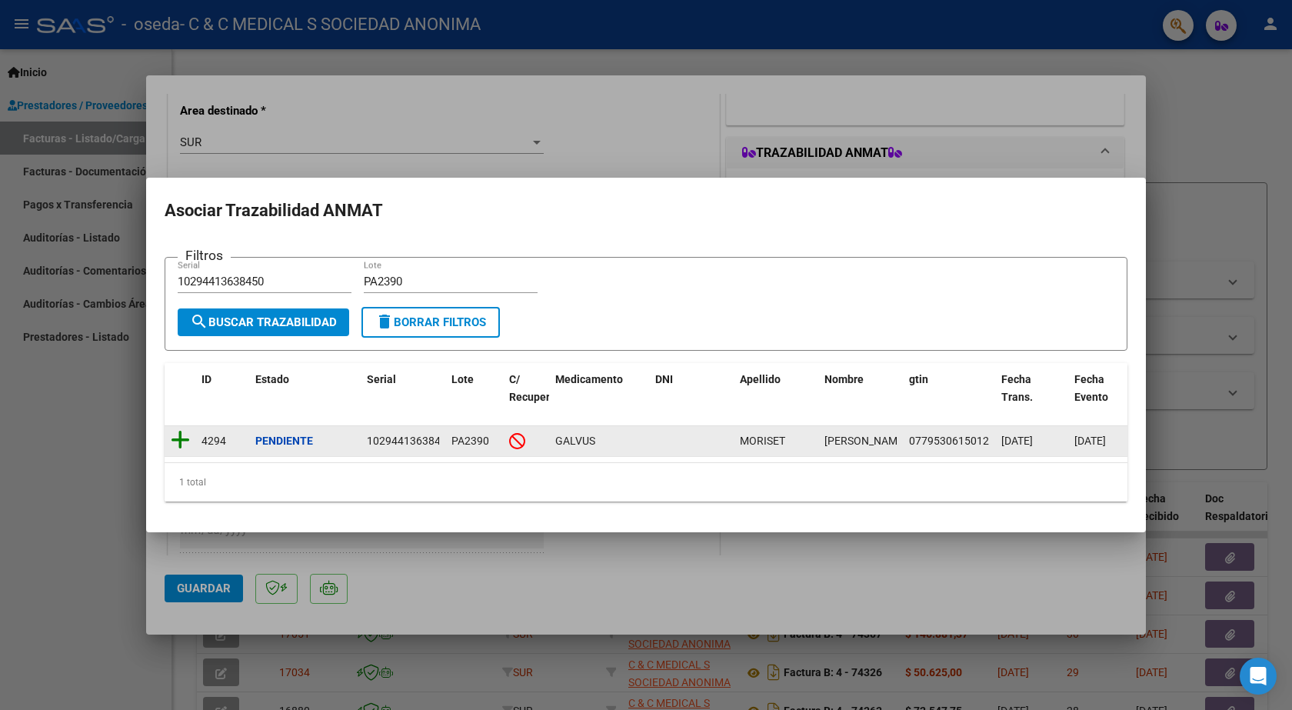
click at [178, 432] on icon at bounding box center [180, 440] width 19 height 22
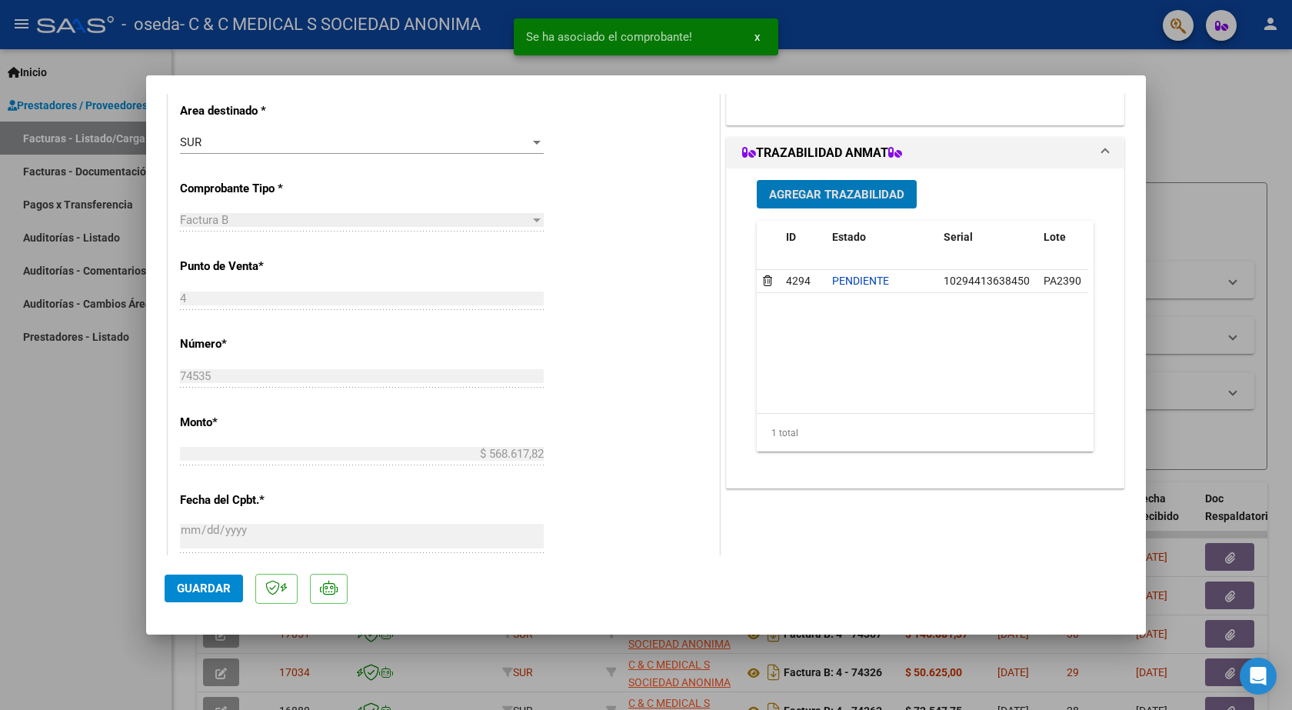
click at [835, 195] on span "Agregar Trazabilidad" at bounding box center [836, 195] width 135 height 14
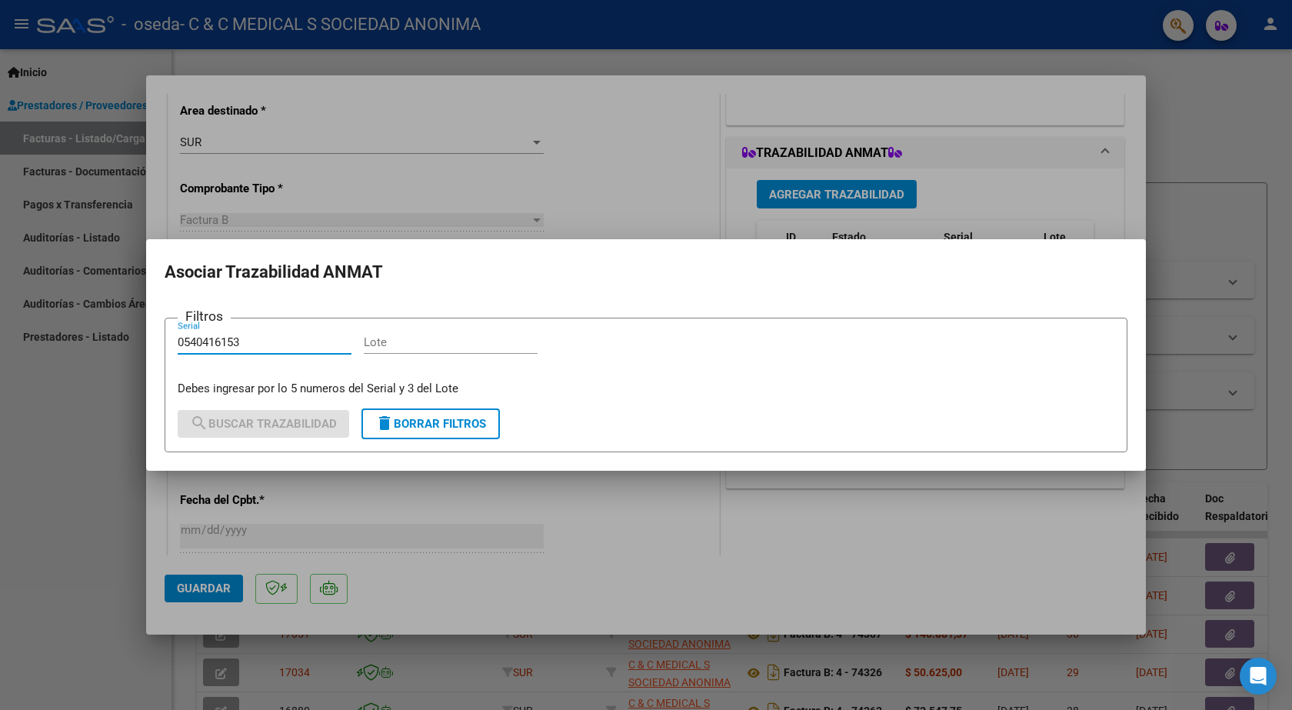
type input "0540416153"
click at [380, 343] on input "Lote" at bounding box center [451, 342] width 174 height 14
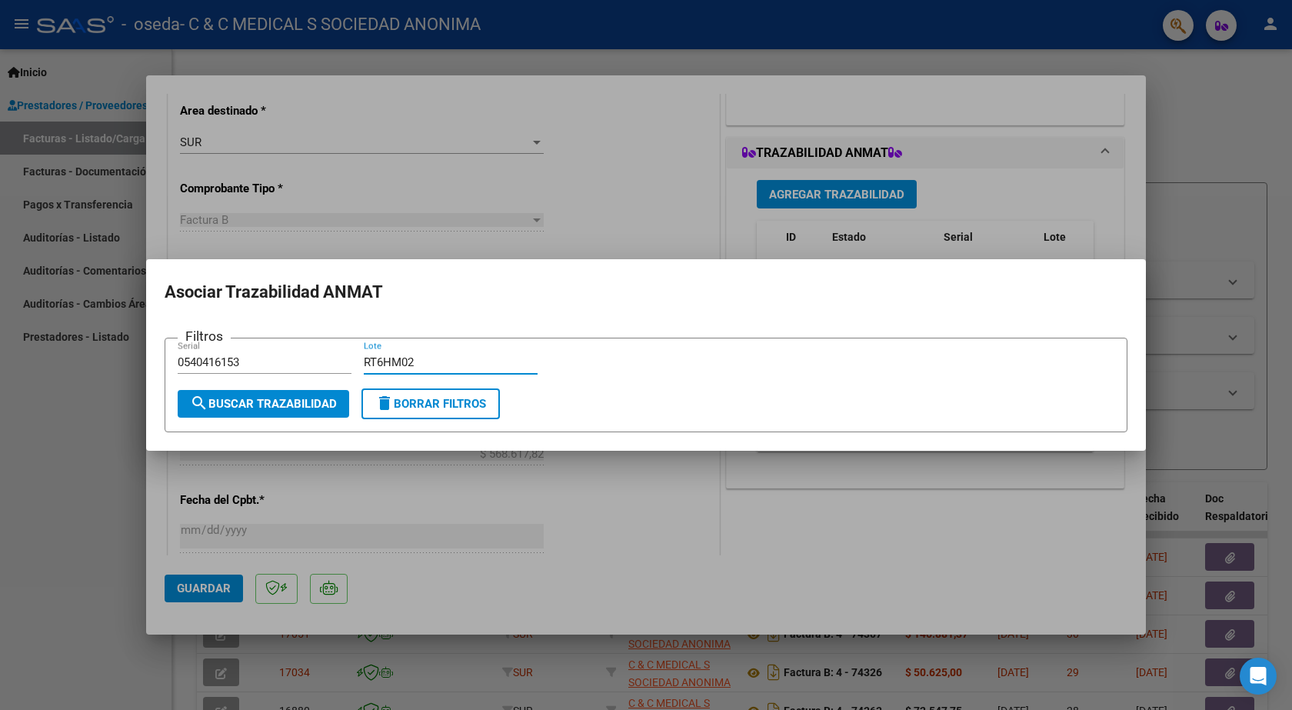
type input "RT6HM02"
click at [320, 397] on span "search Buscar Trazabilidad" at bounding box center [263, 404] width 147 height 14
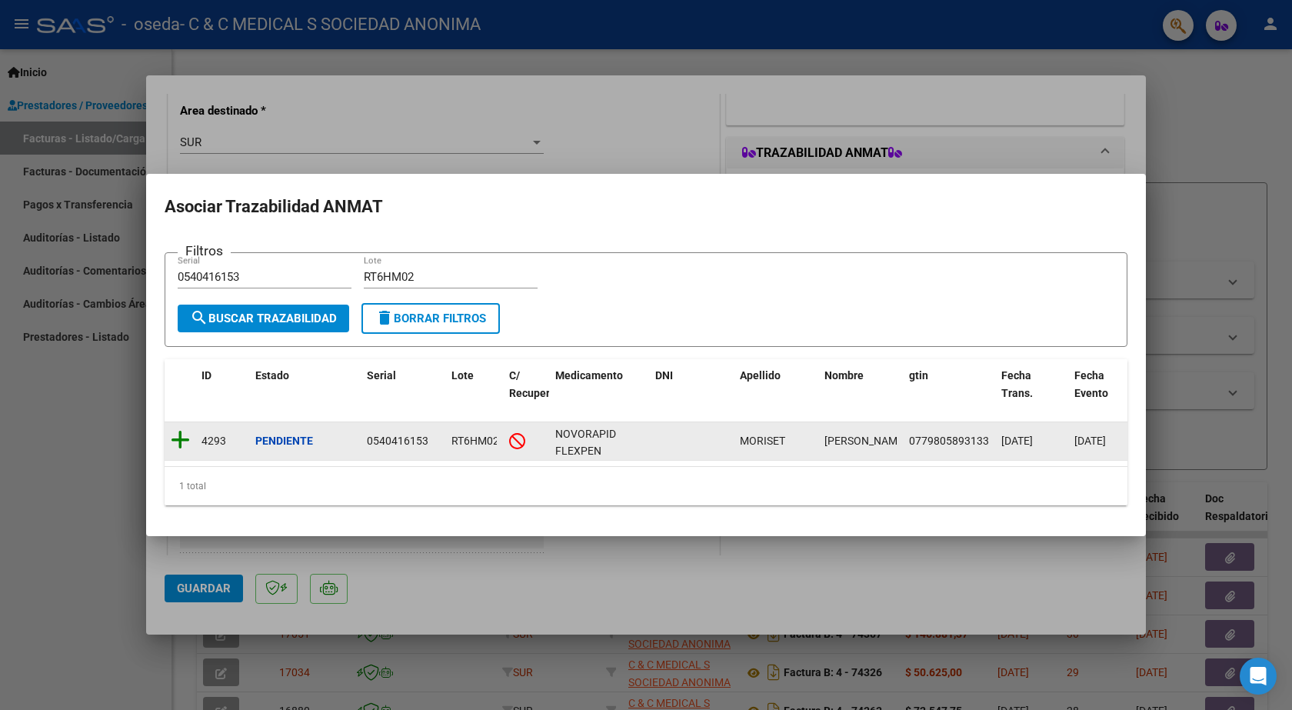
click at [188, 432] on icon at bounding box center [180, 440] width 19 height 22
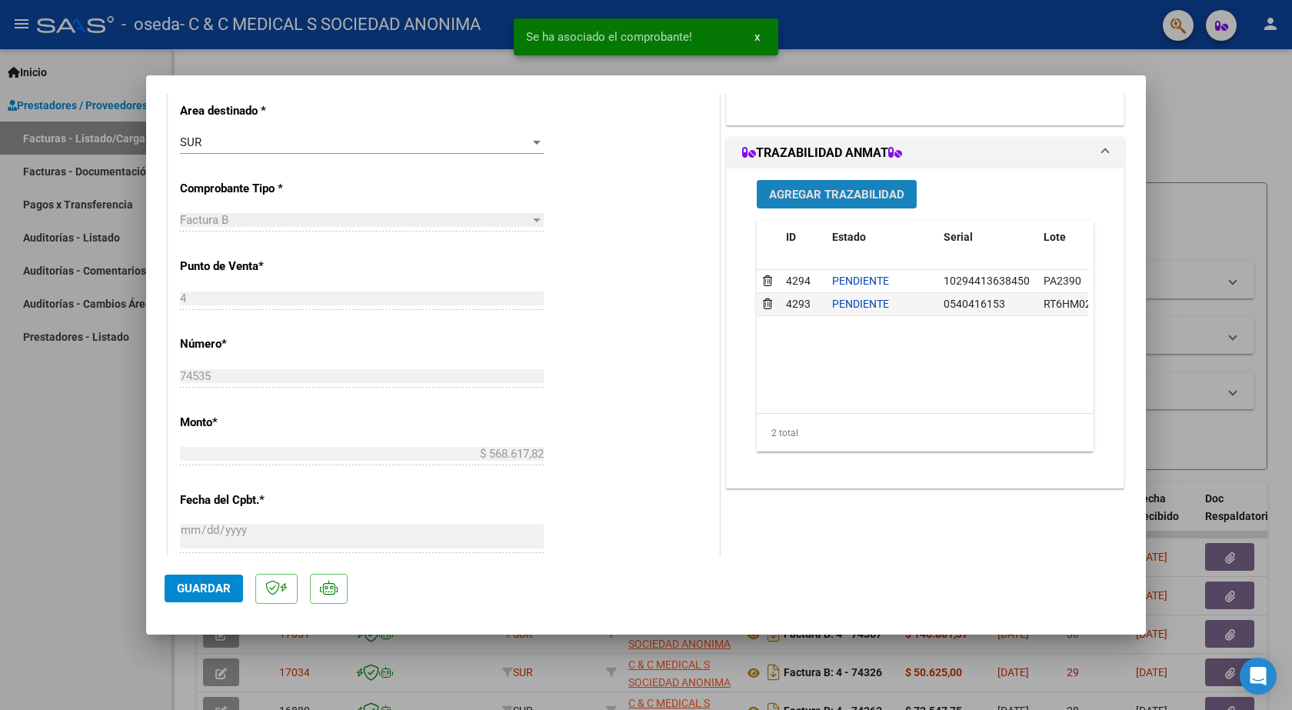
click at [775, 194] on span "Agregar Trazabilidad" at bounding box center [836, 195] width 135 height 14
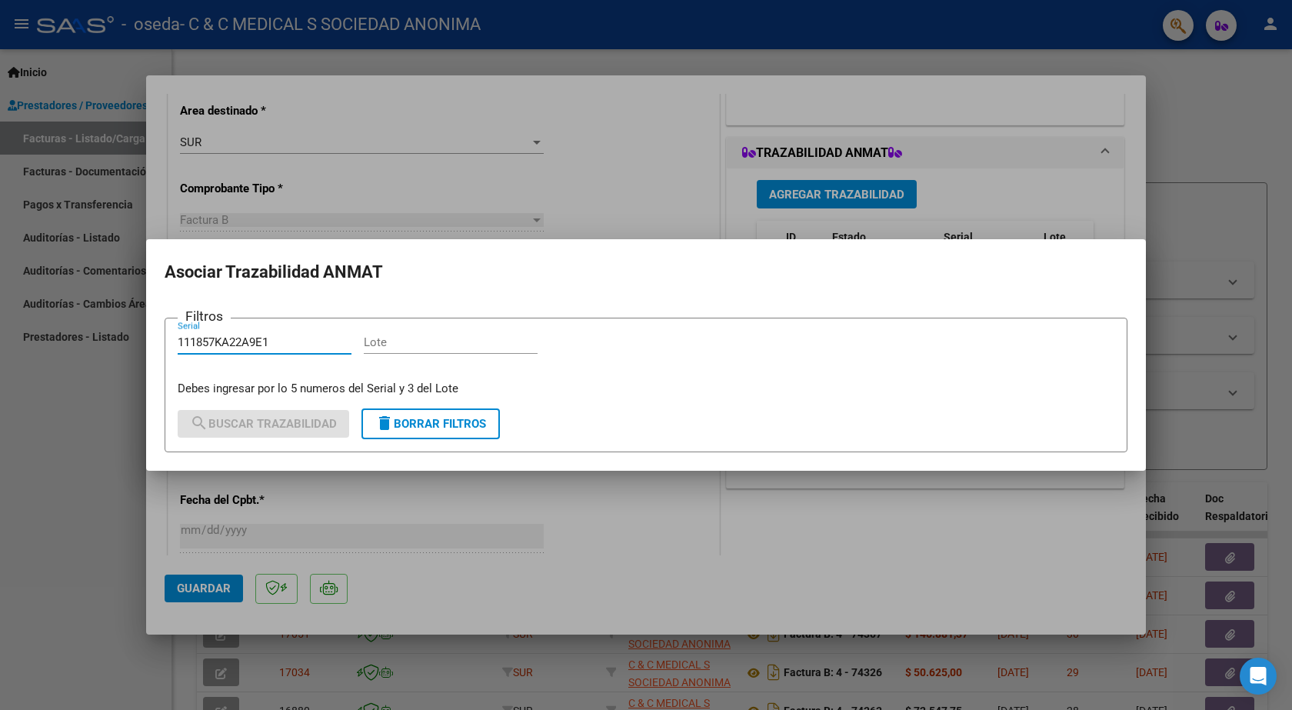
drag, startPoint x: 287, startPoint y: 338, endPoint x: 161, endPoint y: 341, distance: 125.3
click at [161, 341] on mat-dialog-content "Filtros 111857KA22A9E1 Serial [PERSON_NAME] ingresar por lo 5 numeros del Seria…" at bounding box center [645, 377] width 999 height 150
type input "111857KA22A9E1"
click at [422, 333] on div "Lote" at bounding box center [451, 342] width 174 height 23
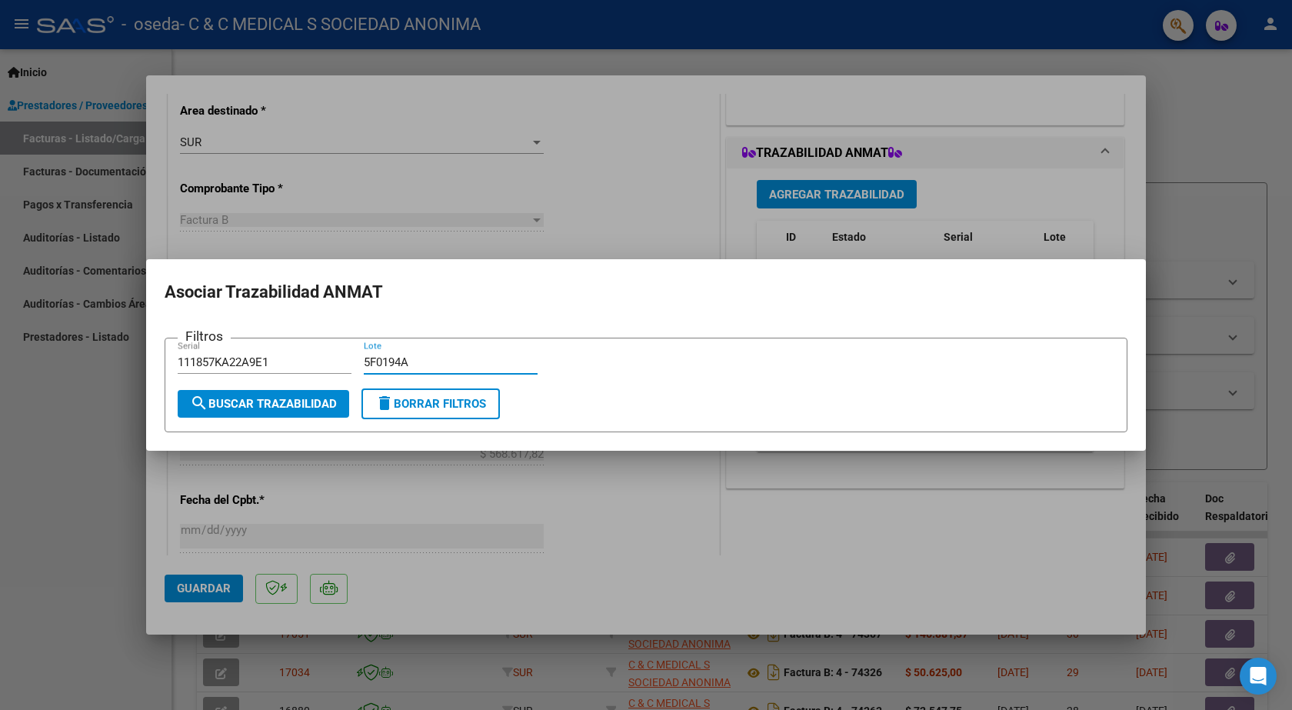
type input "5F0194A"
click at [306, 407] on span "search Buscar Trazabilidad" at bounding box center [263, 404] width 147 height 14
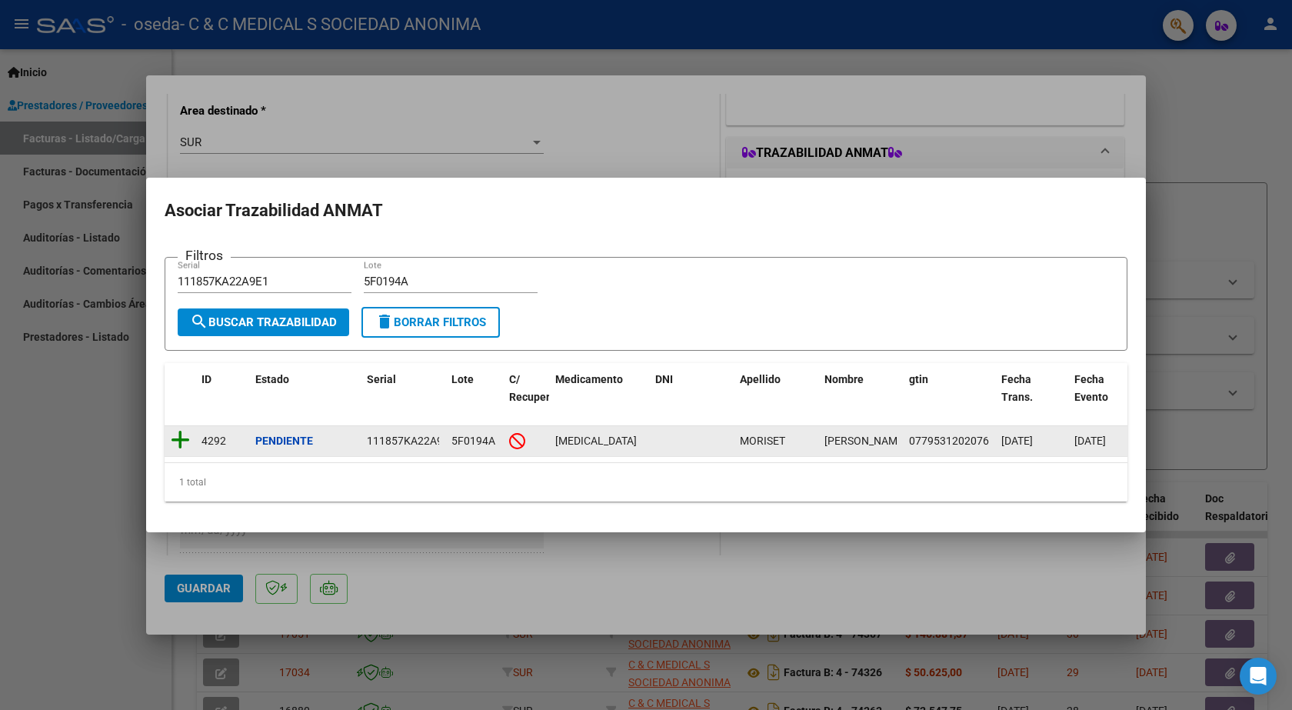
click at [181, 435] on icon at bounding box center [180, 440] width 19 height 22
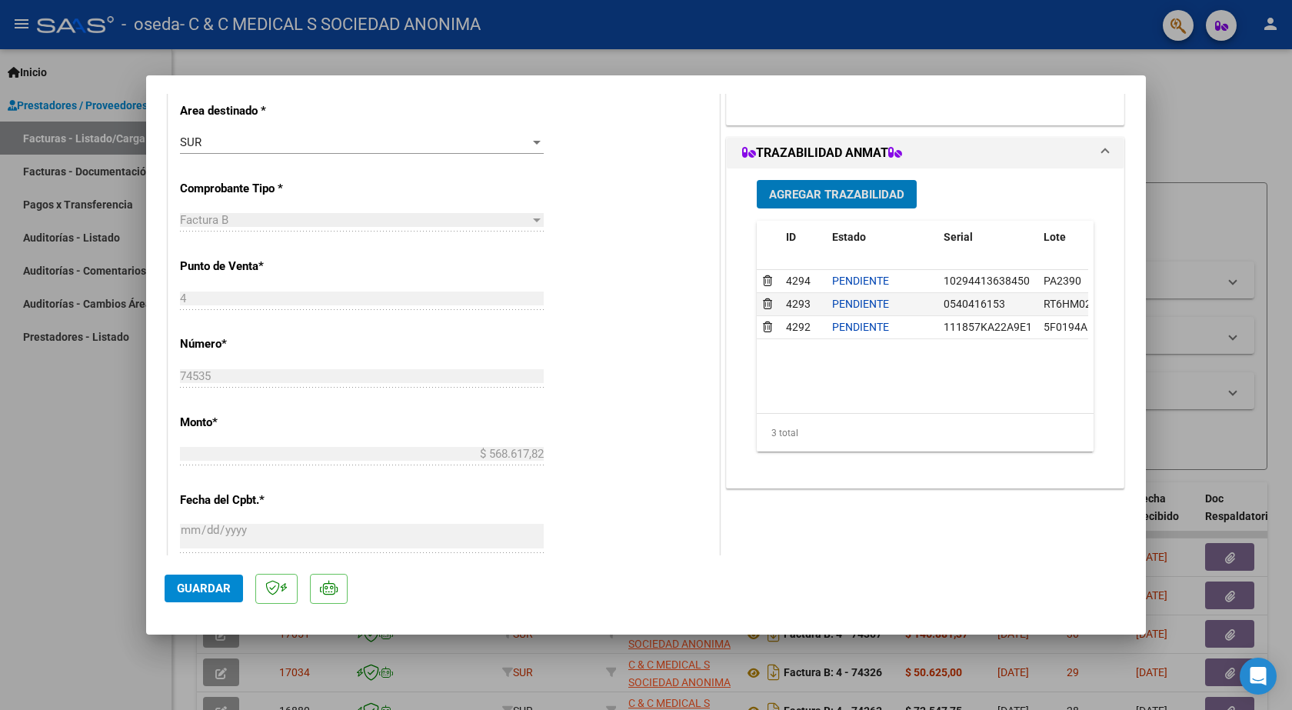
click at [193, 587] on span "Guardar" at bounding box center [204, 588] width 54 height 14
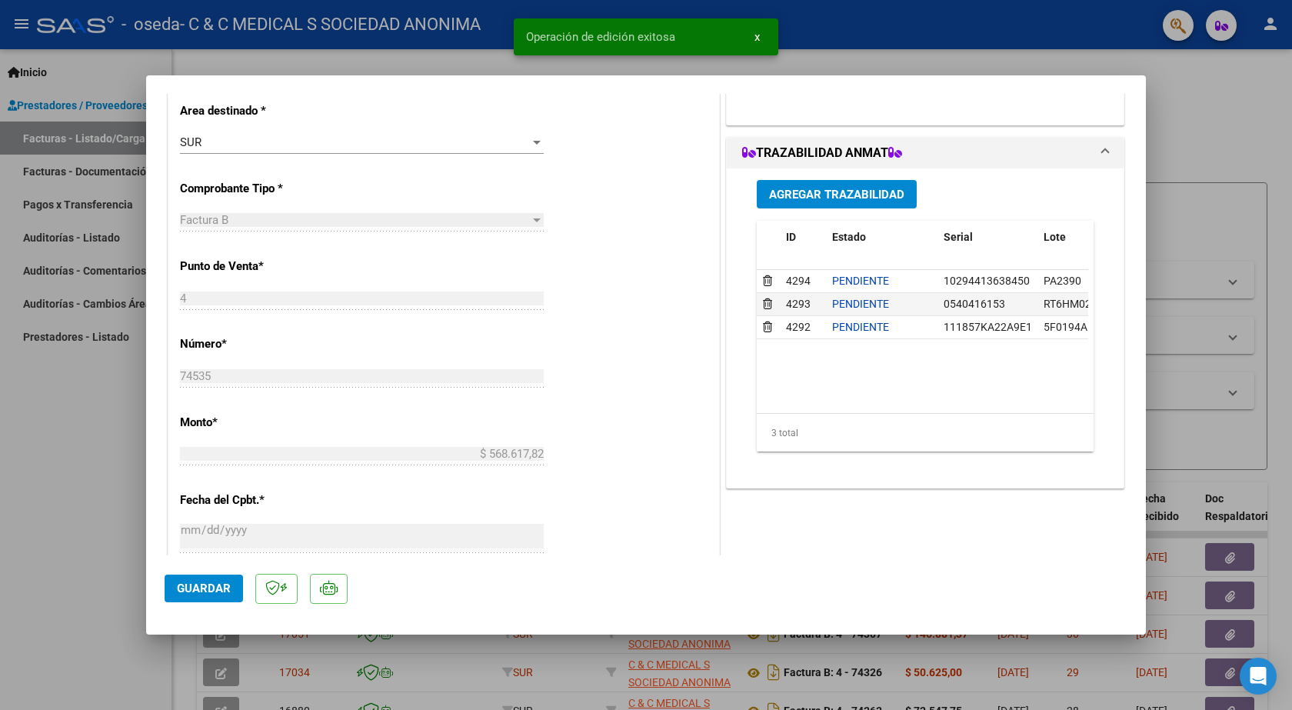
click at [98, 491] on div at bounding box center [646, 355] width 1292 height 710
type input "$ 0,00"
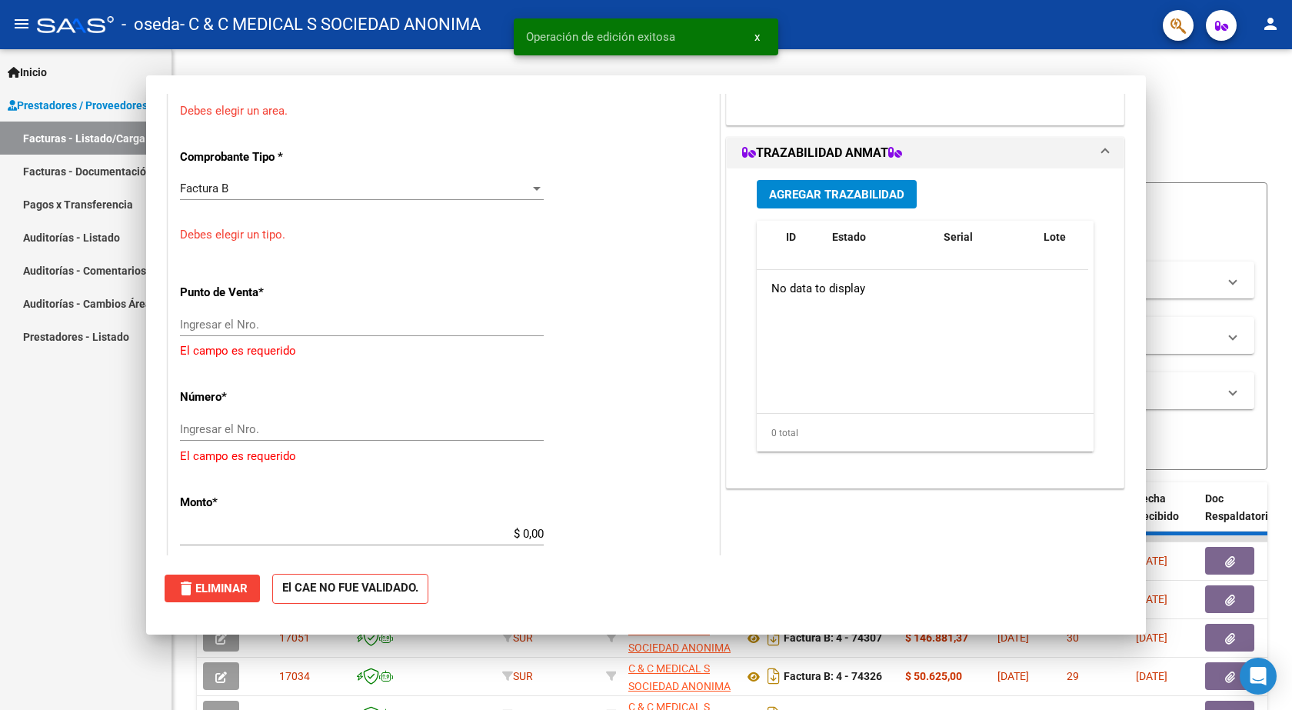
scroll to position [337, 0]
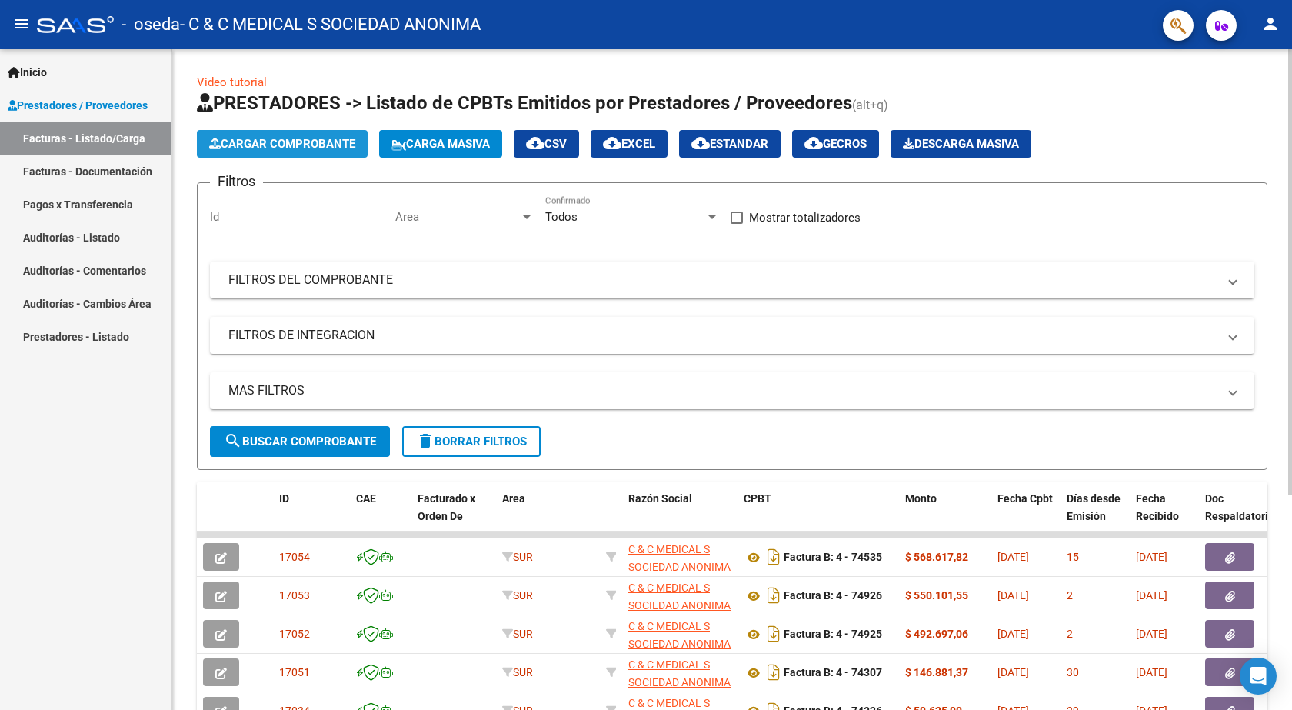
click at [240, 137] on span "Cargar Comprobante" at bounding box center [282, 144] width 146 height 14
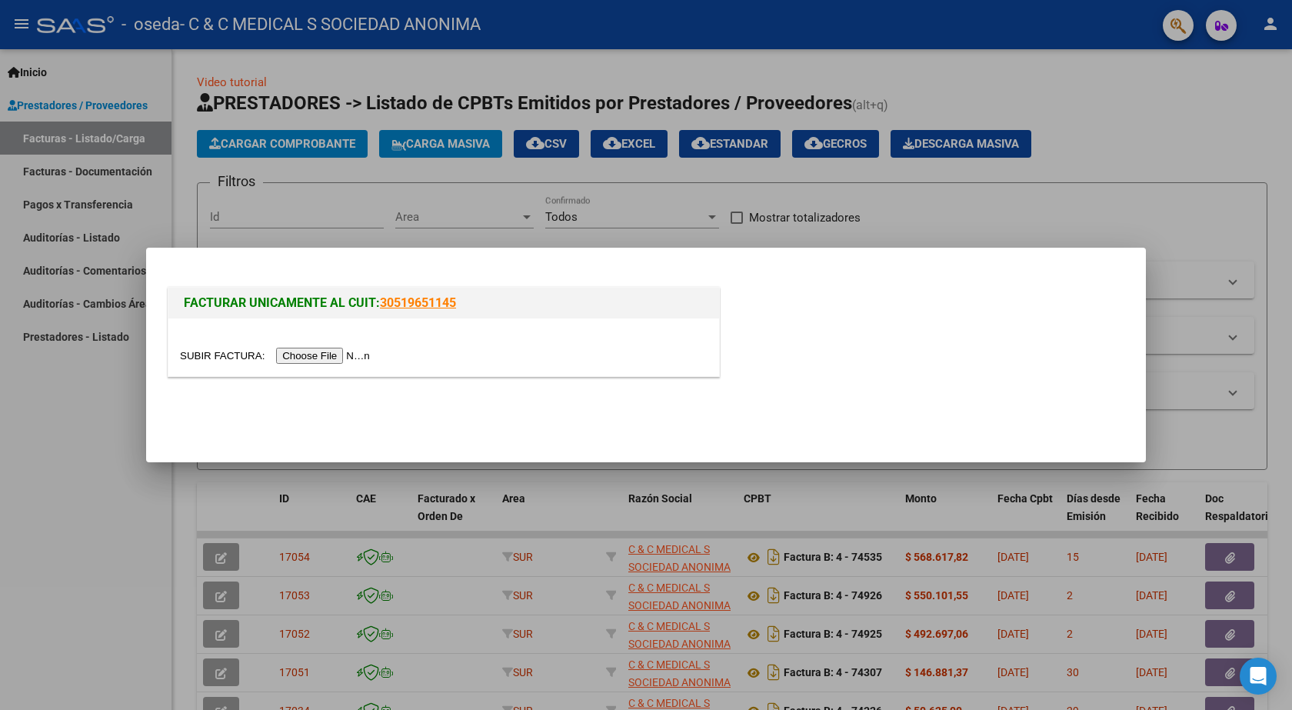
click at [310, 360] on input "file" at bounding box center [277, 355] width 195 height 16
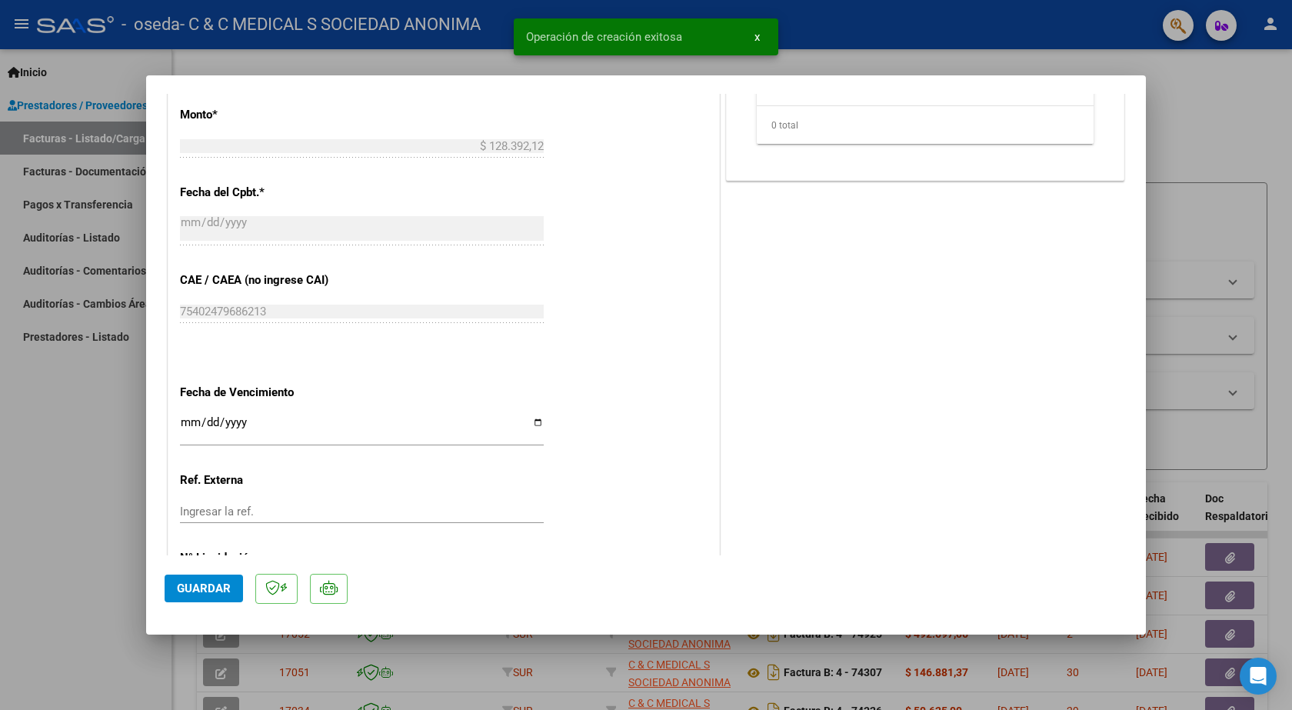
scroll to position [767, 0]
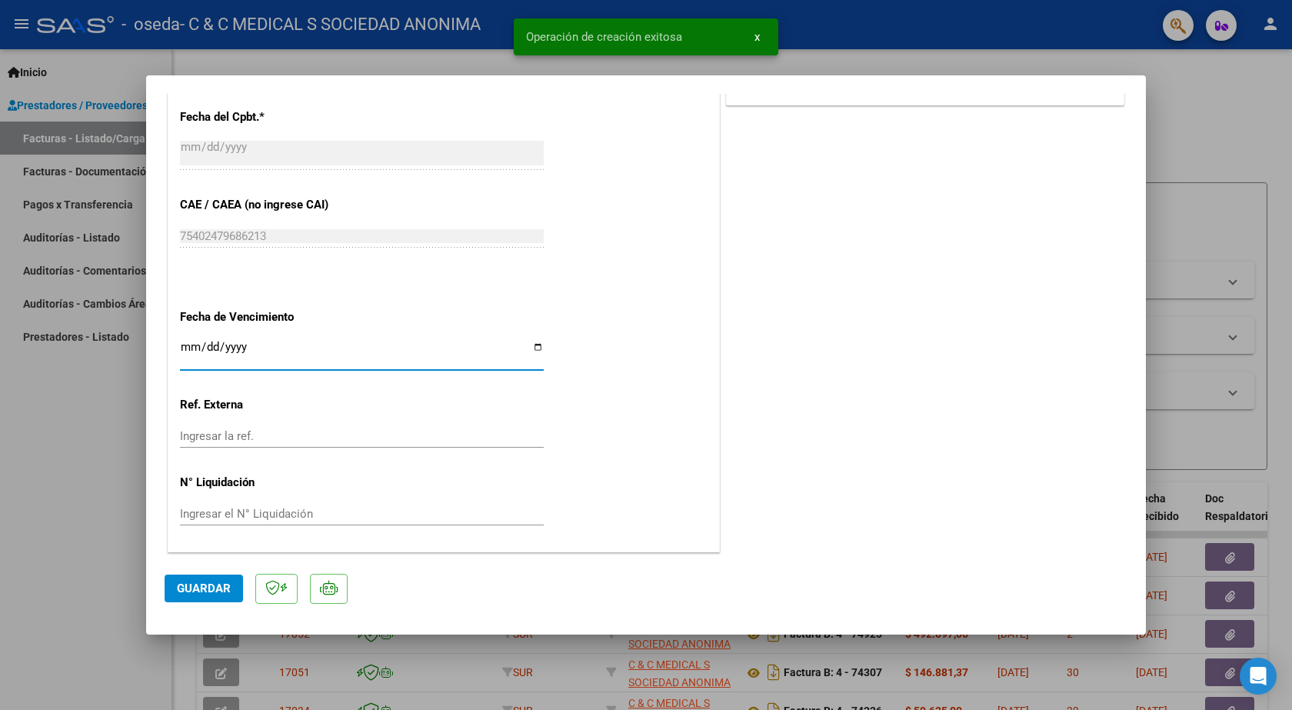
click at [188, 345] on input "Ingresar la fecha" at bounding box center [362, 353] width 364 height 25
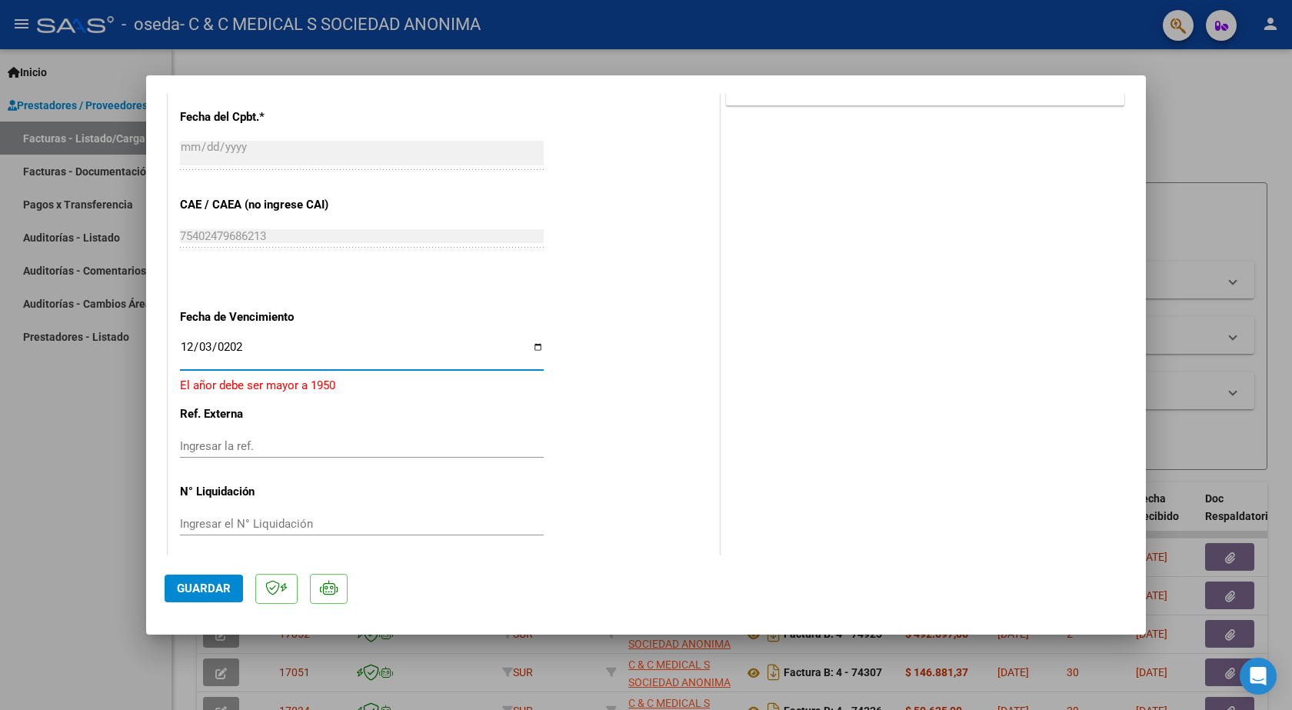
type input "[DATE]"
click at [199, 586] on span "Guardar" at bounding box center [204, 588] width 54 height 14
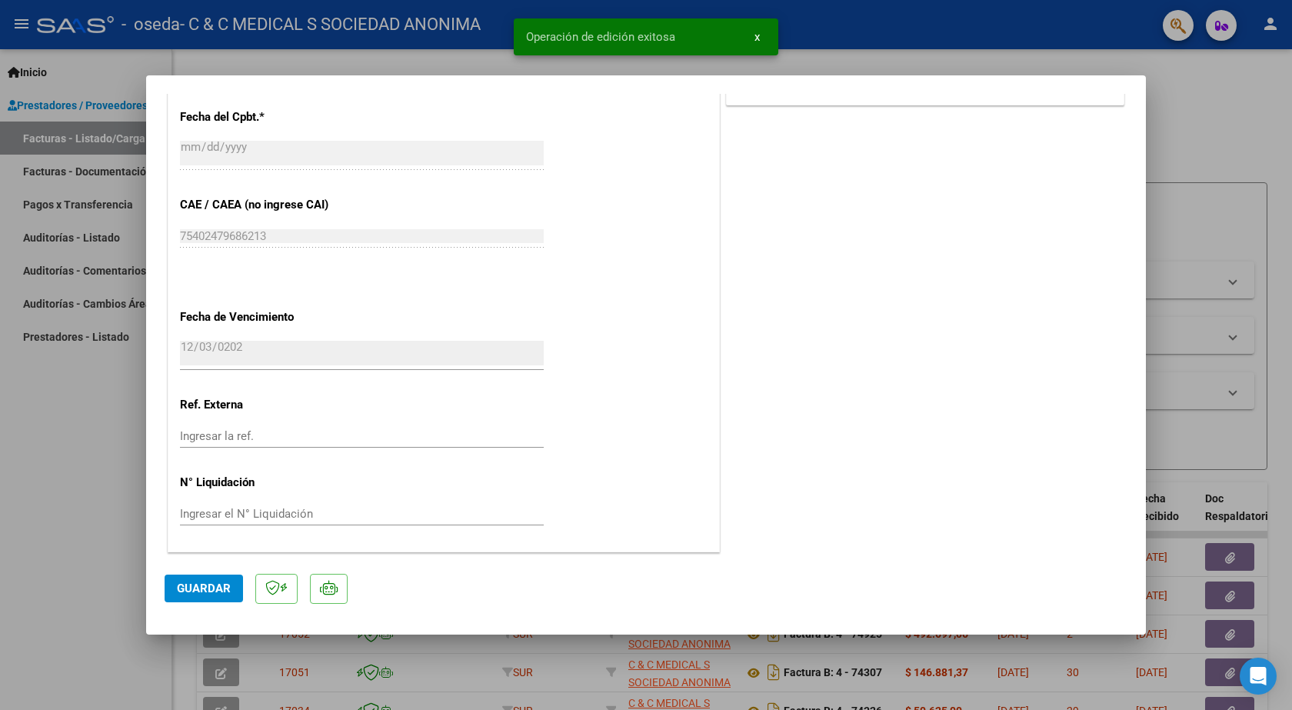
scroll to position [0, 0]
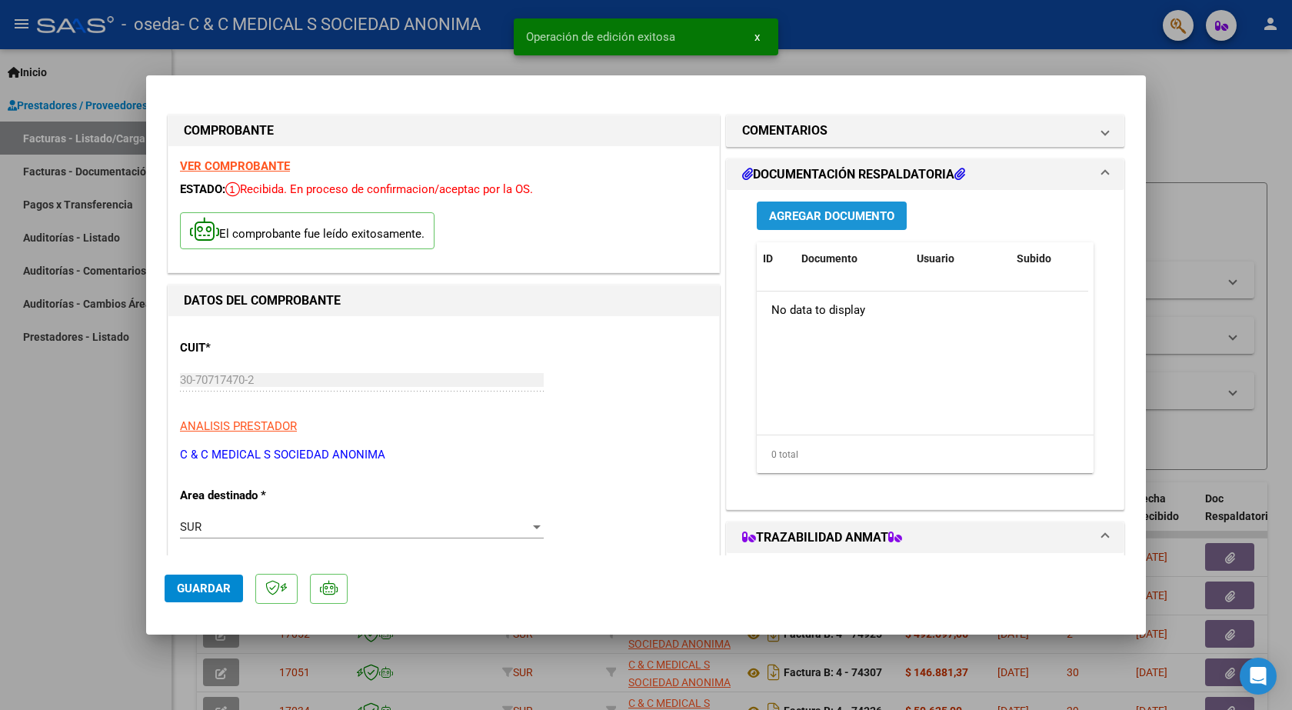
click at [844, 206] on button "Agregar Documento" at bounding box center [831, 215] width 150 height 28
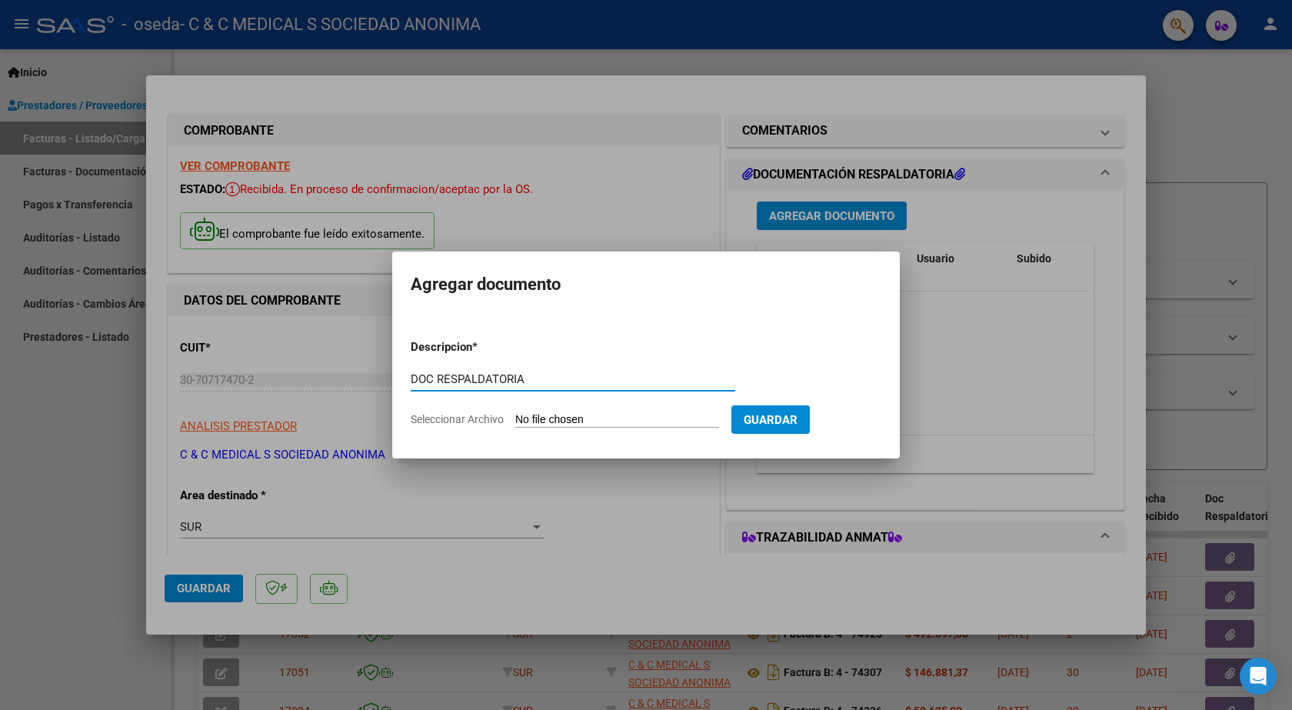
type input "DOC RESPALDATORIA"
click at [596, 417] on input "Seleccionar Archivo" at bounding box center [617, 420] width 204 height 15
type input "C:\fakepath\74652.PDF"
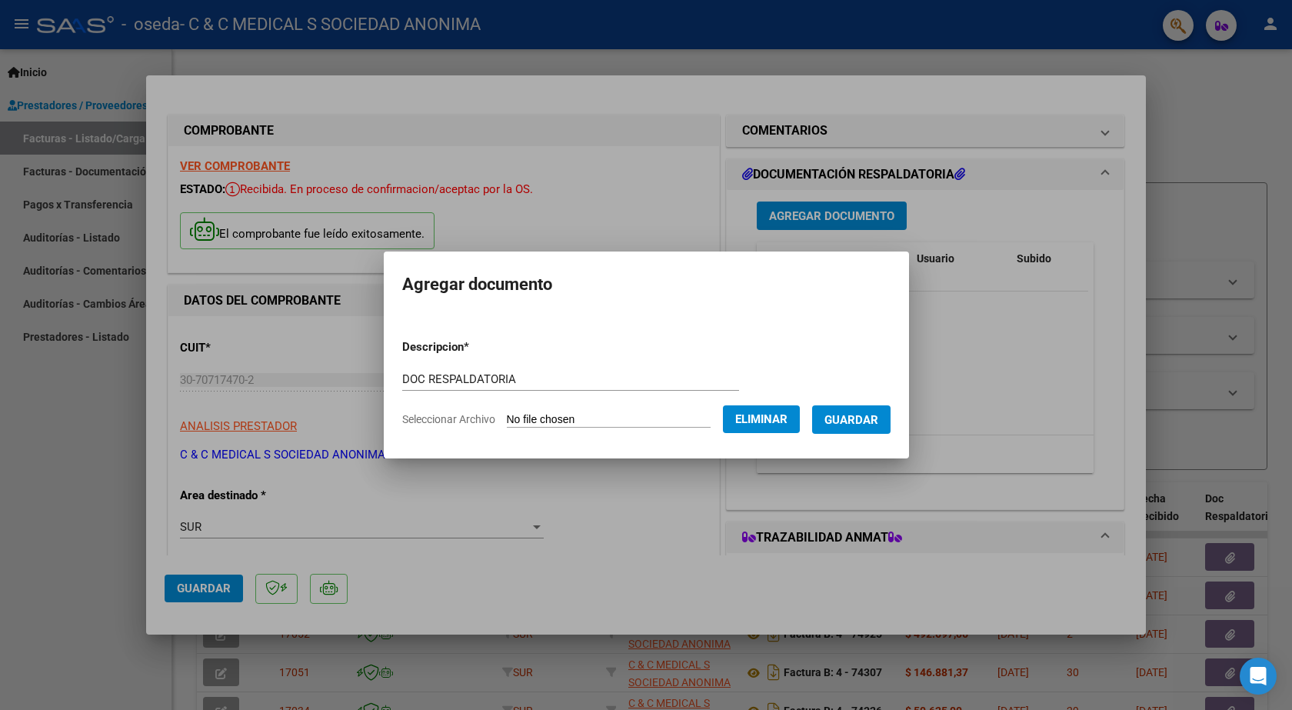
click at [840, 416] on span "Guardar" at bounding box center [851, 420] width 54 height 14
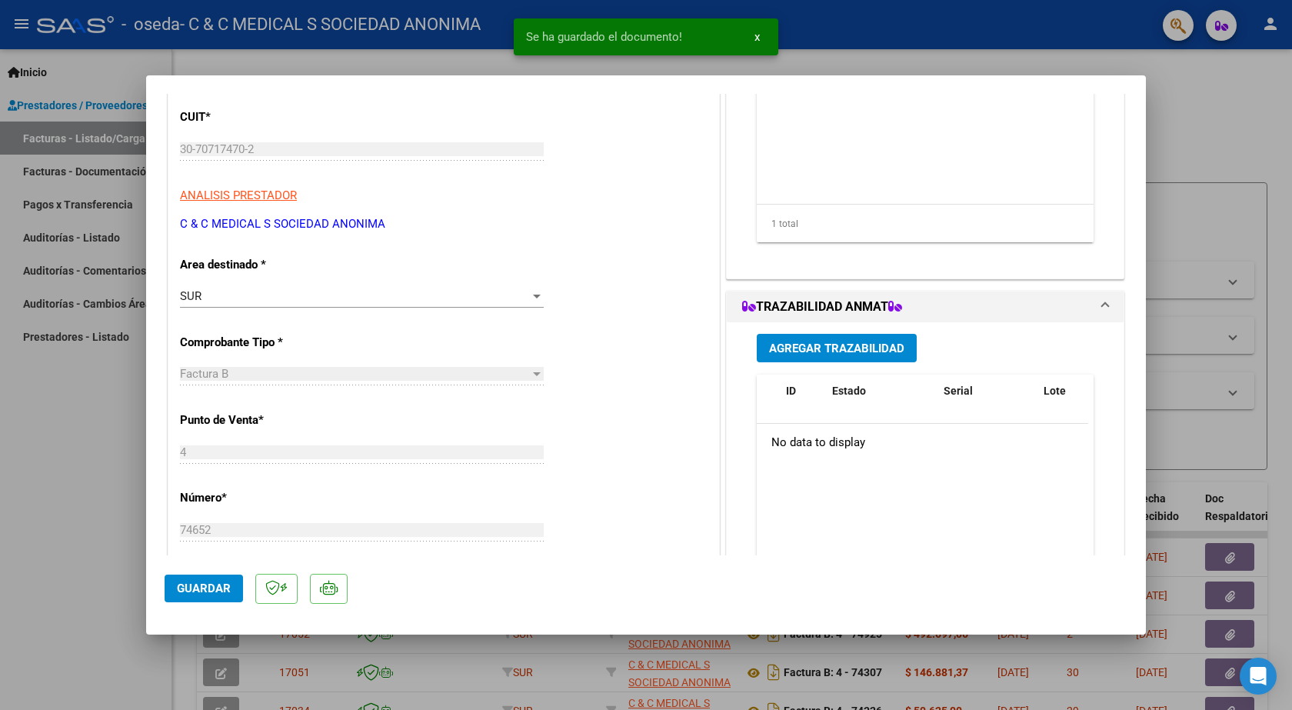
scroll to position [308, 0]
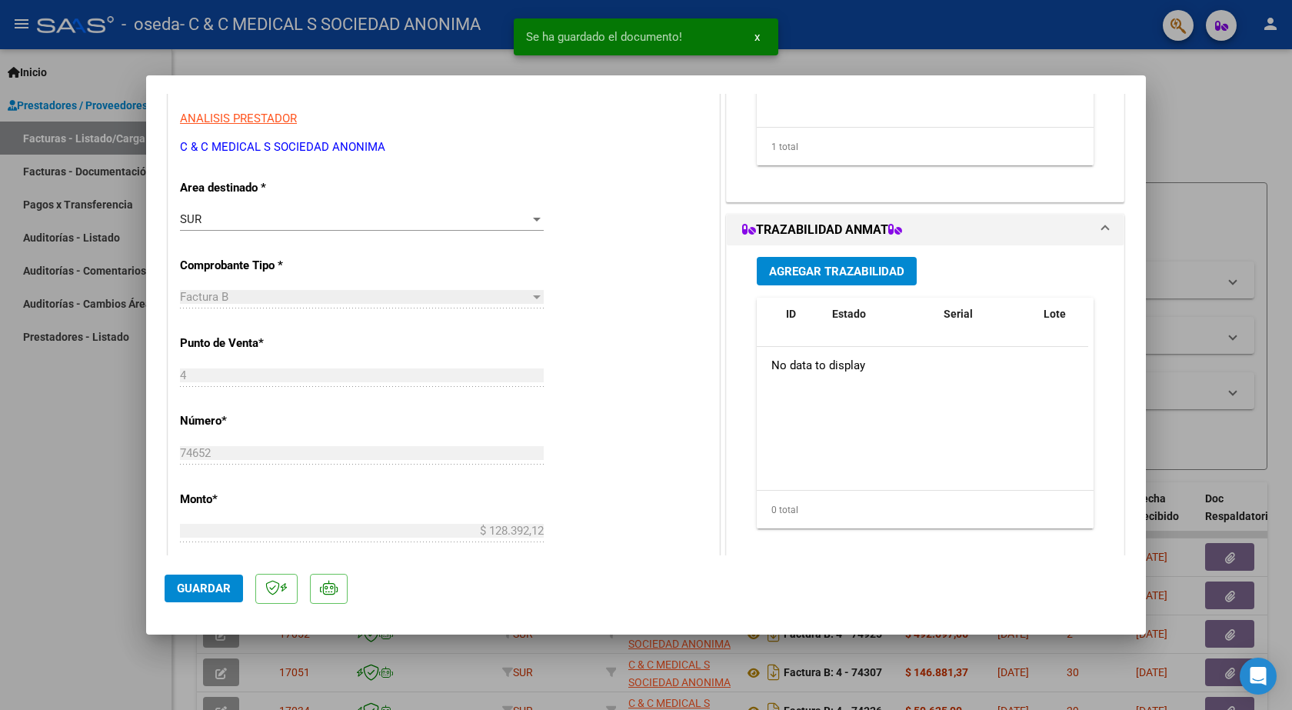
click at [810, 267] on span "Agregar Trazabilidad" at bounding box center [836, 271] width 135 height 14
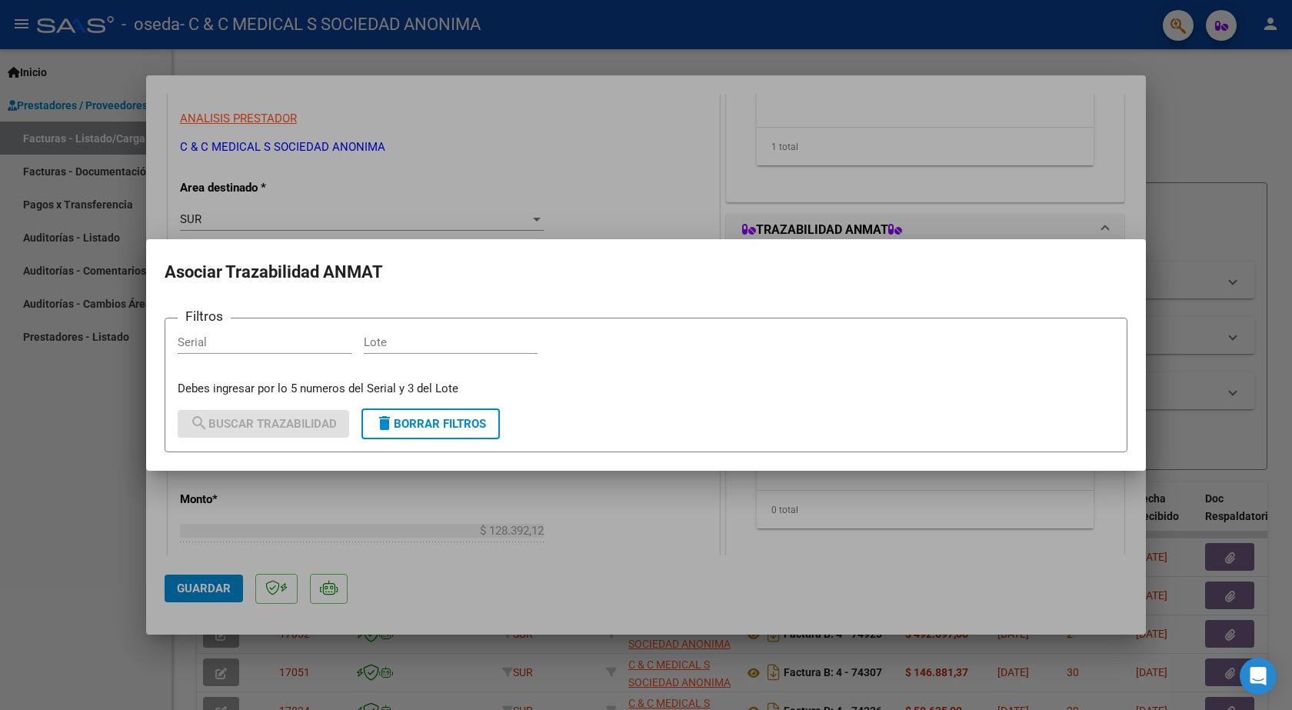
click at [75, 510] on div at bounding box center [646, 355] width 1292 height 710
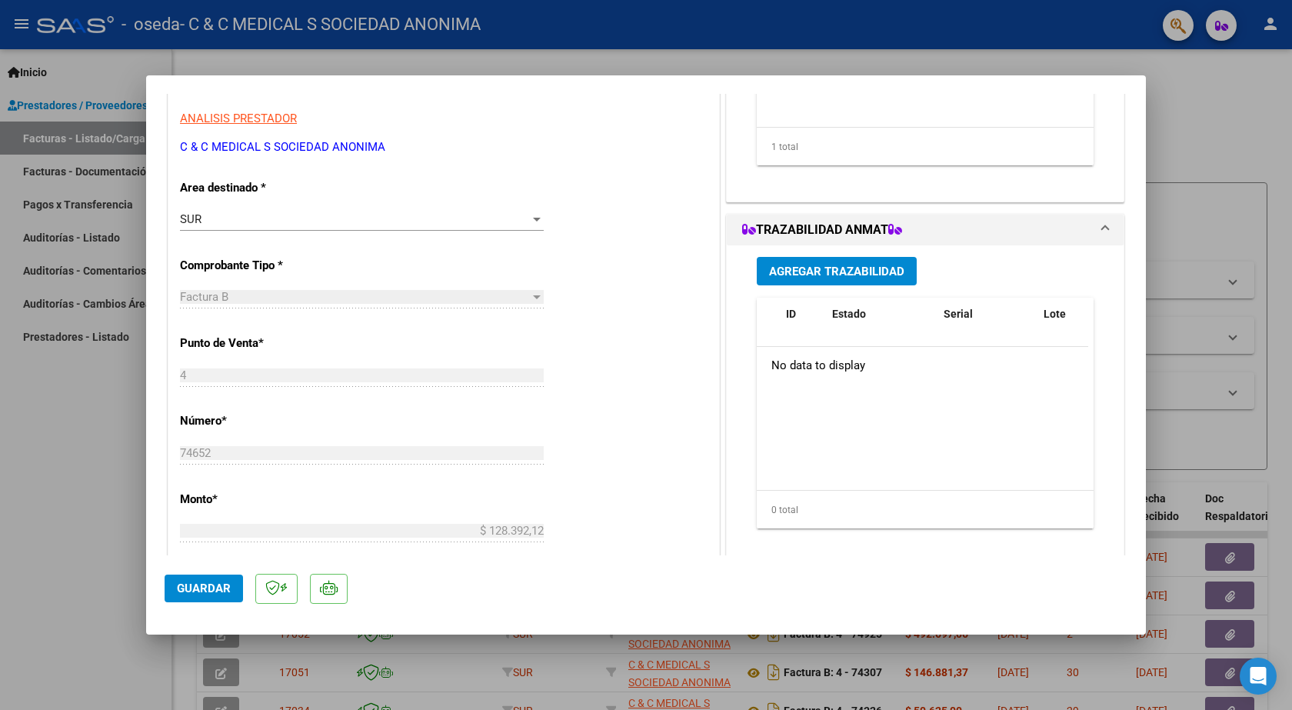
click at [201, 587] on span "Guardar" at bounding box center [204, 588] width 54 height 14
click at [71, 557] on div at bounding box center [646, 355] width 1292 height 710
type input "$ 0,00"
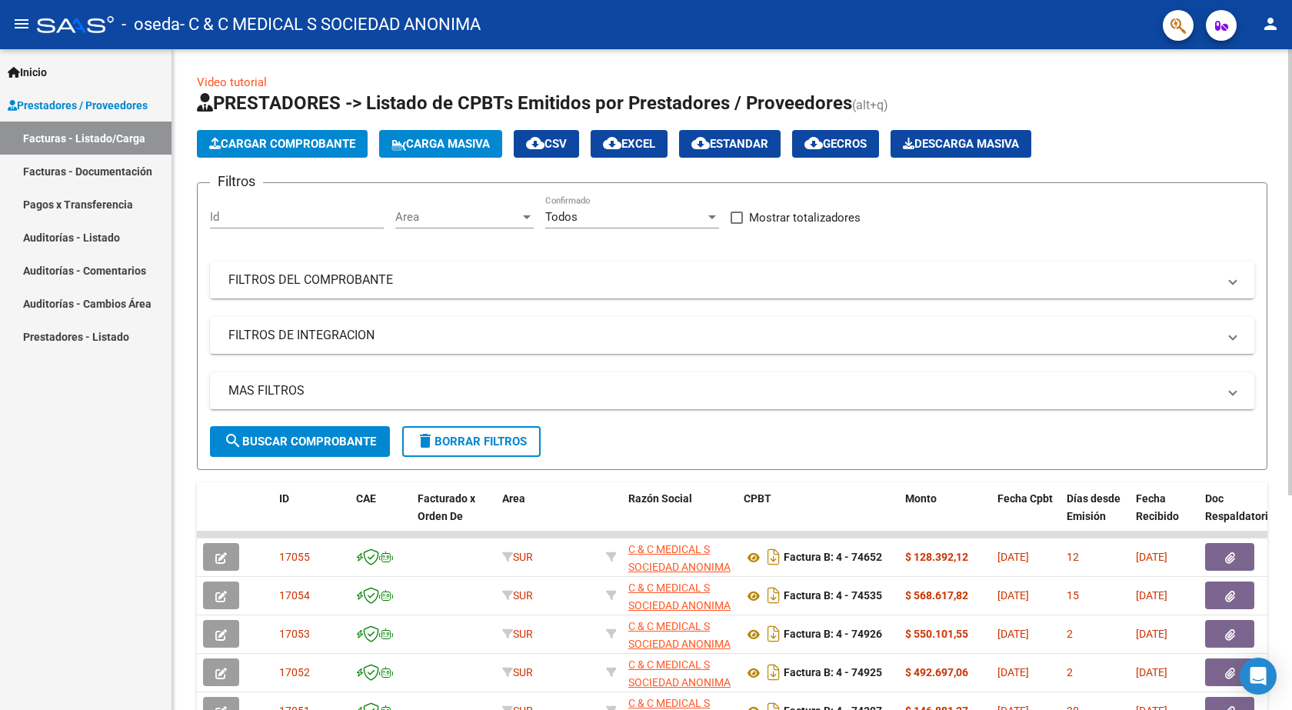
click at [293, 137] on span "Cargar Comprobante" at bounding box center [282, 144] width 146 height 14
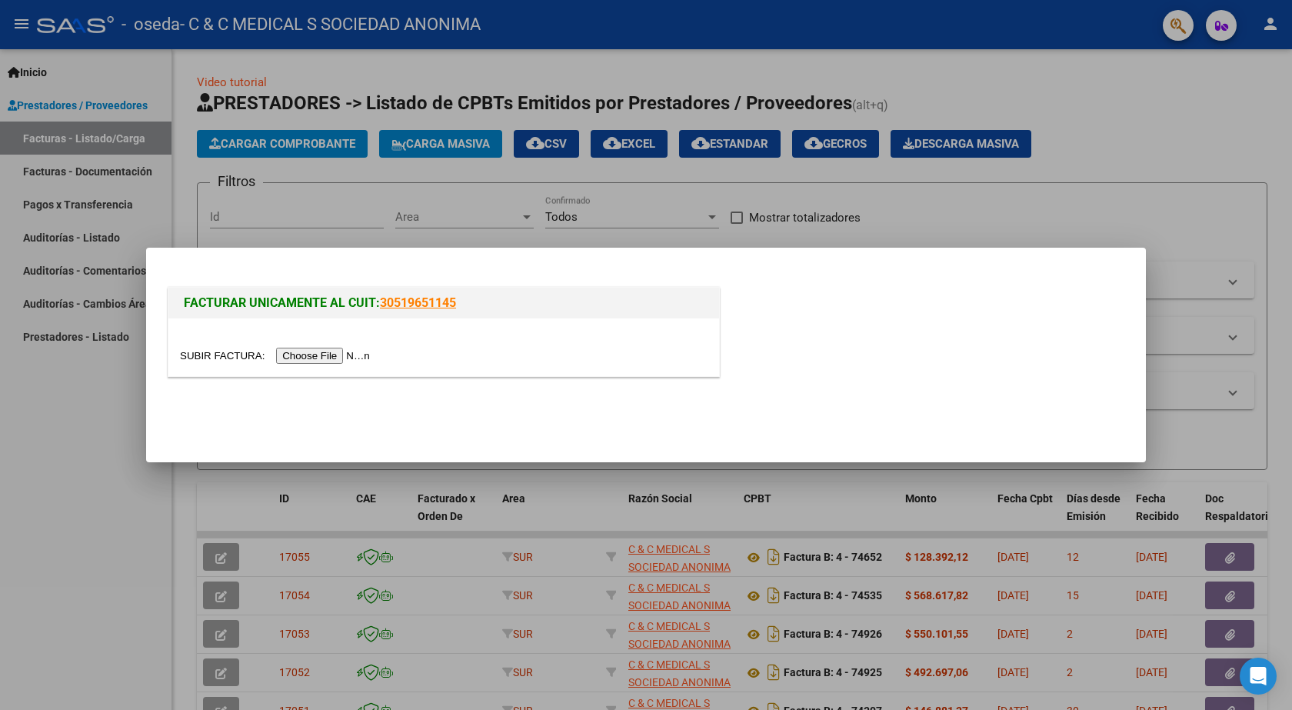
click at [315, 354] on input "file" at bounding box center [277, 355] width 195 height 16
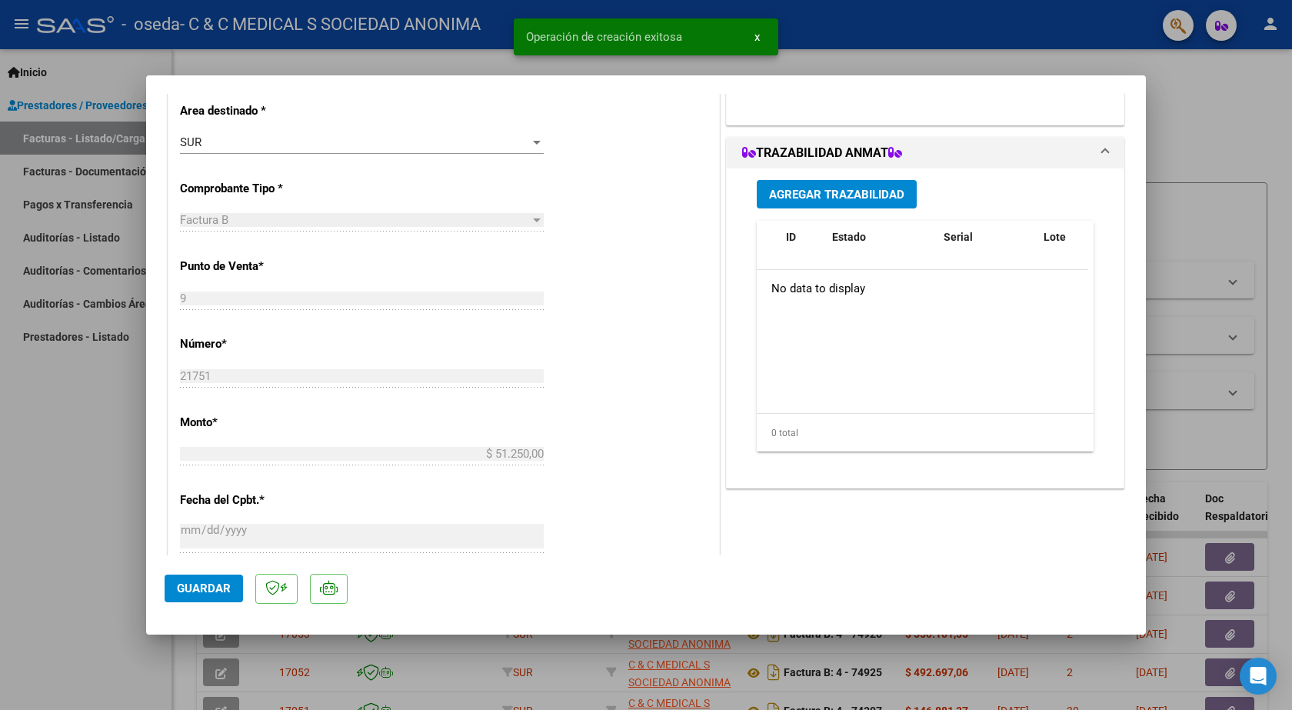
scroll to position [767, 0]
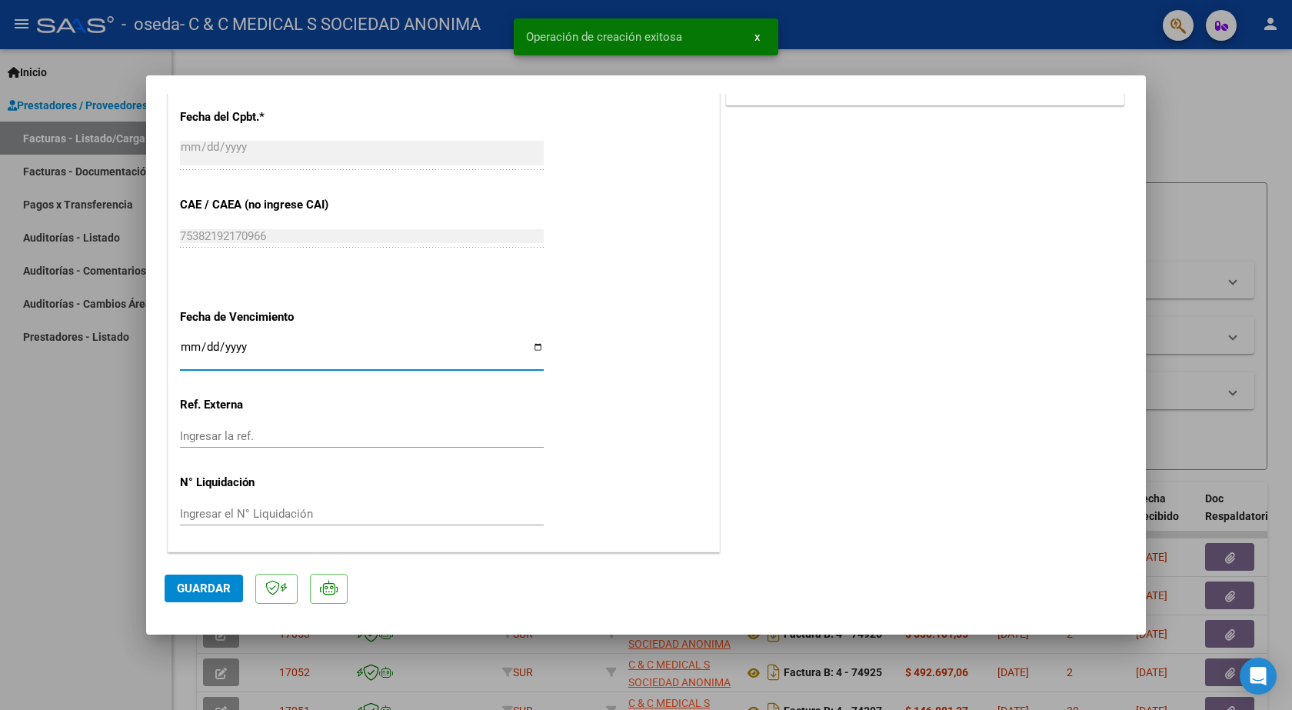
click at [191, 346] on input "Ingresar la fecha" at bounding box center [362, 353] width 364 height 25
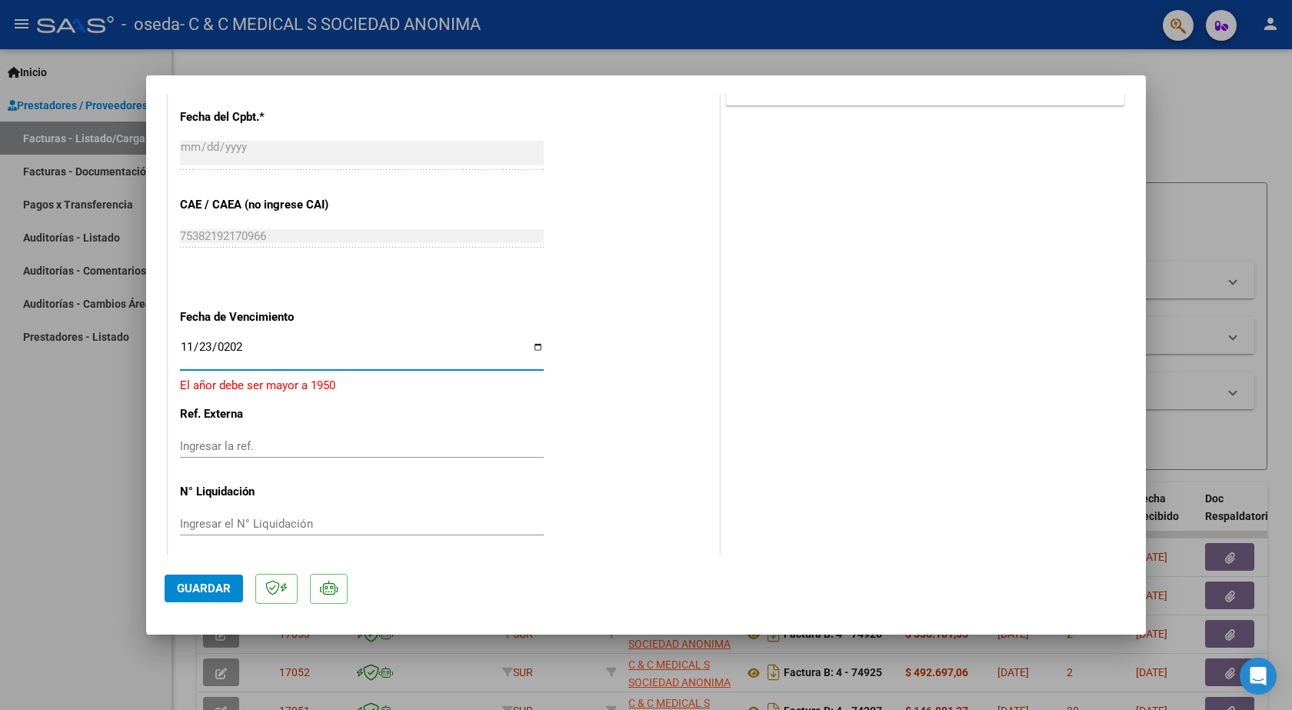
type input "[DATE]"
click at [209, 595] on span "Guardar" at bounding box center [204, 588] width 54 height 14
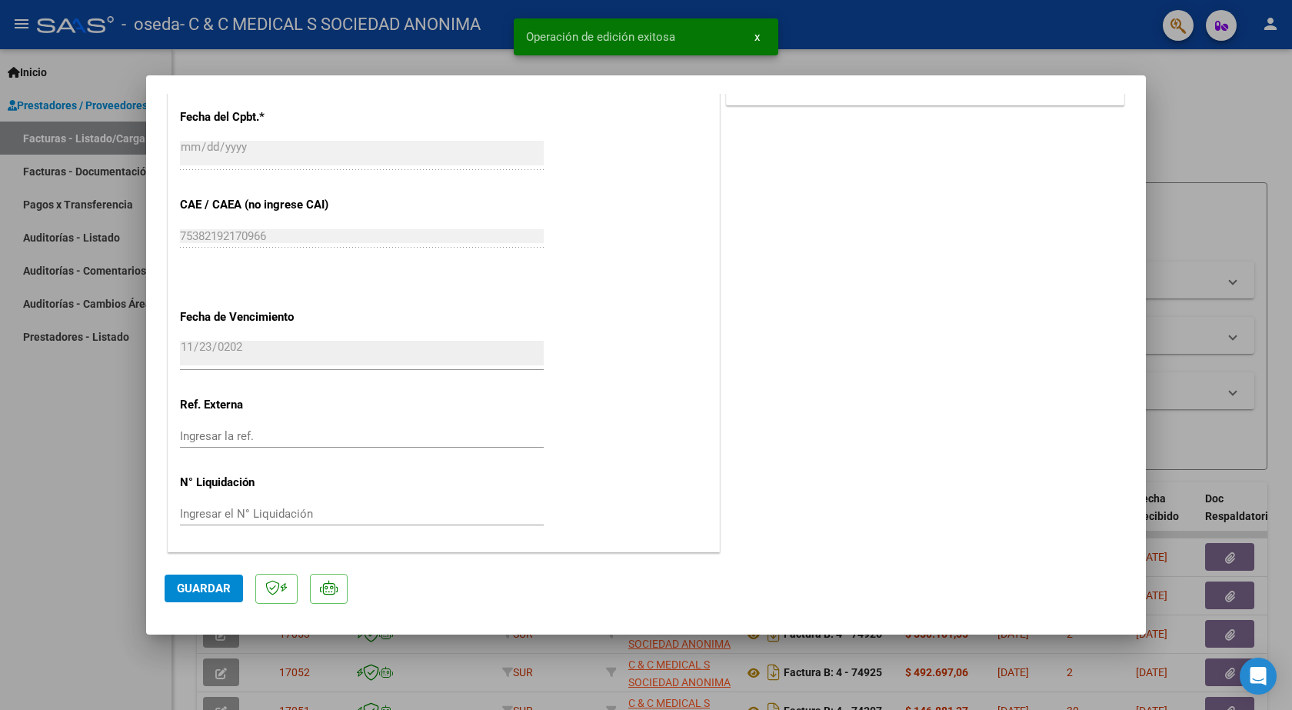
scroll to position [75, 0]
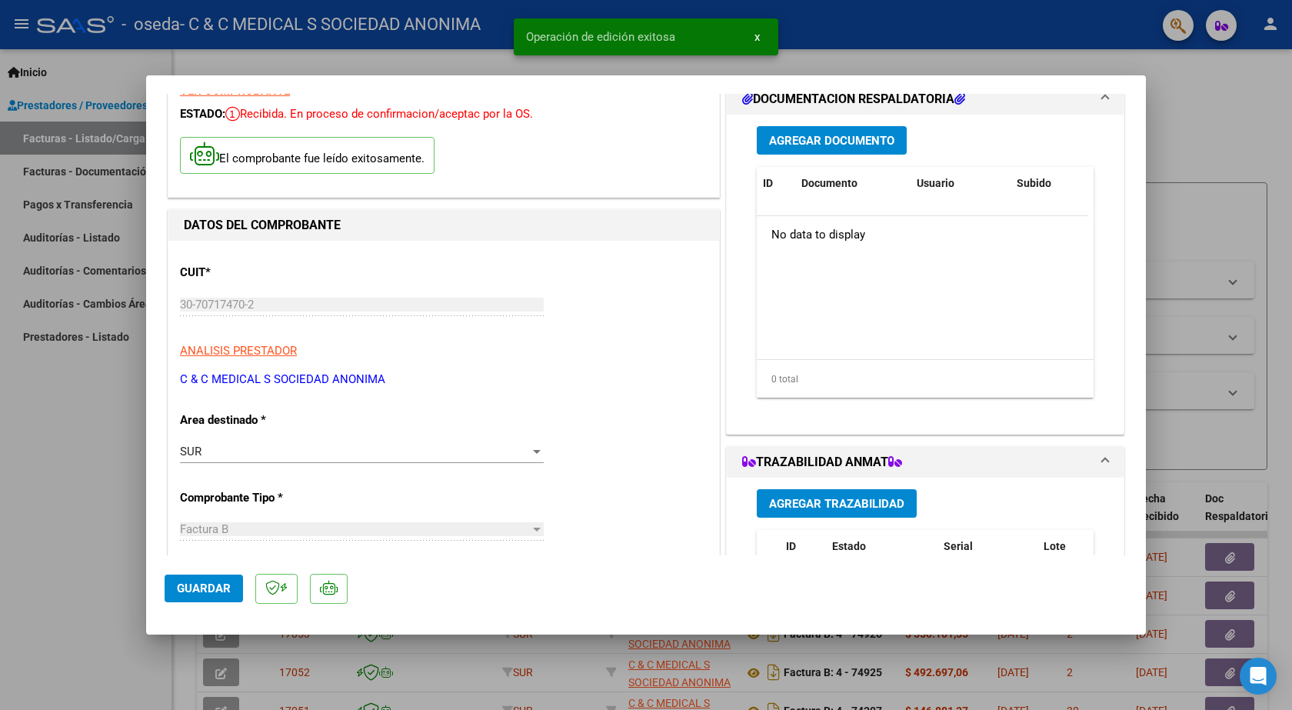
click at [823, 140] on span "Agregar Documento" at bounding box center [831, 141] width 125 height 14
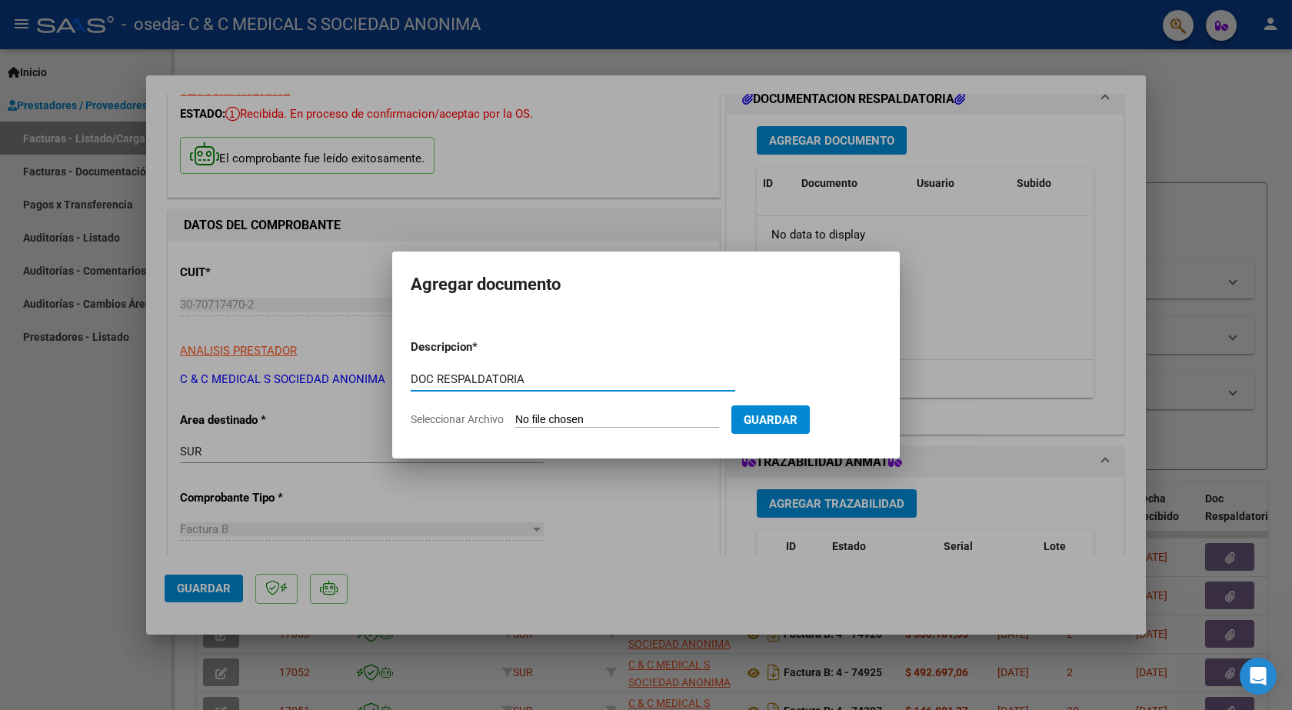
type input "DOC RESPALDATORIA"
click at [606, 421] on input "Seleccionar Archivo" at bounding box center [617, 420] width 204 height 15
type input "C:\fakepath\21751.PDF"
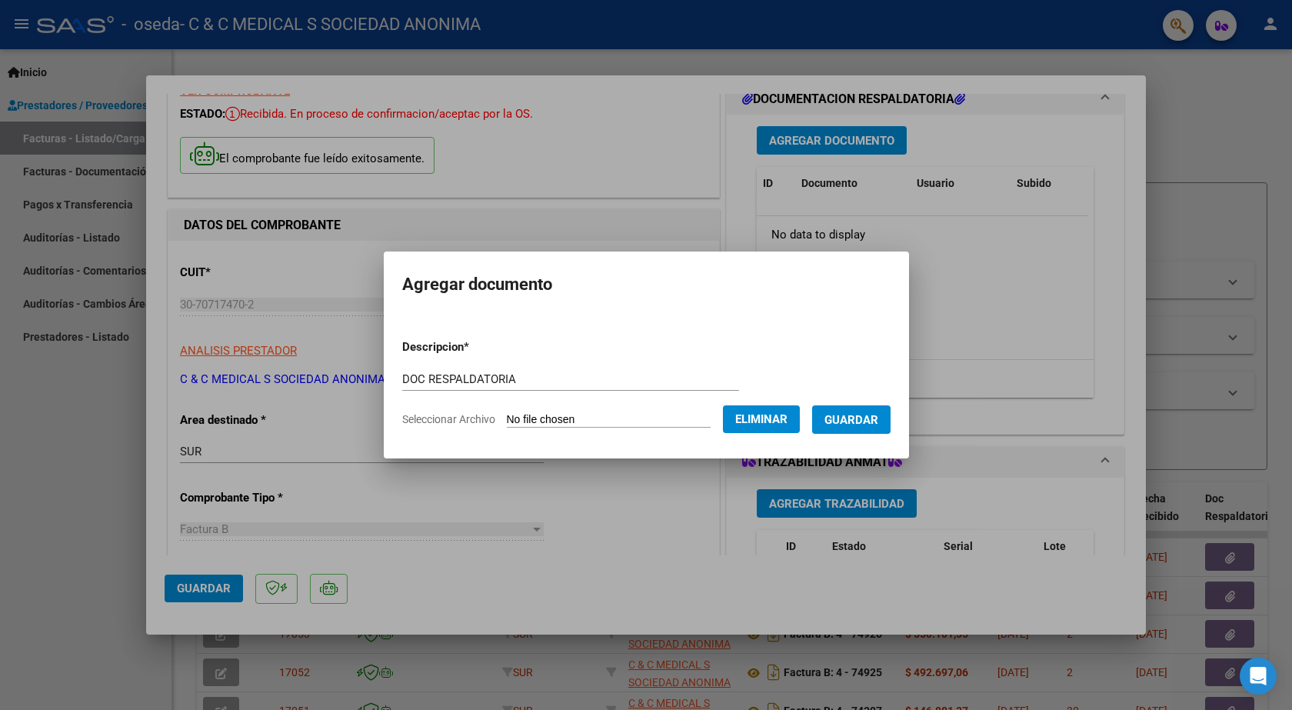
click at [871, 426] on span "Guardar" at bounding box center [851, 420] width 54 height 14
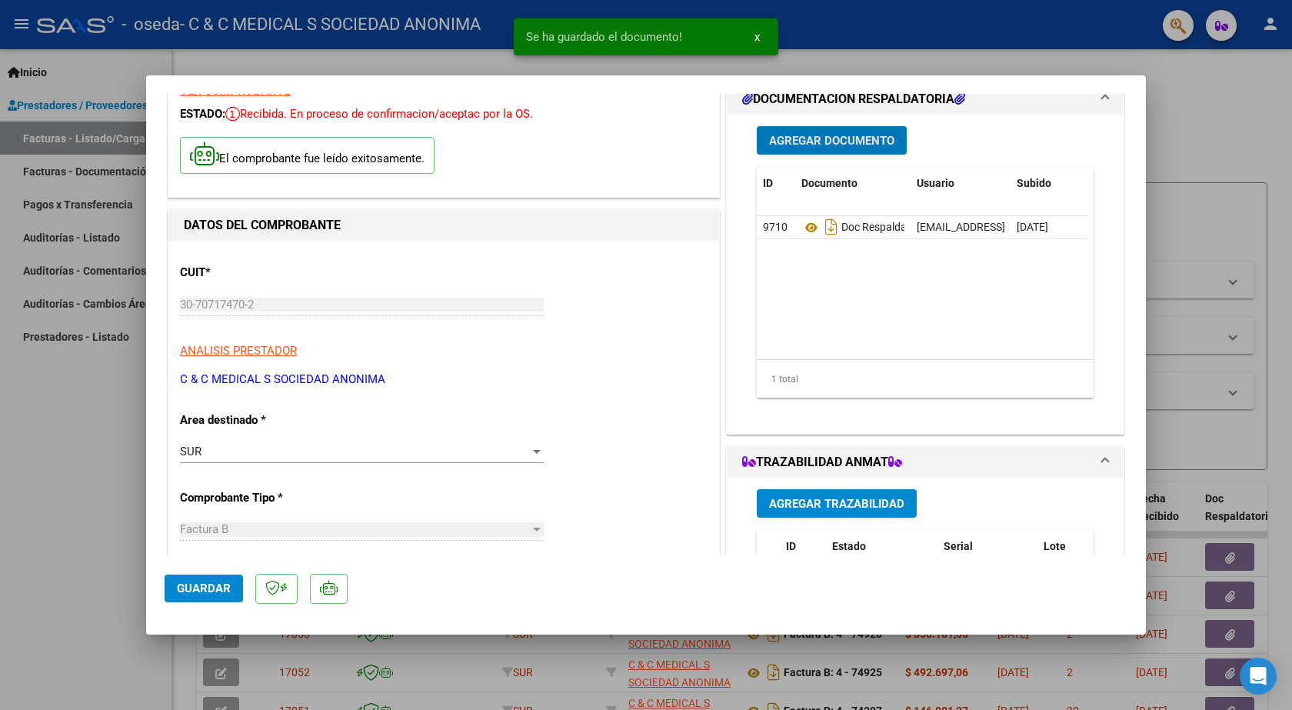
scroll to position [229, 0]
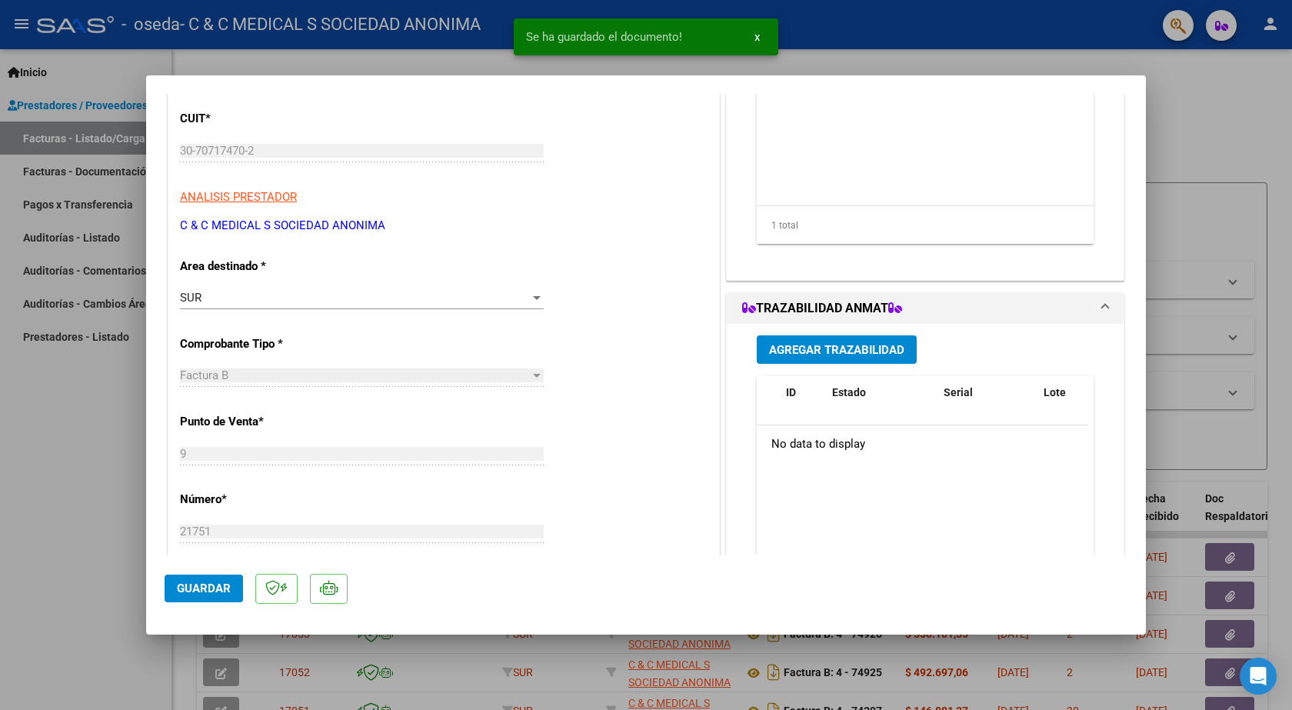
click at [862, 352] on span "Agregar Trazabilidad" at bounding box center [836, 350] width 135 height 14
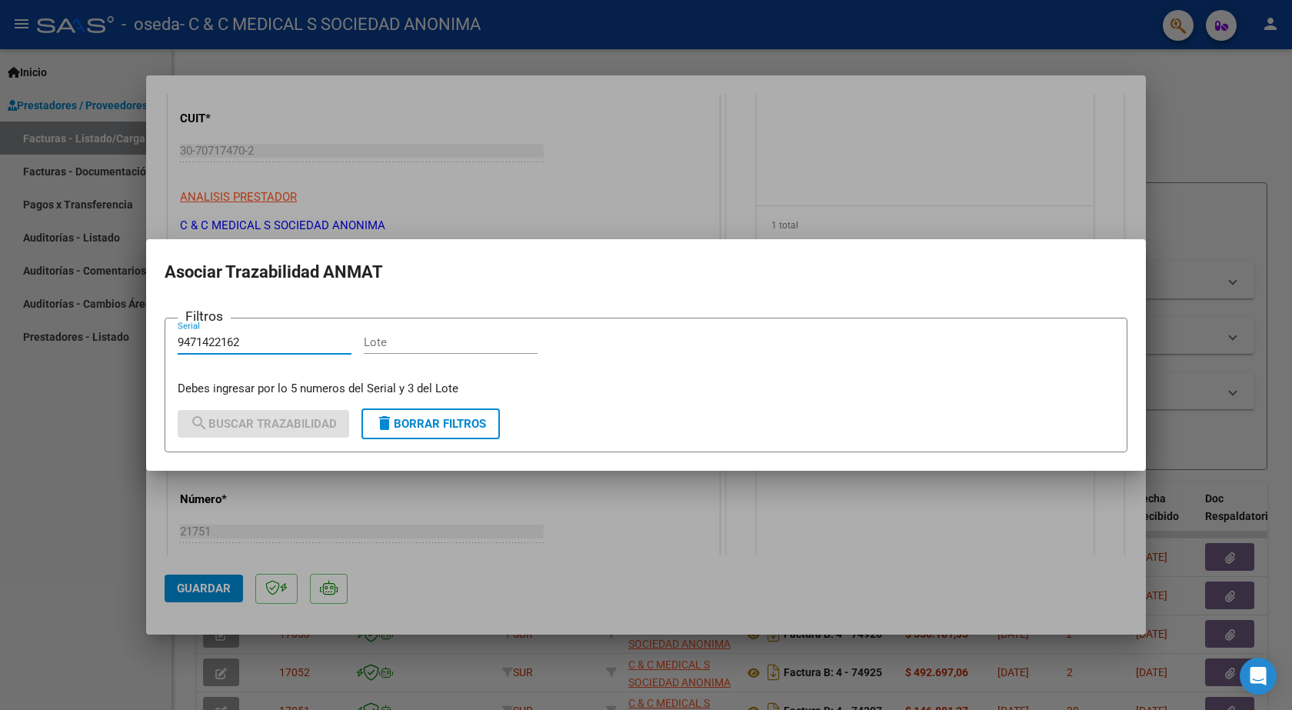
type input "9471422162"
click at [426, 348] on input "Lote" at bounding box center [451, 342] width 174 height 14
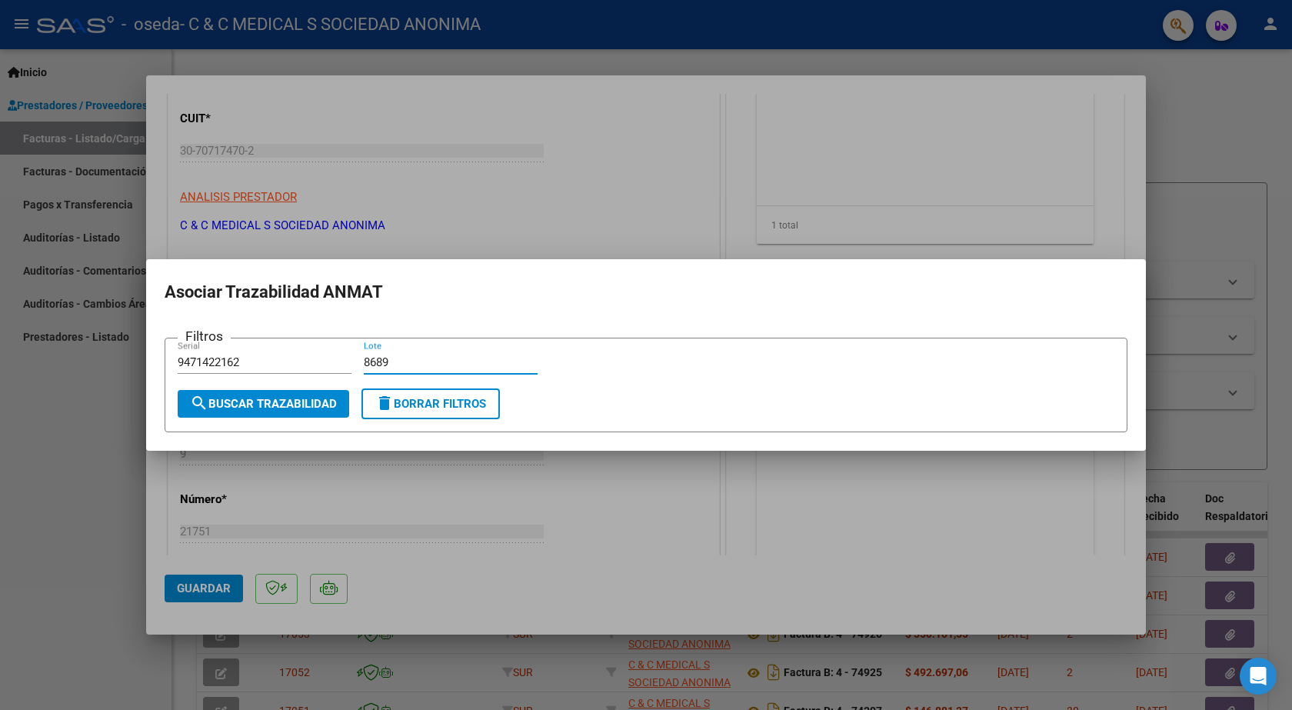
type input "8689"
click at [319, 397] on span "search Buscar Trazabilidad" at bounding box center [263, 404] width 147 height 14
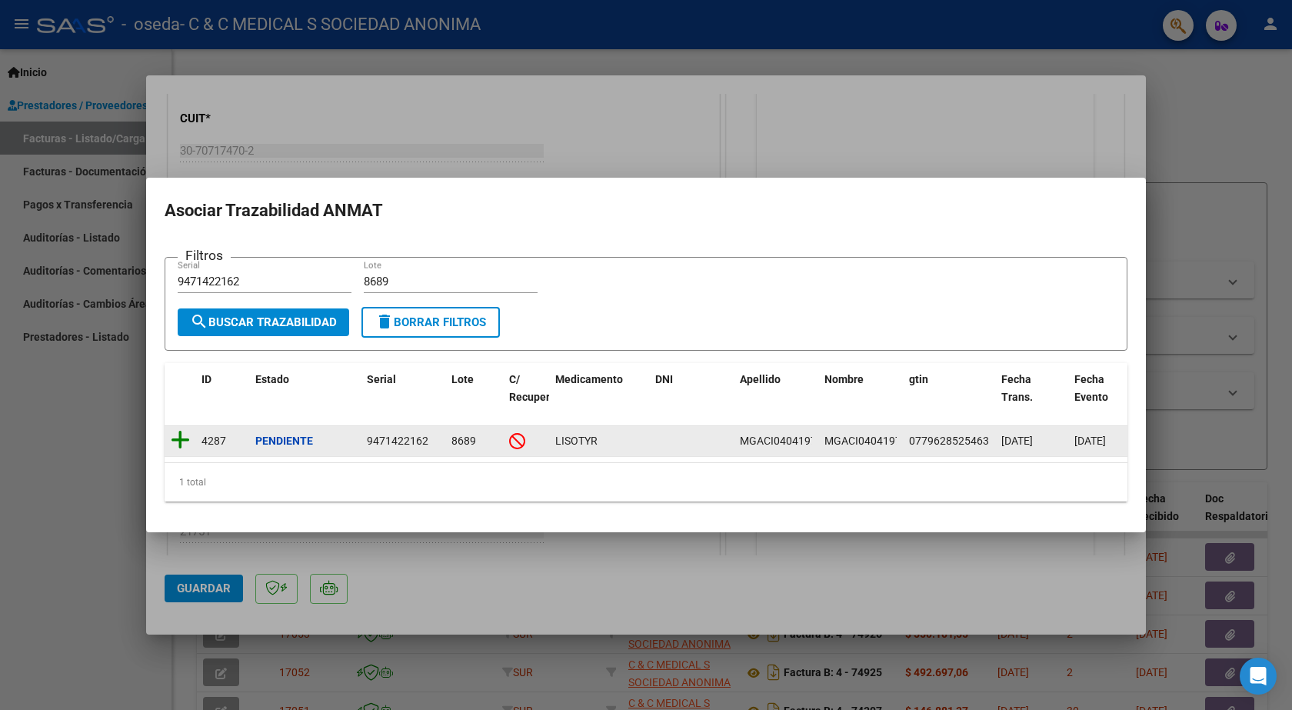
click at [177, 437] on icon at bounding box center [180, 440] width 19 height 22
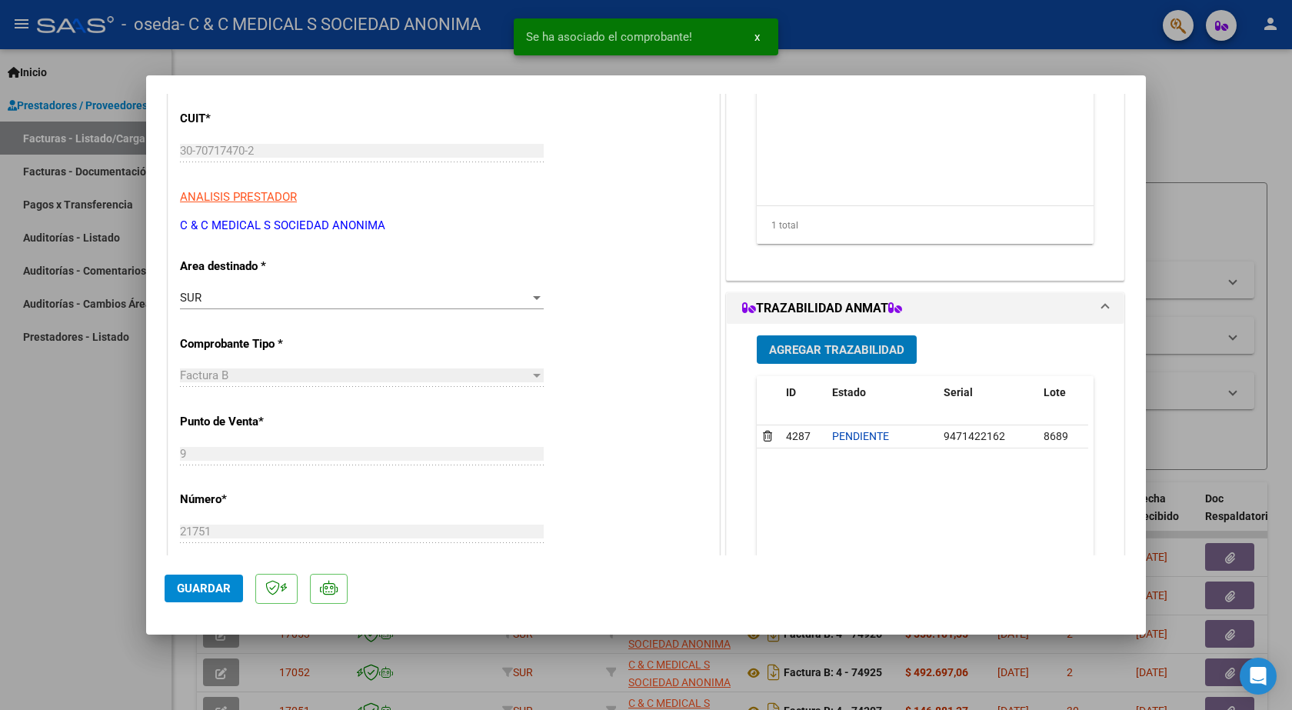
click at [813, 355] on span "Agregar Trazabilidad" at bounding box center [836, 350] width 135 height 14
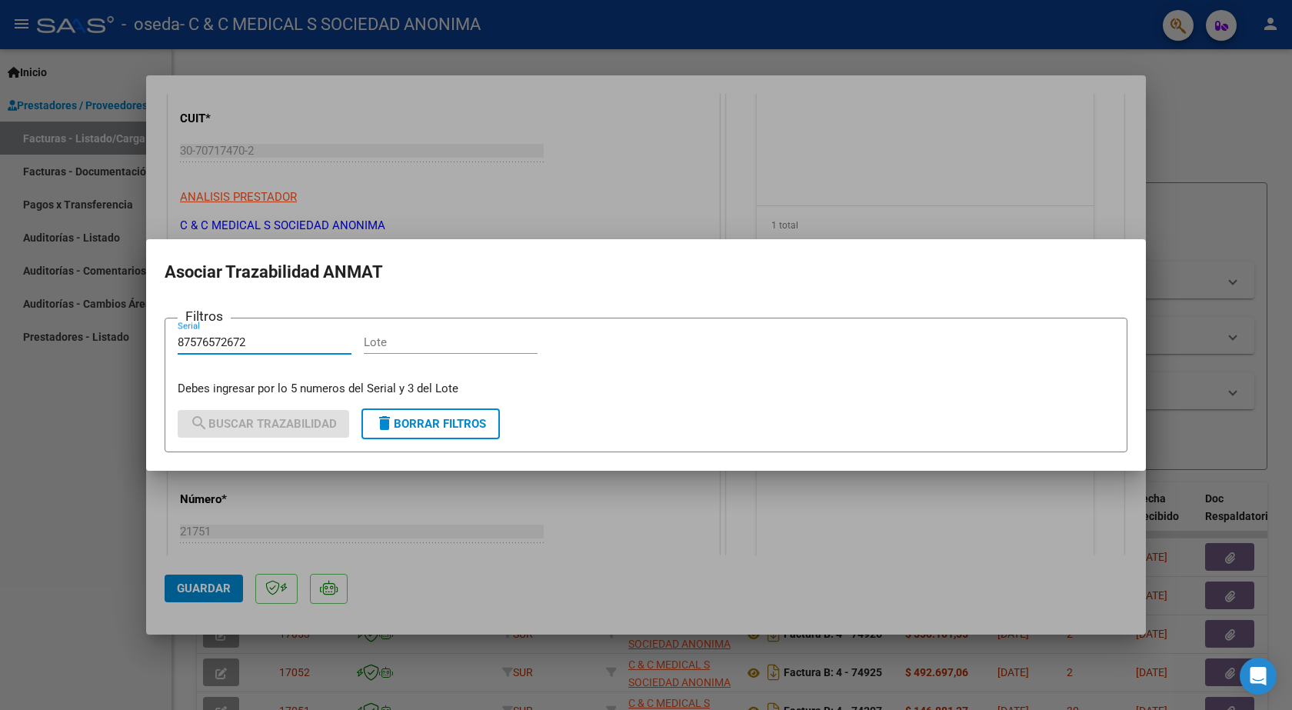
type input "87576572672"
click at [387, 342] on input "Lote" at bounding box center [451, 342] width 174 height 14
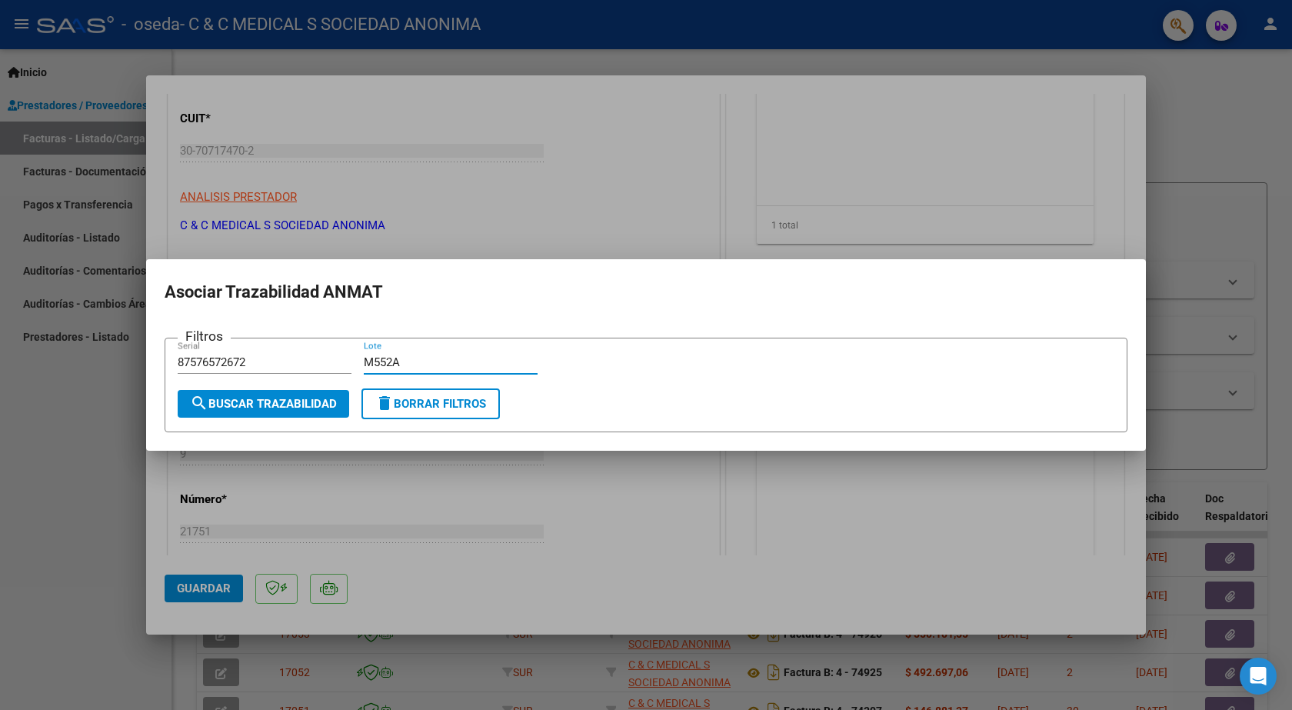
type input "M552A"
click at [276, 410] on span "search Buscar Trazabilidad" at bounding box center [263, 404] width 147 height 14
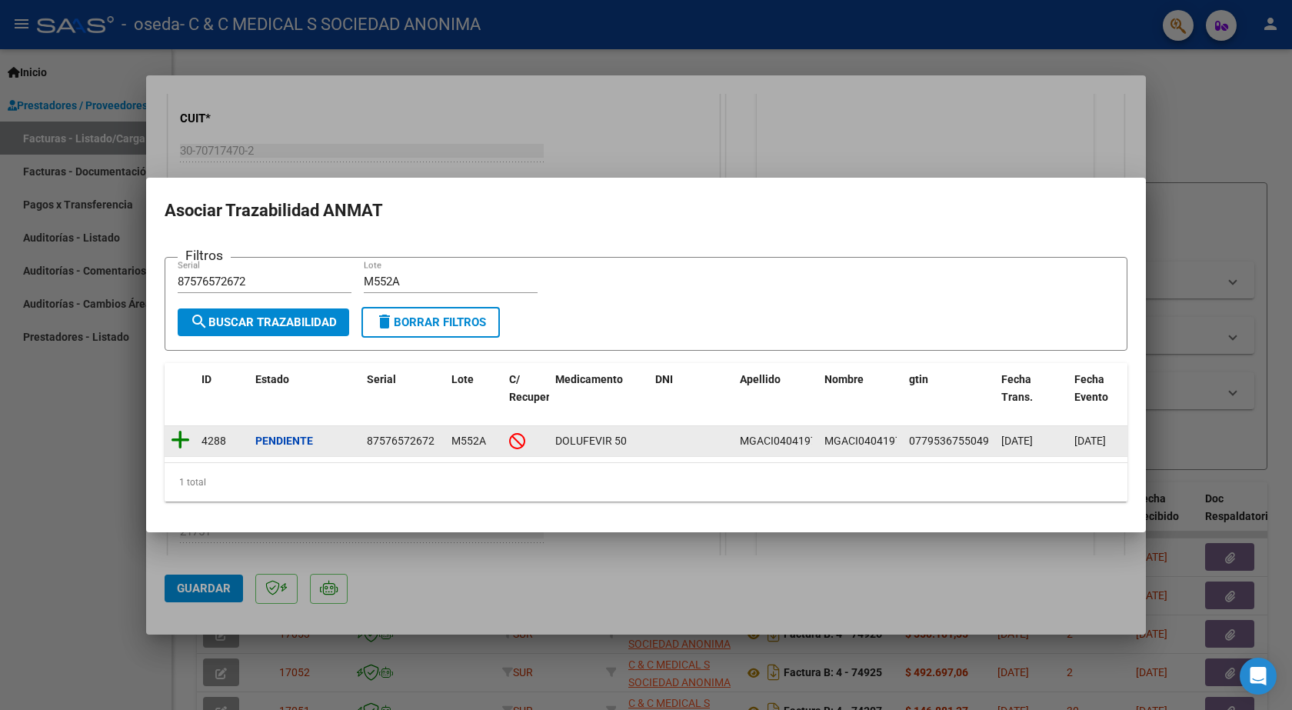
click at [176, 432] on icon at bounding box center [180, 440] width 19 height 22
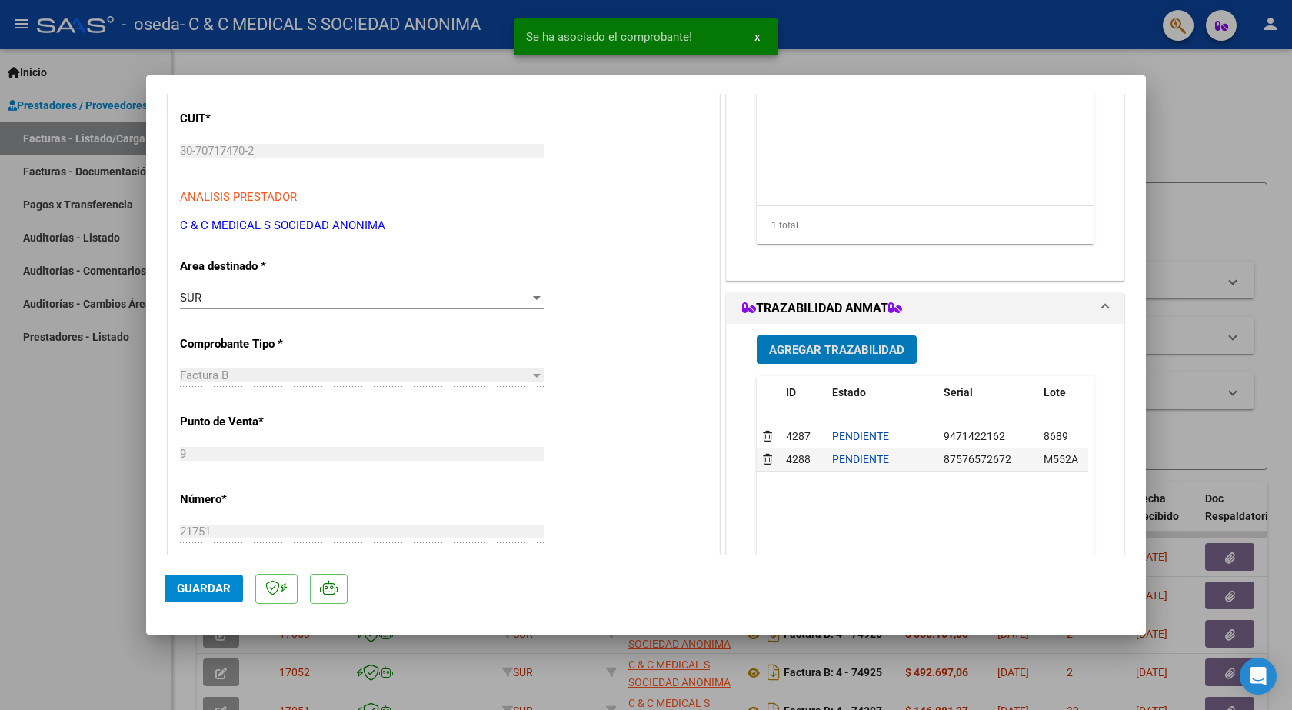
click at [208, 587] on span "Guardar" at bounding box center [204, 588] width 54 height 14
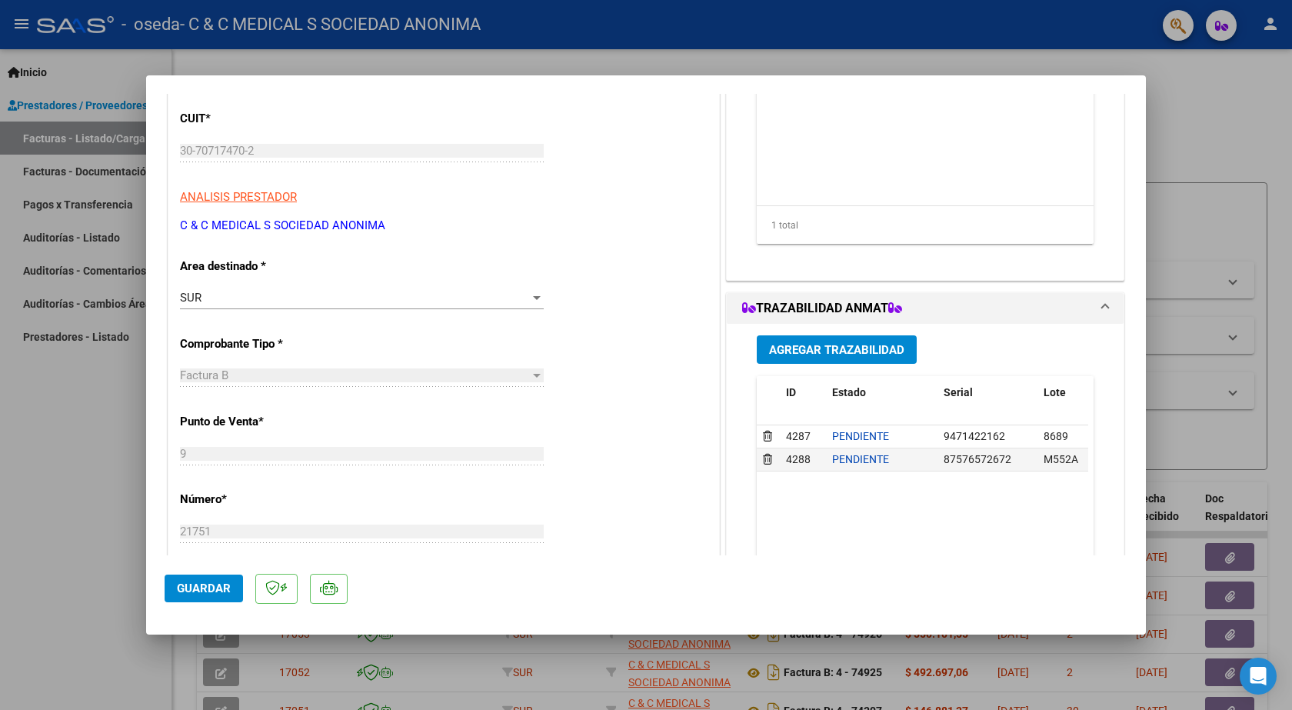
click at [13, 537] on div at bounding box center [646, 355] width 1292 height 710
type input "$ 0,00"
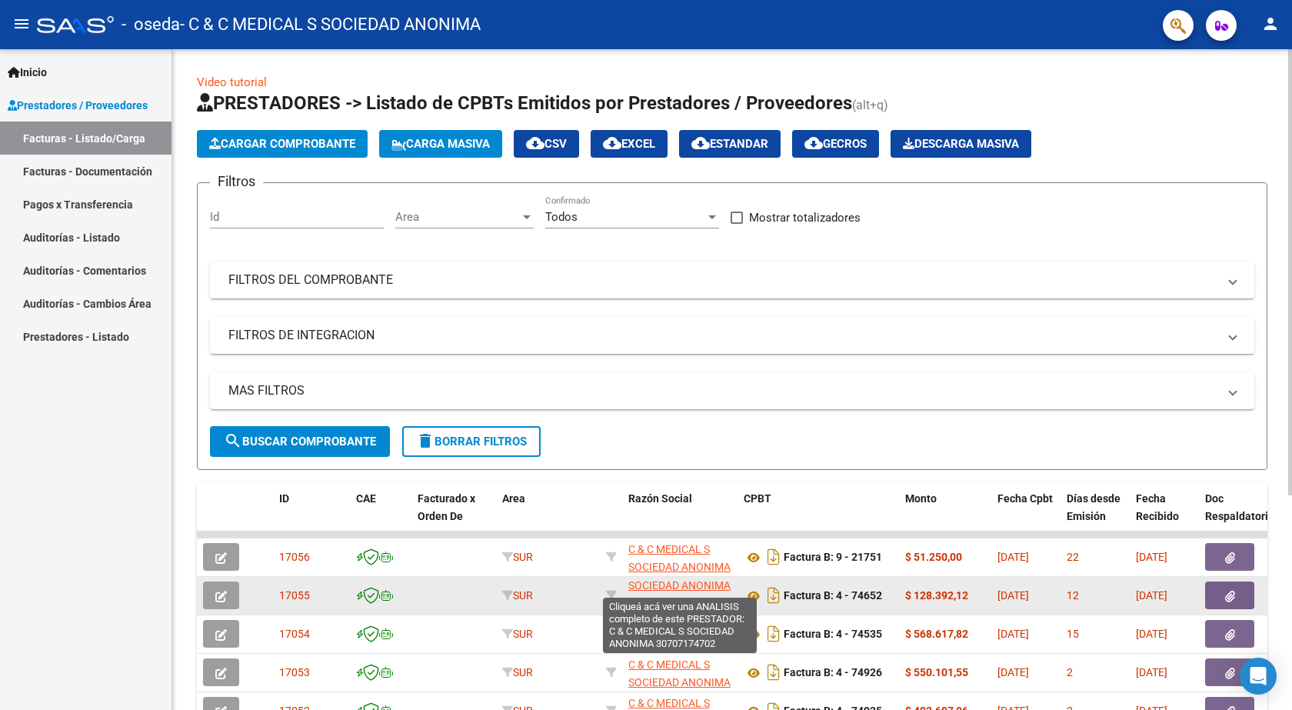
scroll to position [0, 0]
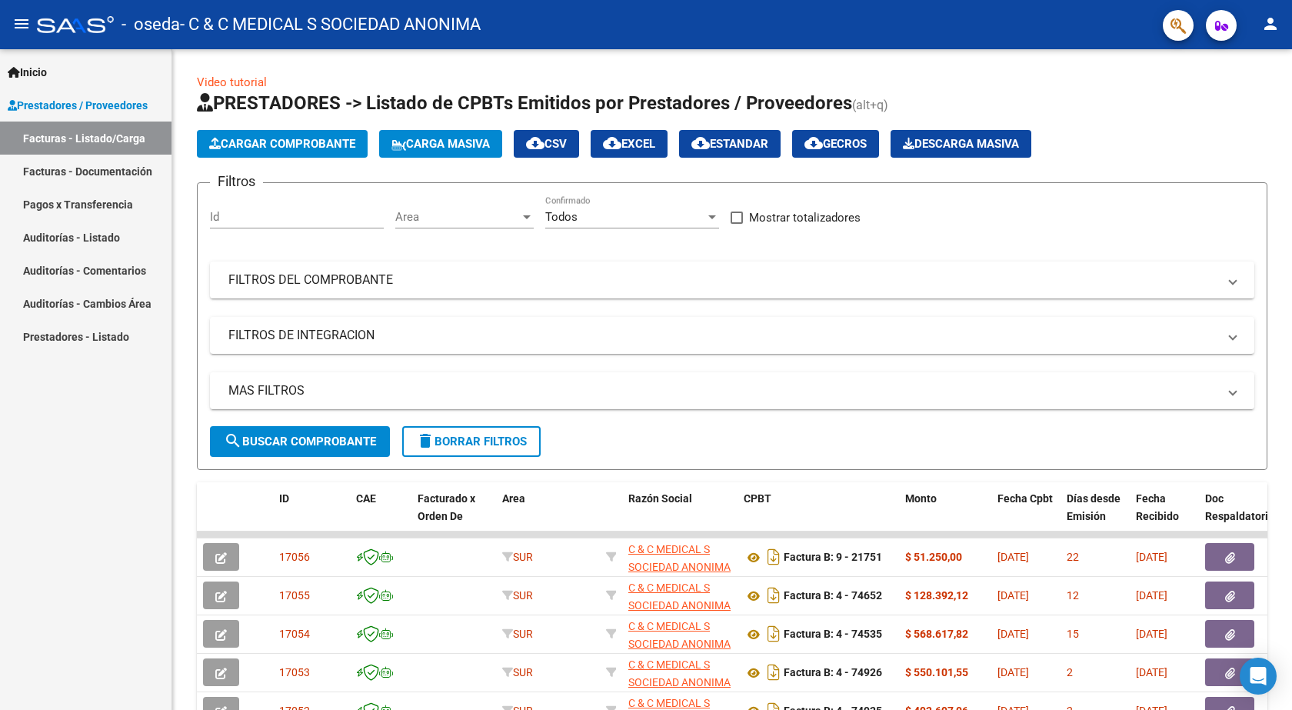
click at [155, 572] on div "Inicio Instructivos Contacto OS Prestadores / Proveedores Facturas - Listado/Ca…" at bounding box center [85, 379] width 171 height 660
click at [188, 527] on div "Video tutorial PRESTADORES -> Listado de CPBTs Emitidos por Prestadores / Prove…" at bounding box center [731, 532] width 1119 height 966
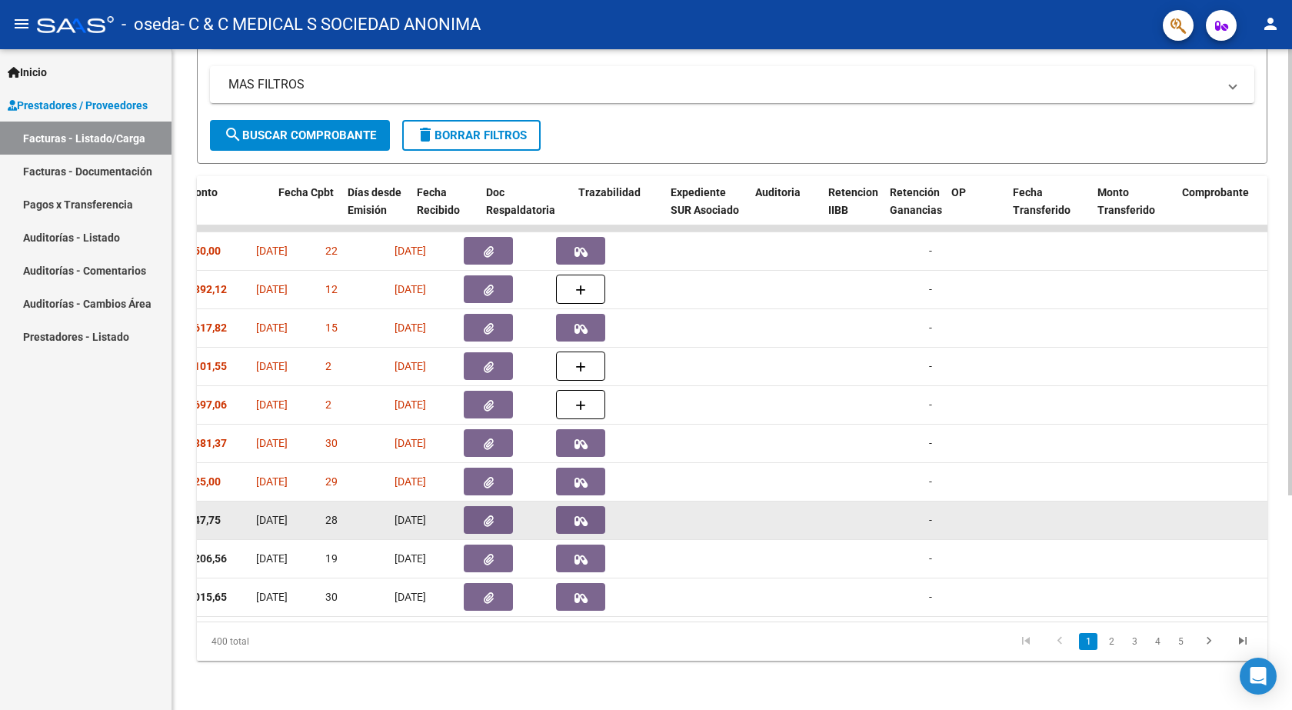
scroll to position [0, 719]
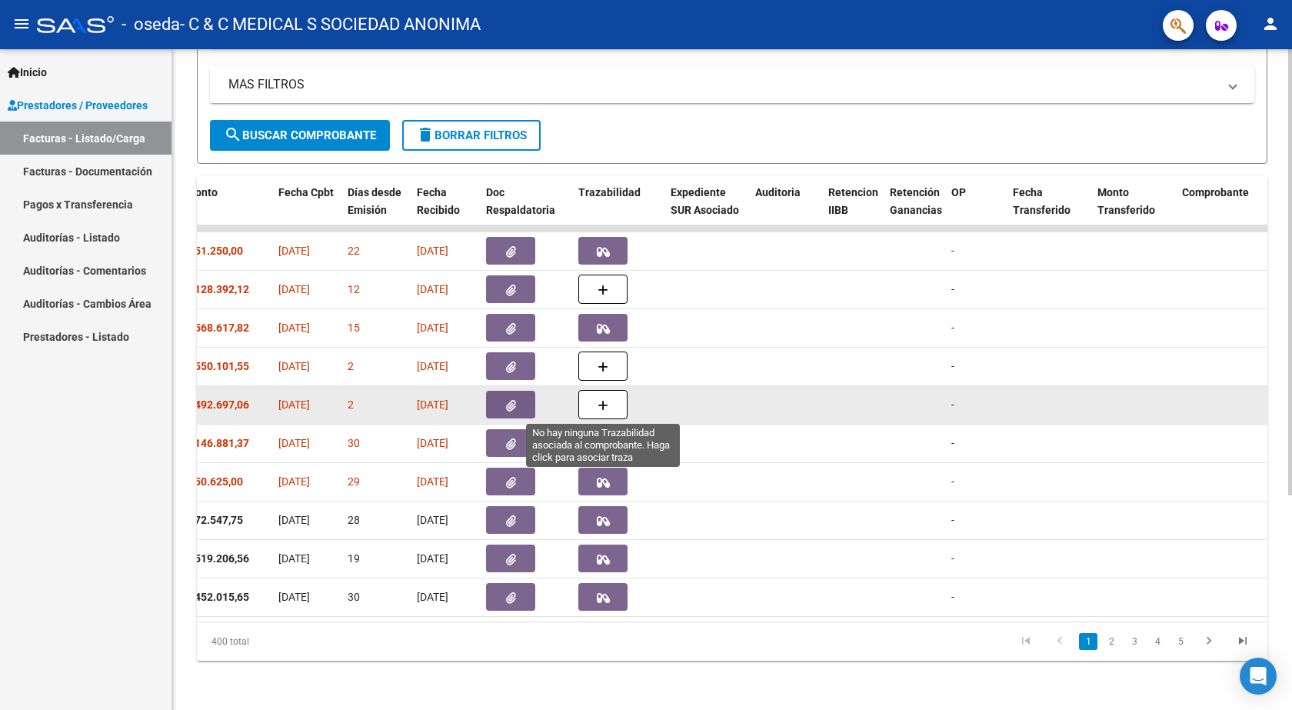
click at [603, 403] on icon "button" at bounding box center [602, 406] width 11 height 12
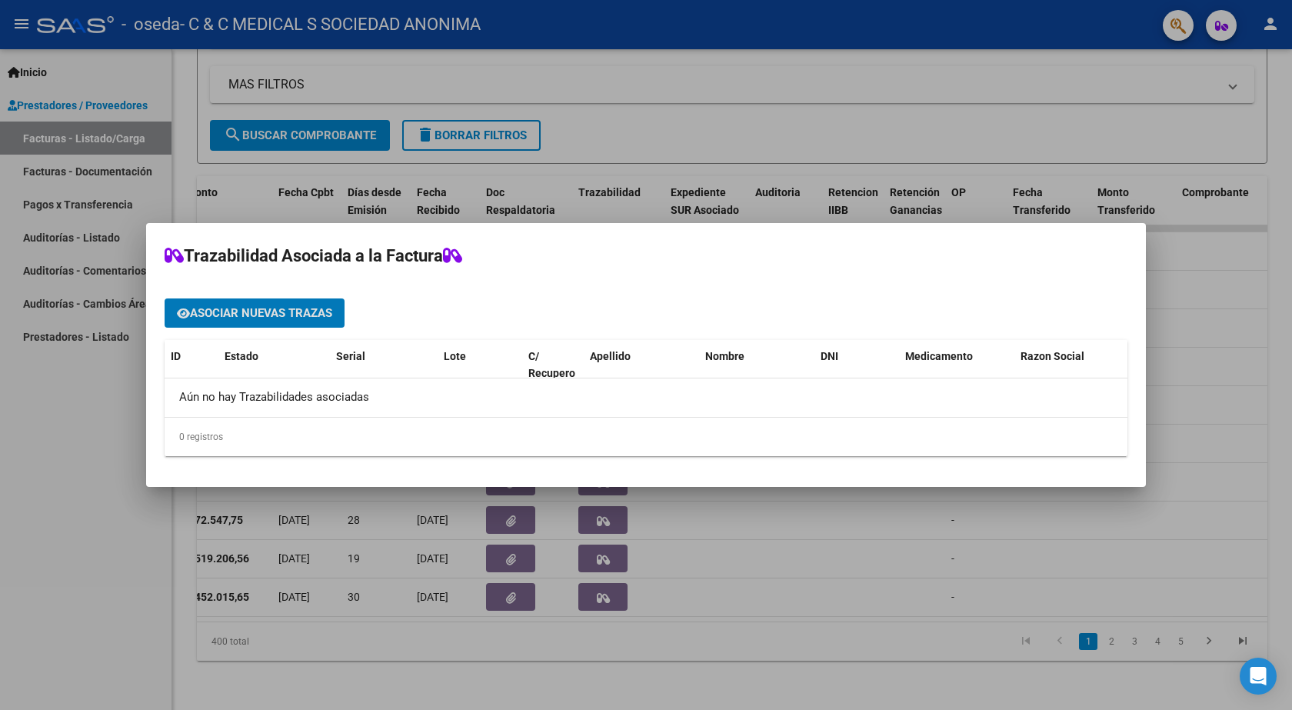
click at [246, 318] on span "Asociar nuevas trazas" at bounding box center [261, 314] width 142 height 14
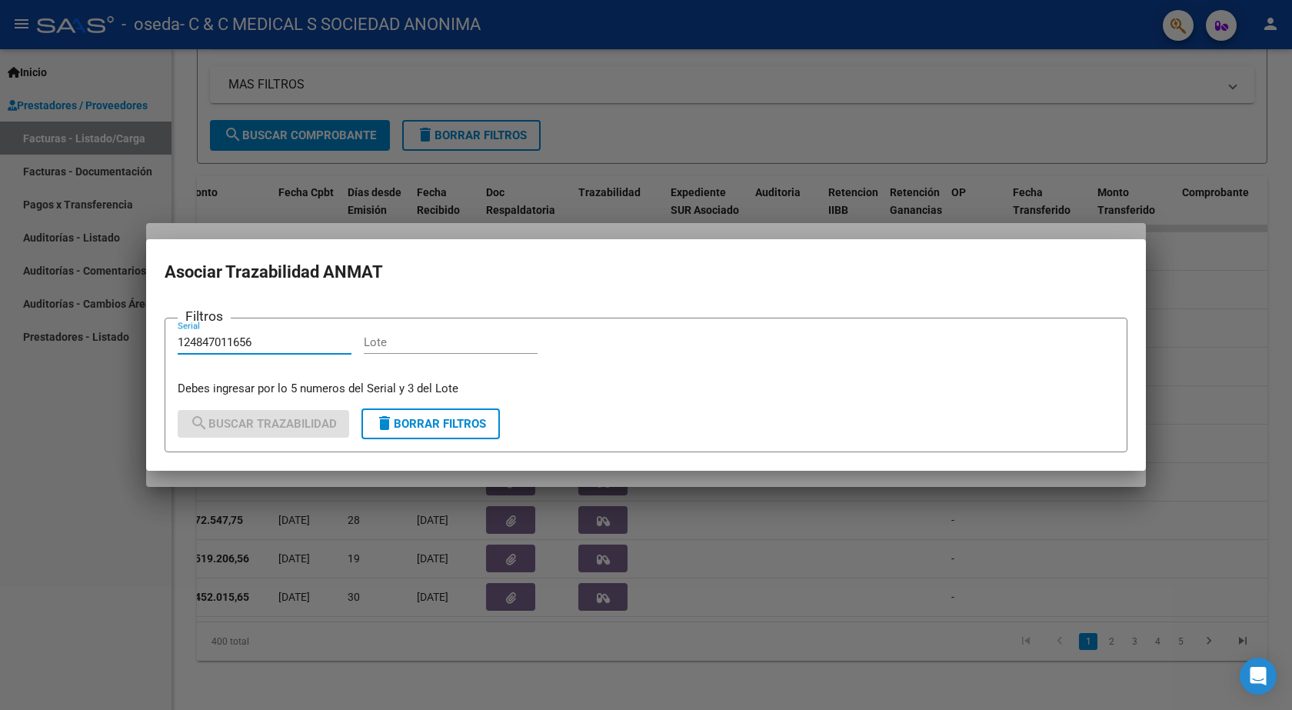
type input "124847011656"
click at [383, 334] on div "Lote" at bounding box center [451, 342] width 174 height 23
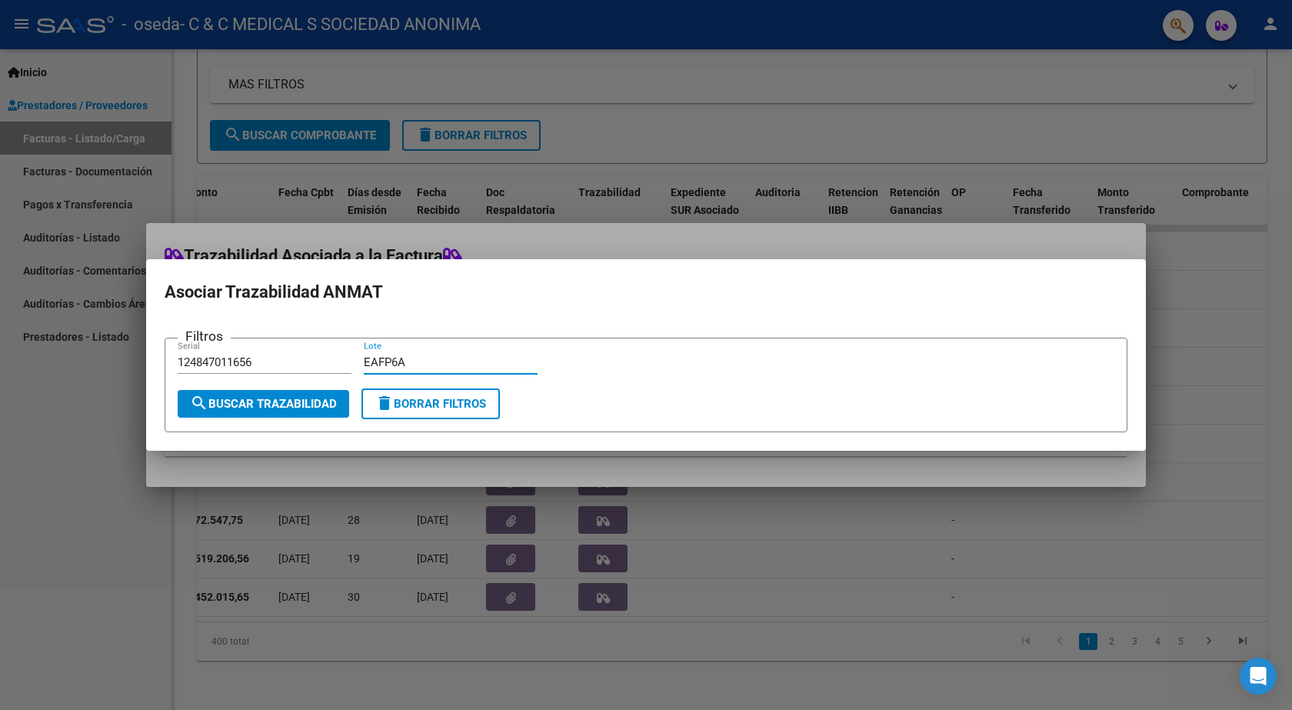
type input "EAFP6A"
click at [337, 409] on span "search Buscar Trazabilidad" at bounding box center [263, 404] width 147 height 14
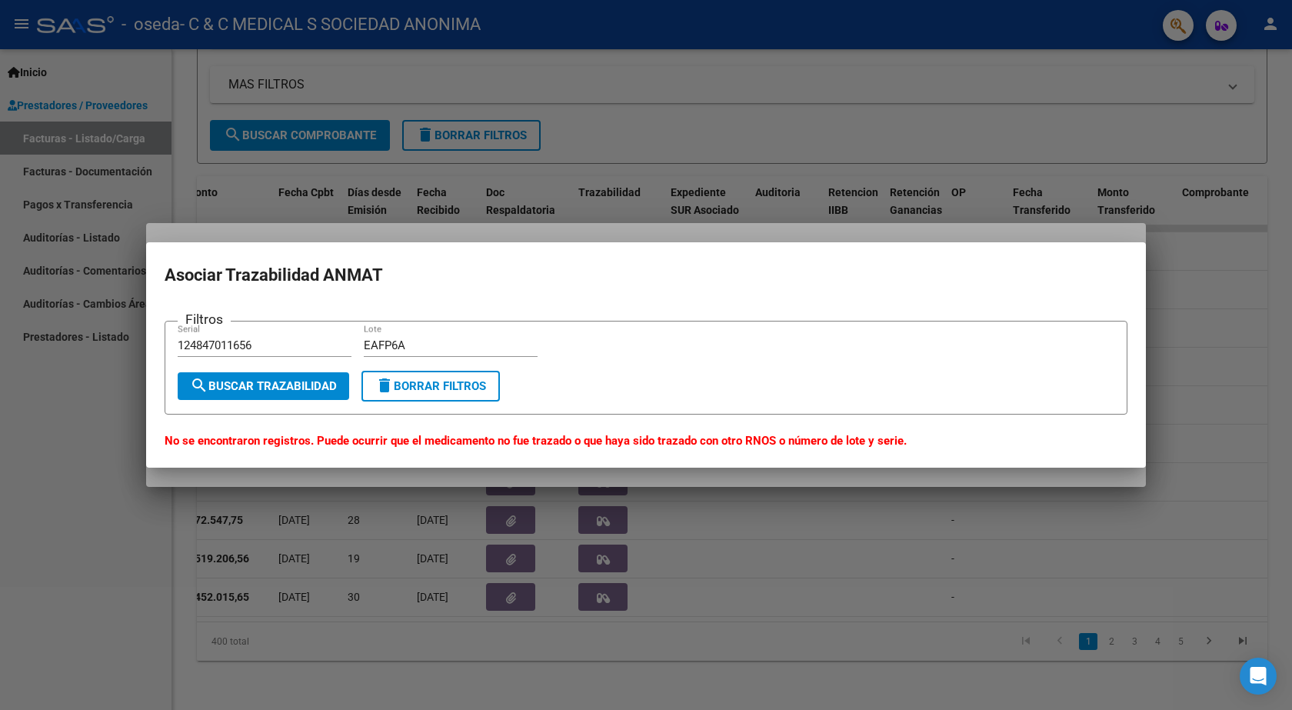
click at [115, 389] on div at bounding box center [646, 355] width 1292 height 710
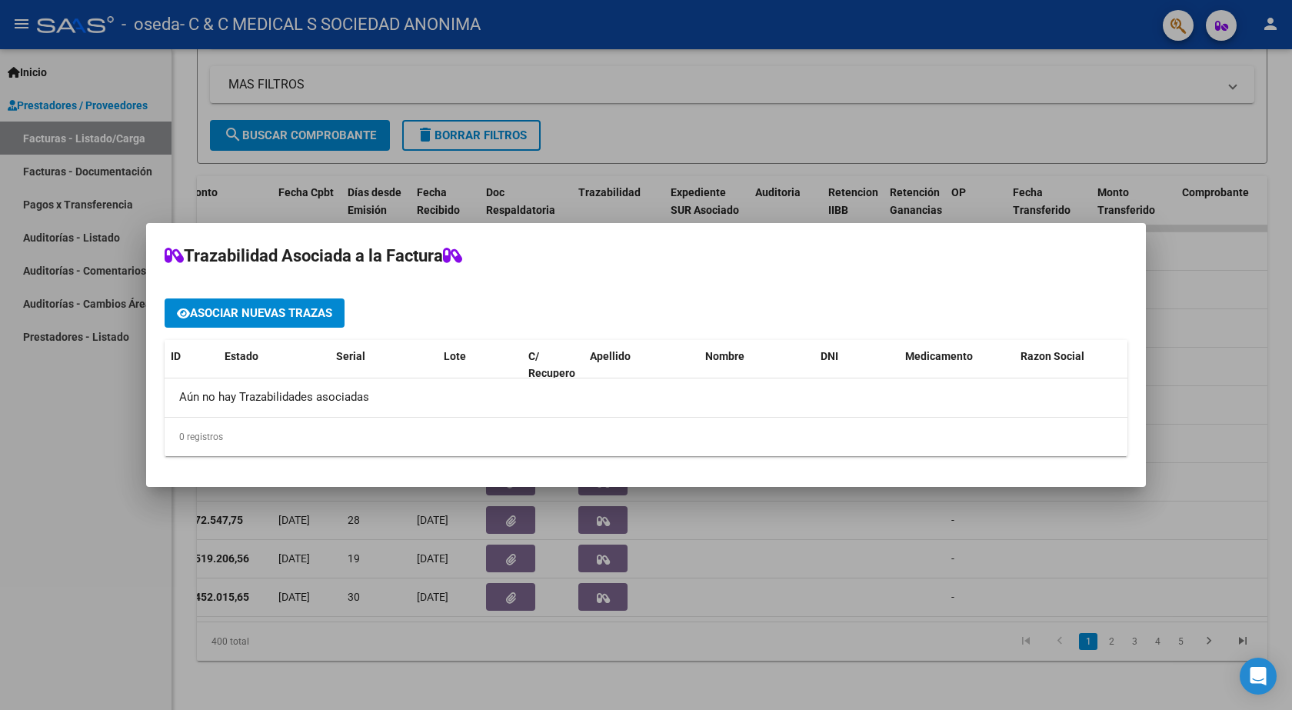
click at [97, 517] on div at bounding box center [646, 355] width 1292 height 710
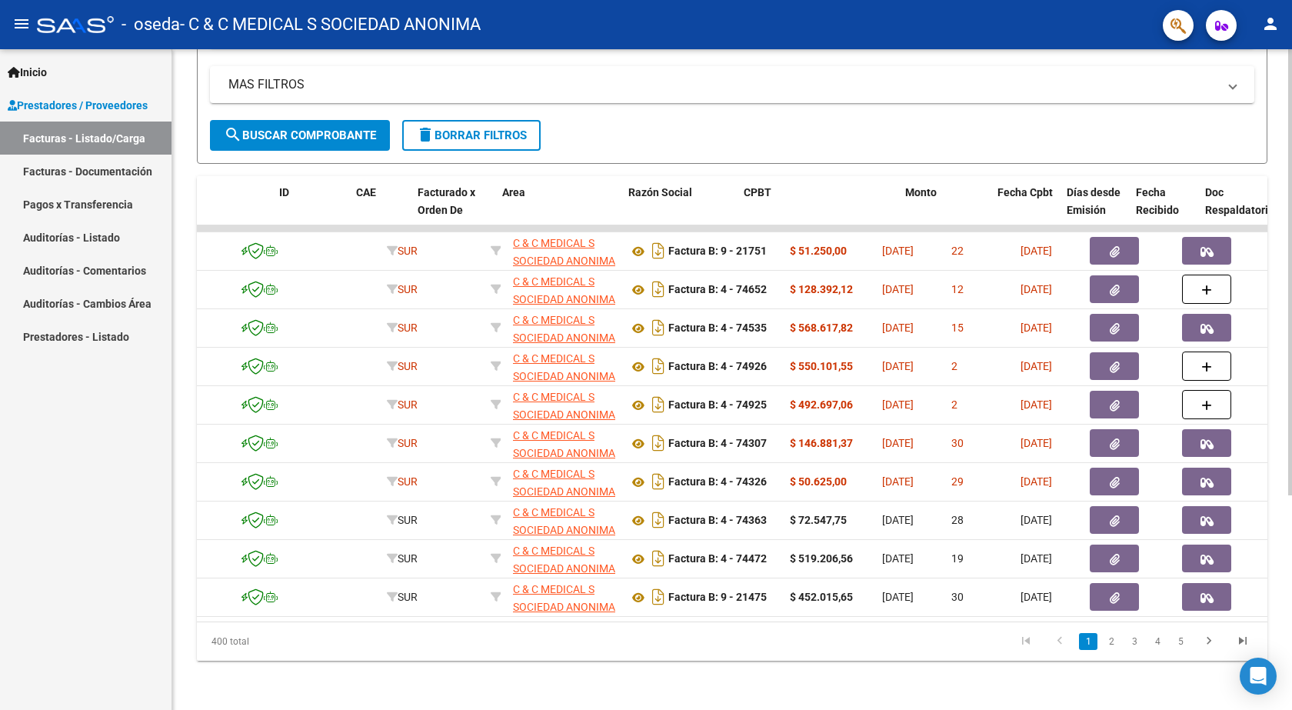
scroll to position [0, 0]
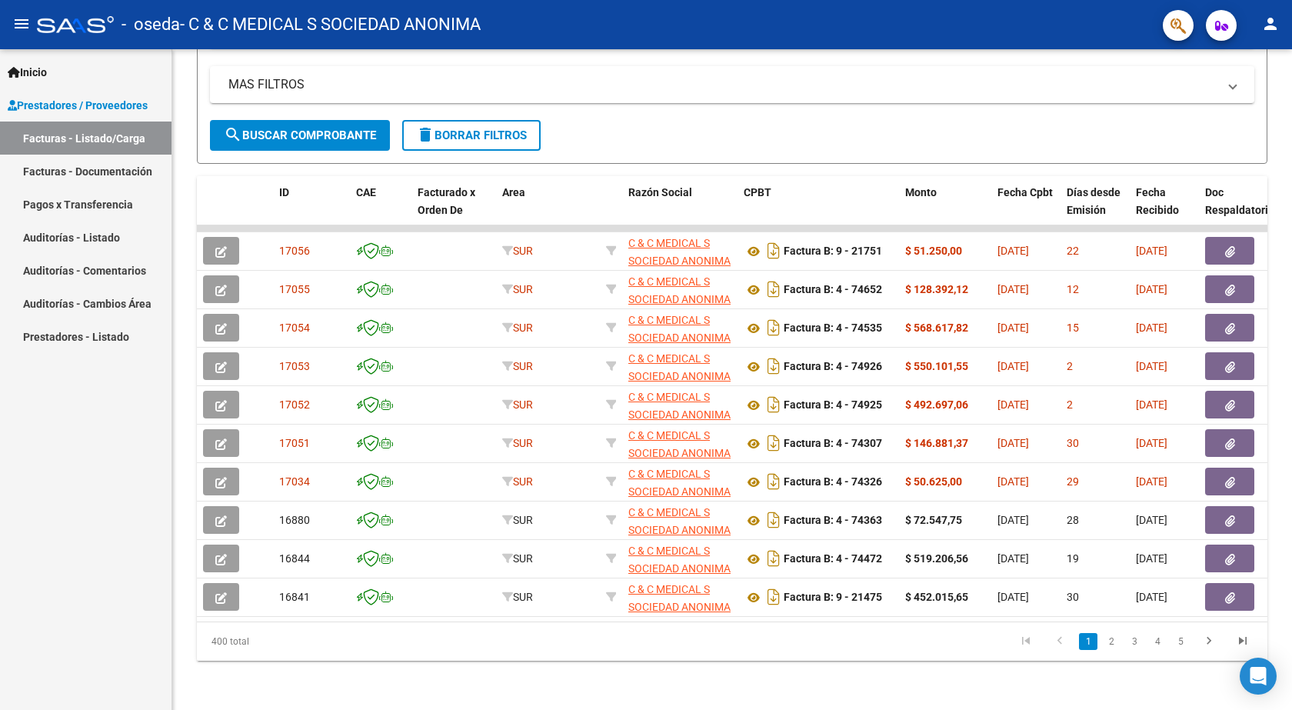
click at [114, 564] on div "Inicio Instructivos Contacto OS Prestadores / Proveedores Facturas - Listado/Ca…" at bounding box center [85, 379] width 171 height 660
